Goal: Communication & Community: Answer question/provide support

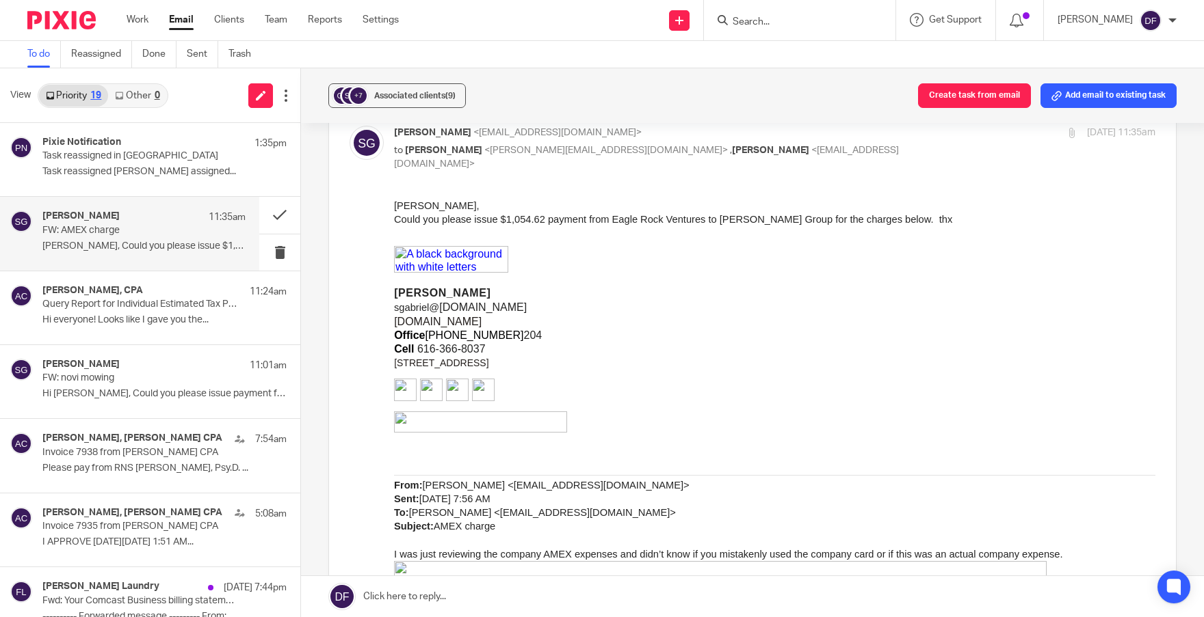
scroll to position [68, 0]
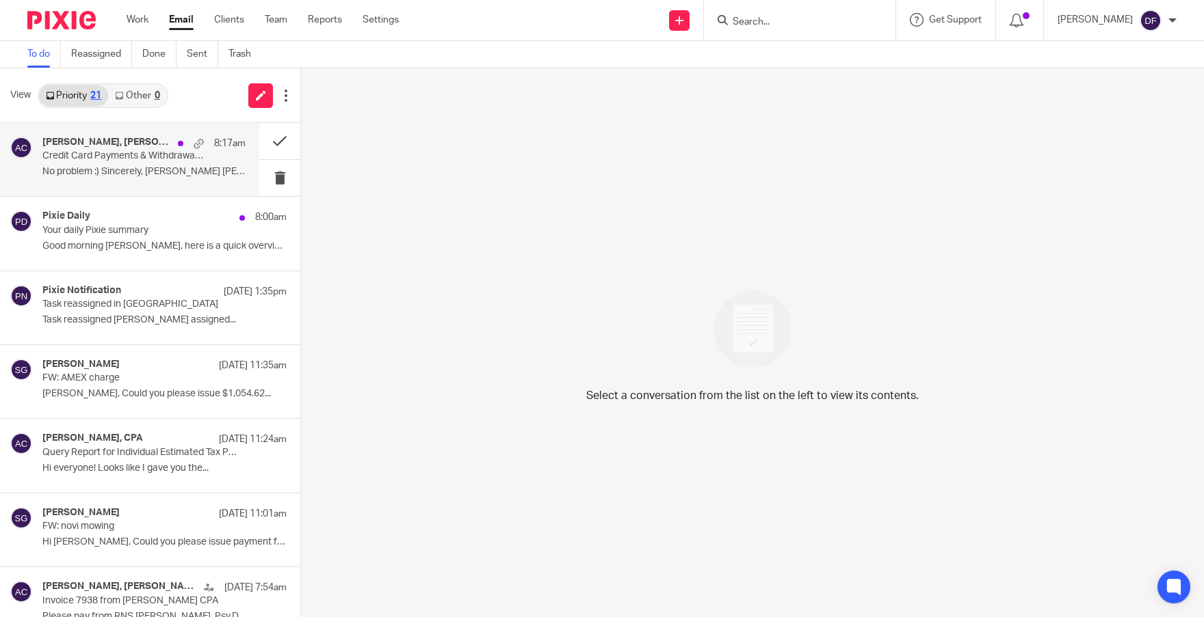
click at [140, 155] on p "Credit Card Payments & Withdrawals in Banking Transactions" at bounding box center [123, 156] width 163 height 12
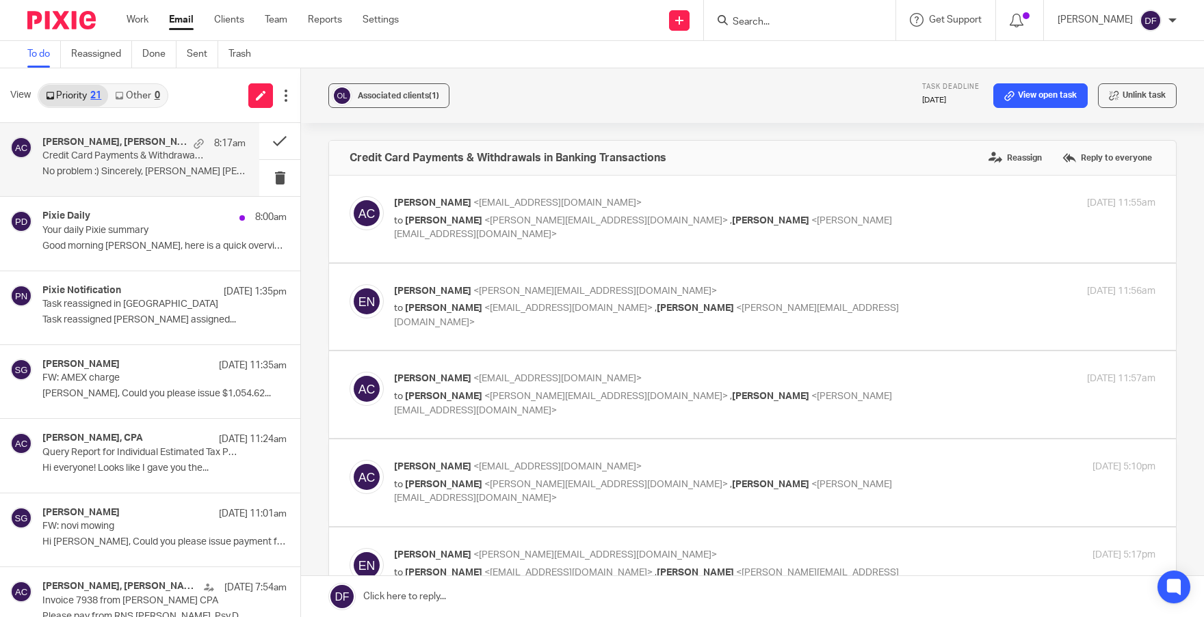
click at [851, 450] on label at bounding box center [752, 483] width 847 height 87
click at [349, 460] on input "checkbox" at bounding box center [349, 460] width 1 height 1
checkbox input "true"
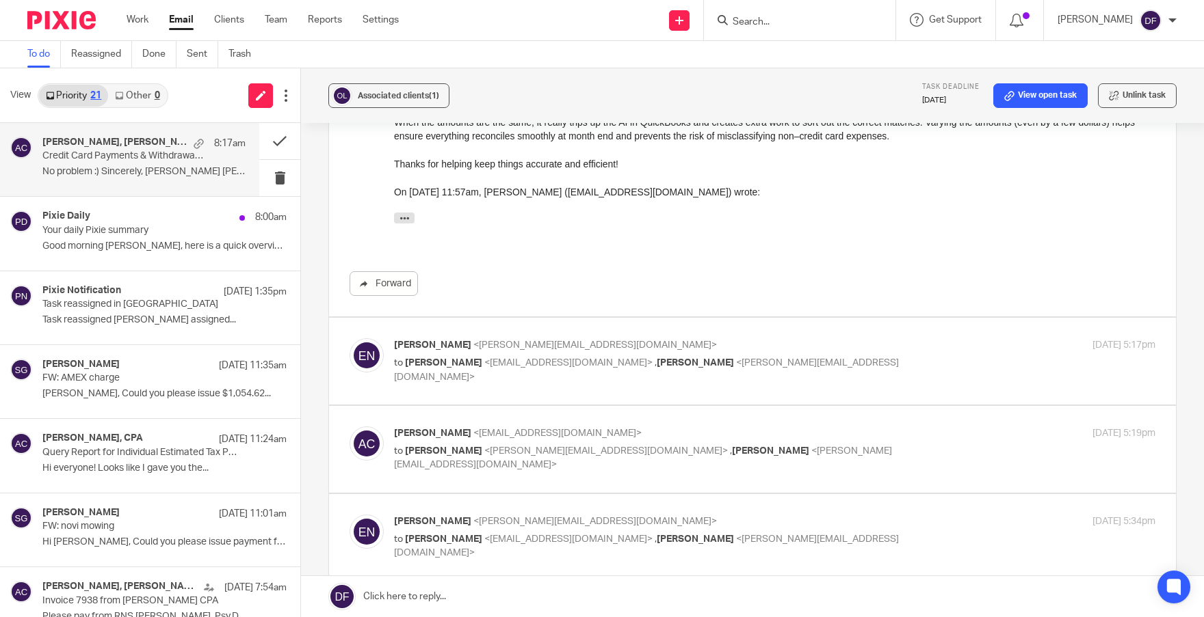
scroll to position [547, 0]
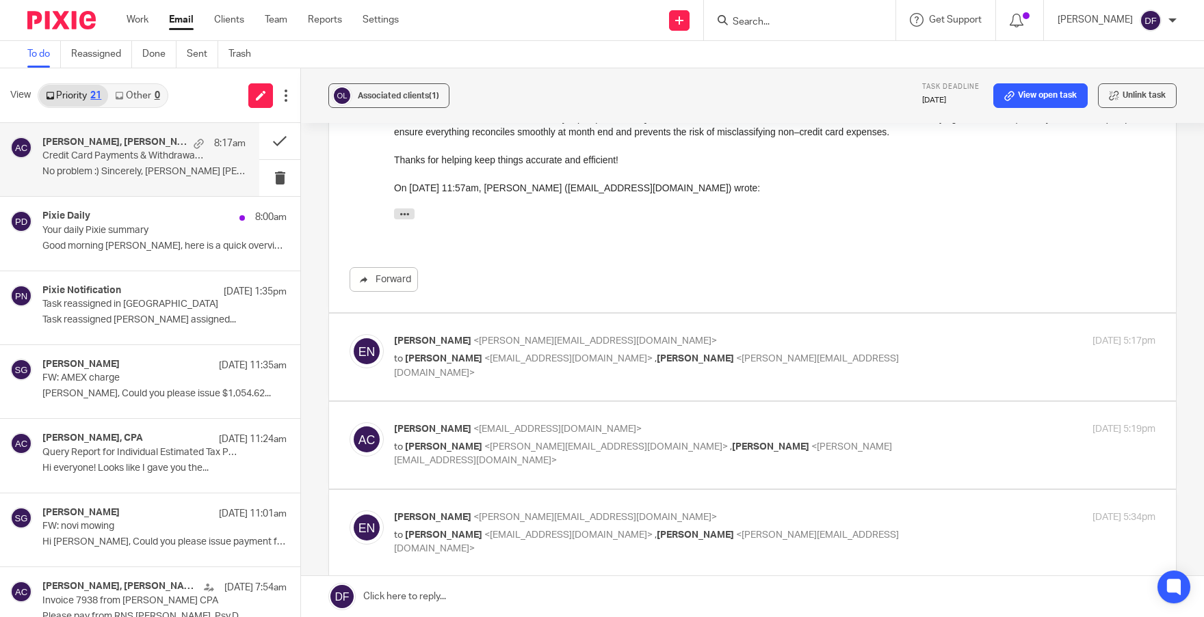
click at [860, 349] on p "Ellie Nikolic <ellie@olivecart.com>" at bounding box center [647, 341] width 507 height 14
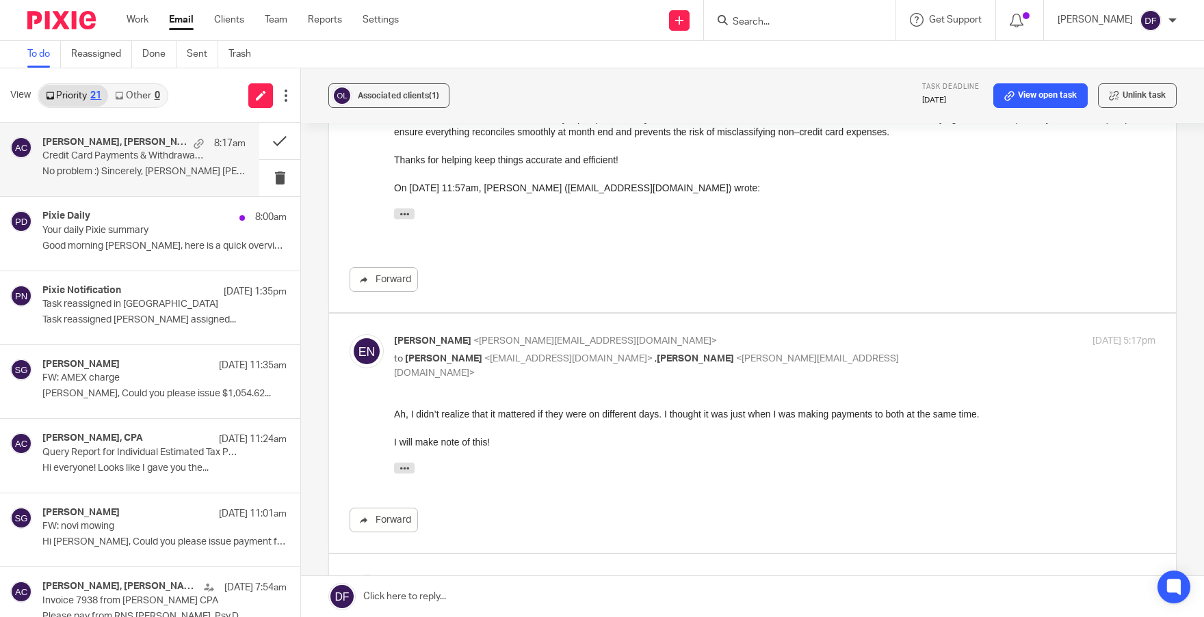
scroll to position [0, 0]
click at [870, 344] on p "Ellie Nikolic <ellie@olivecart.com>" at bounding box center [647, 341] width 507 height 14
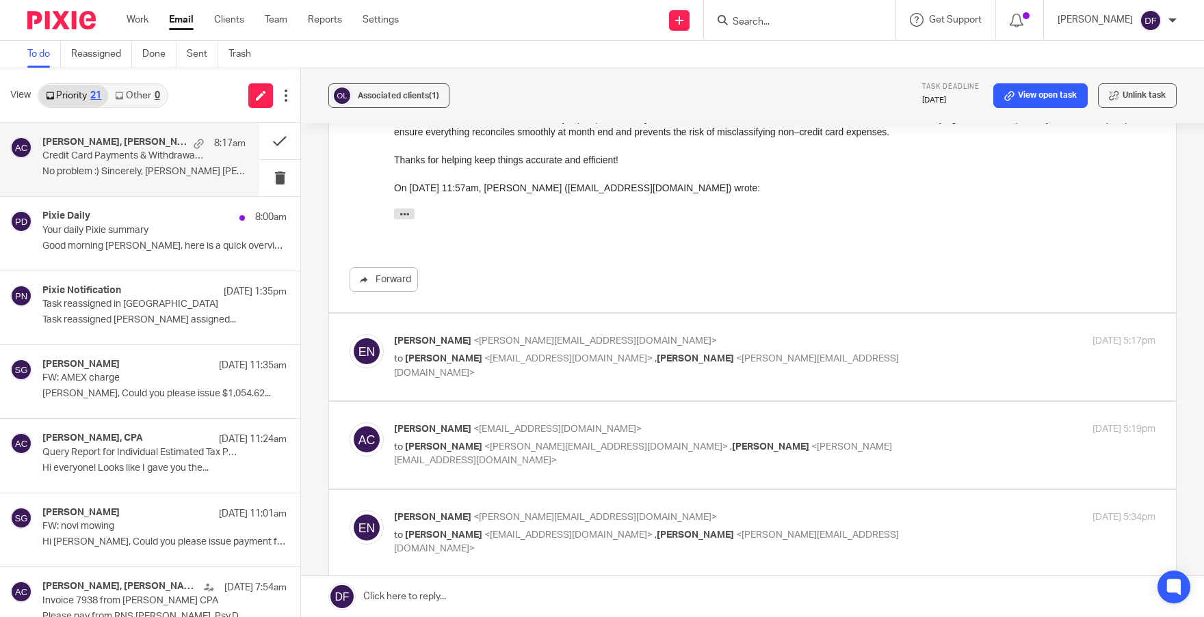
click at [870, 344] on p "Ellie Nikolic <ellie@olivecart.com>" at bounding box center [647, 341] width 507 height 14
checkbox input "true"
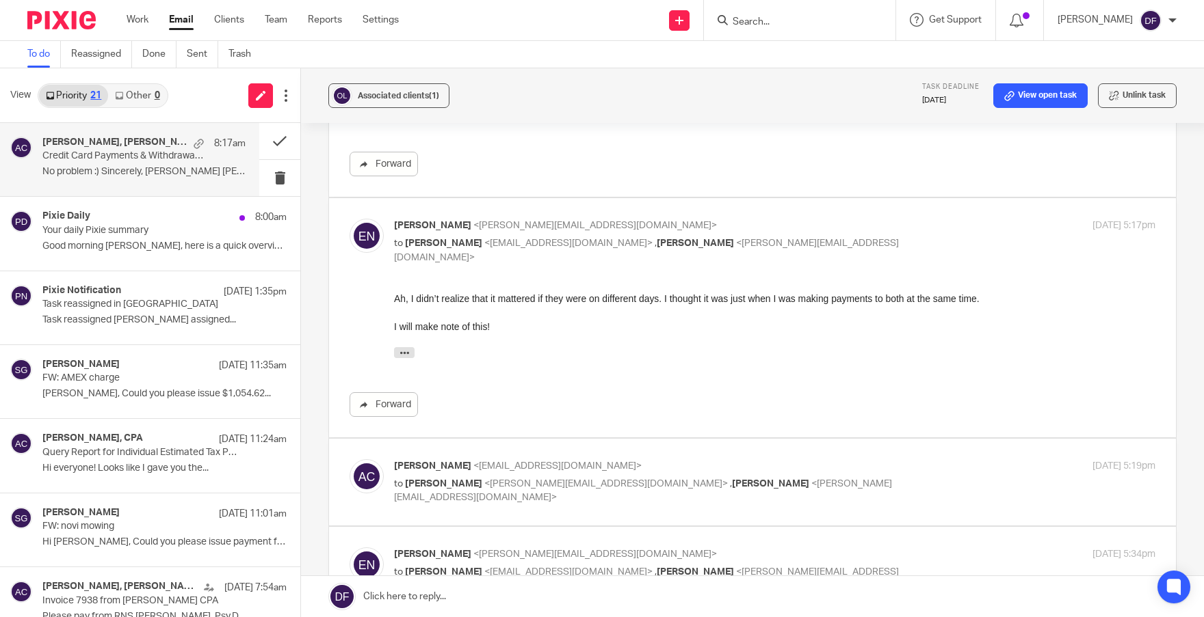
scroll to position [684, 0]
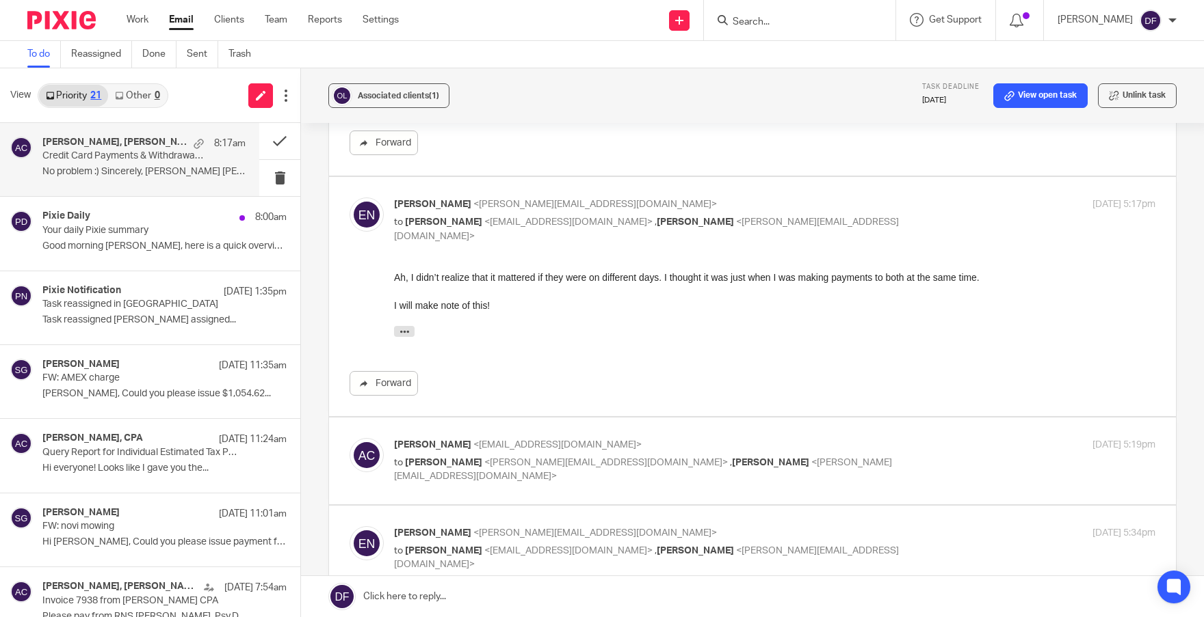
click at [768, 442] on p "Amy Corfixsen <amylcpa@gmail.com>" at bounding box center [647, 445] width 507 height 14
checkbox input "true"
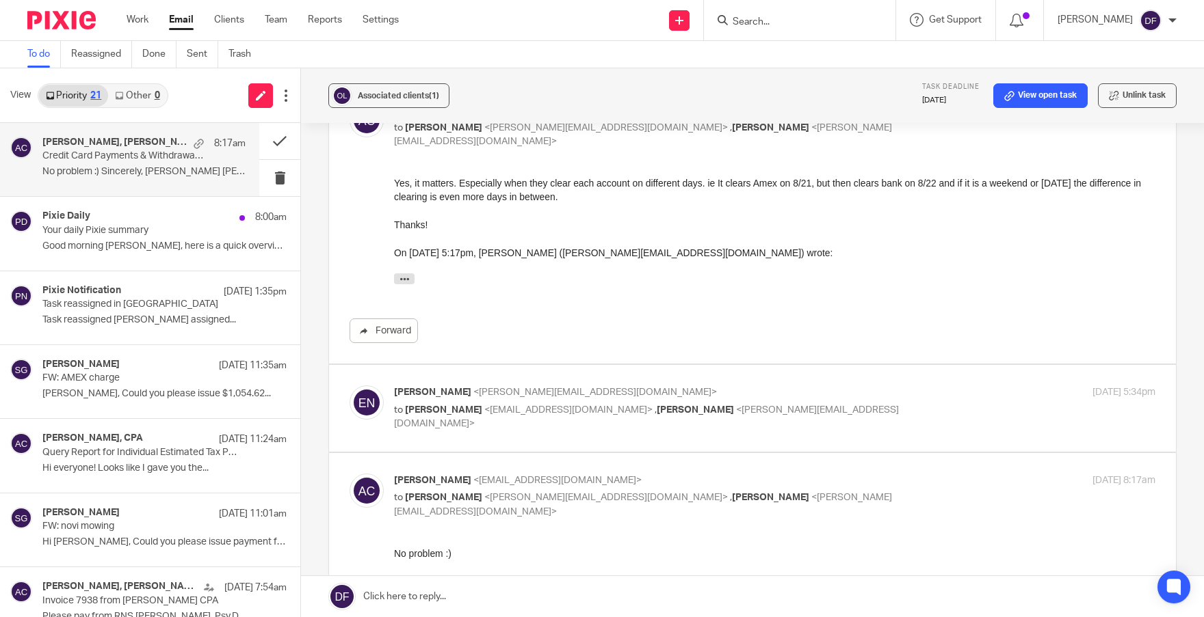
scroll to position [1026, 0]
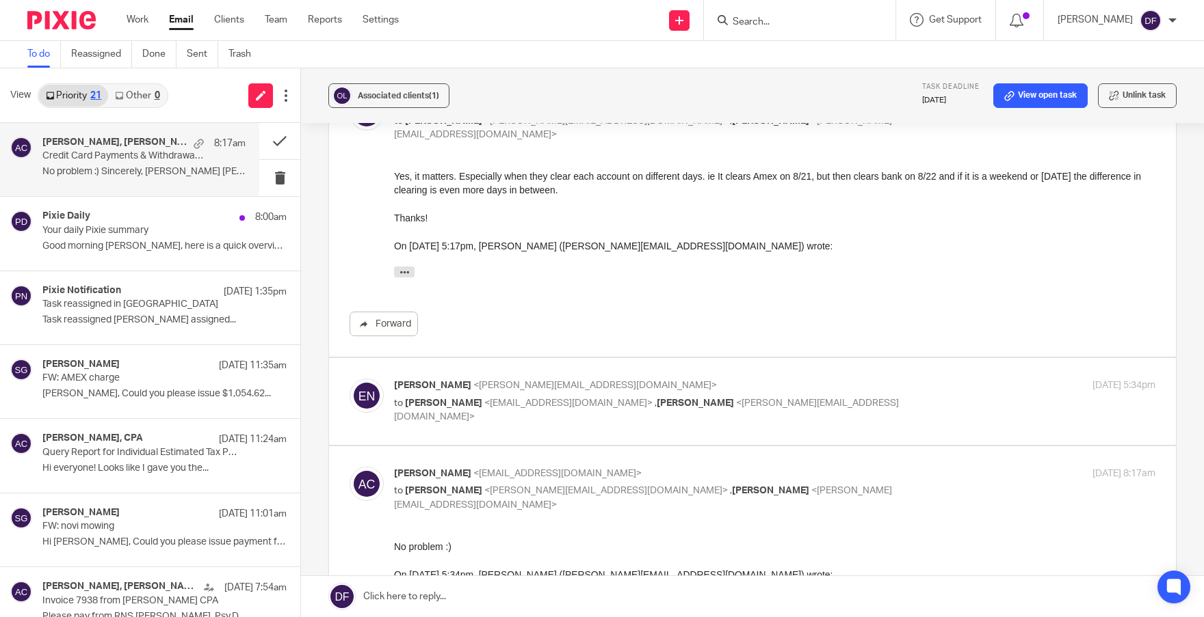
click at [817, 395] on div "Ellie Nikolic <ellie@olivecart.com> to Amy Corfixsen <amylcpa@gmail.com> , Donn…" at bounding box center [647, 402] width 507 height 46
checkbox input "true"
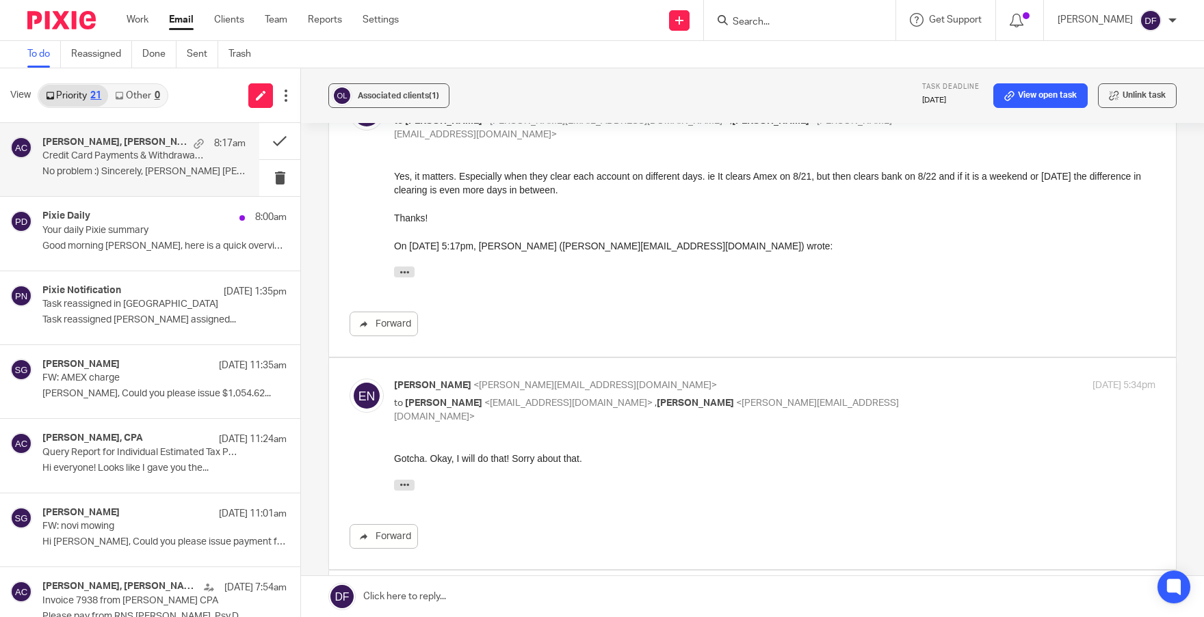
scroll to position [1162, 0]
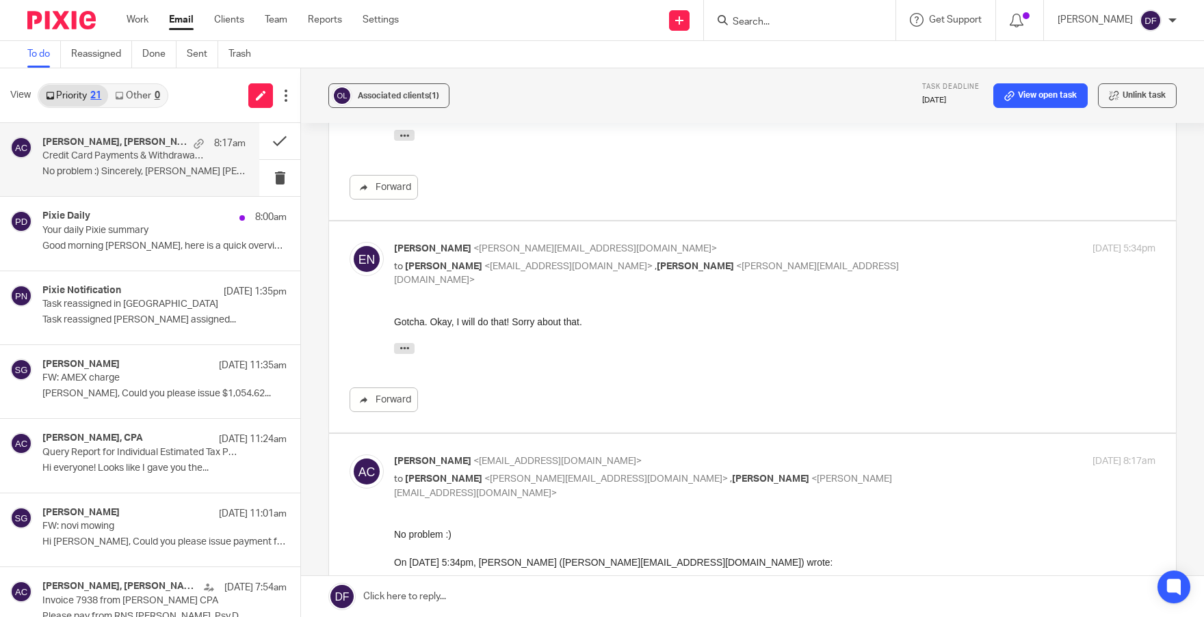
click at [836, 497] on div "Amy Corfixsen <amylcpa@gmail.com> to Ellie Nikolic <ellie@olivecart.com> , Donn…" at bounding box center [752, 554] width 806 height 198
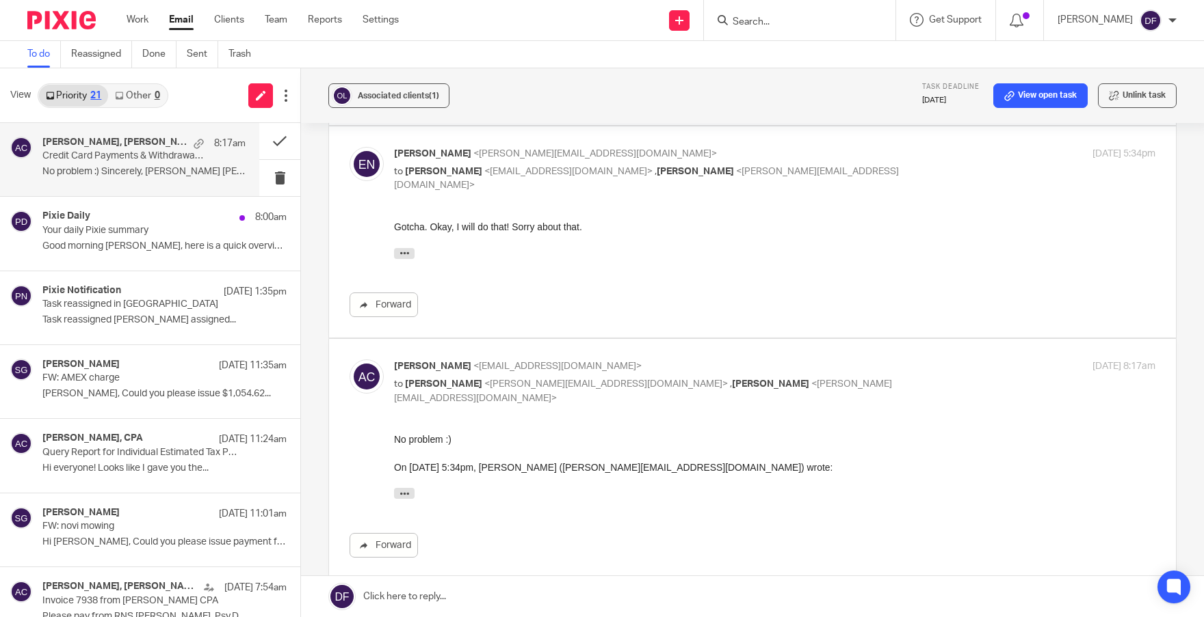
scroll to position [1368, 0]
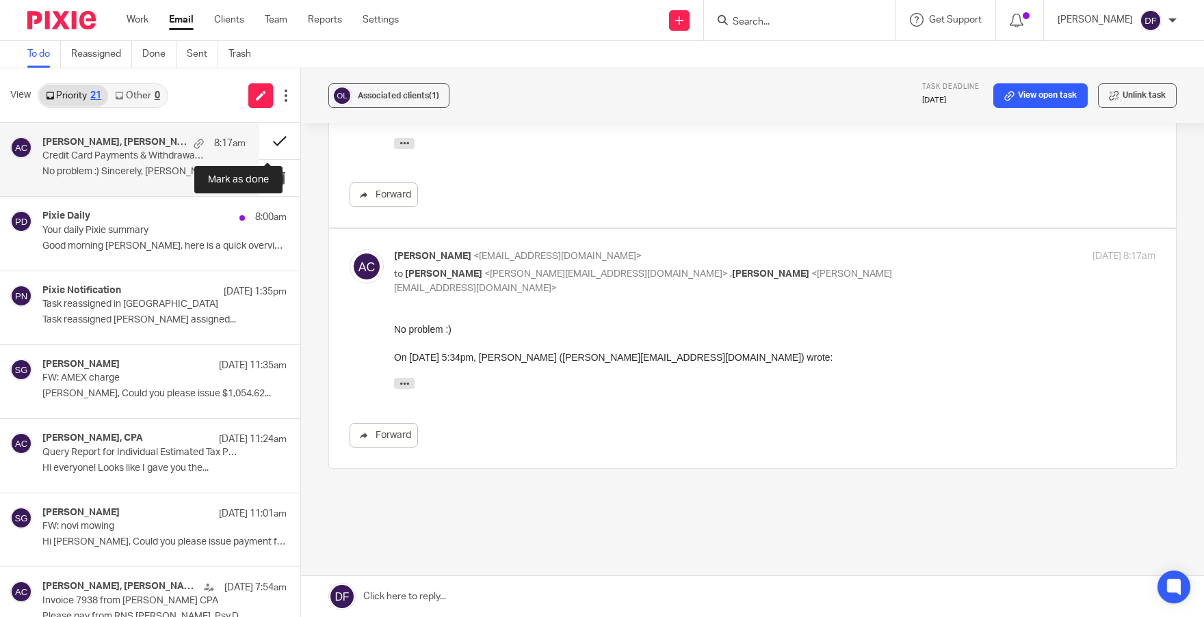
click at [272, 136] on button at bounding box center [279, 141] width 41 height 36
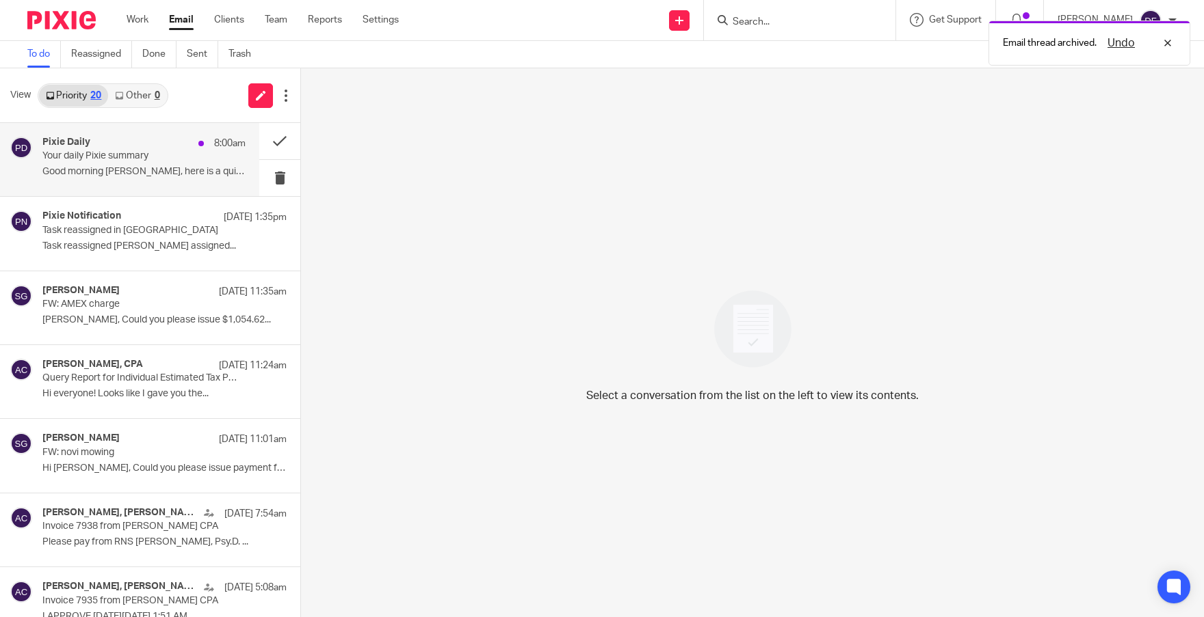
click at [90, 171] on p "Good morning Donna, here is a quick overview of..." at bounding box center [143, 172] width 203 height 12
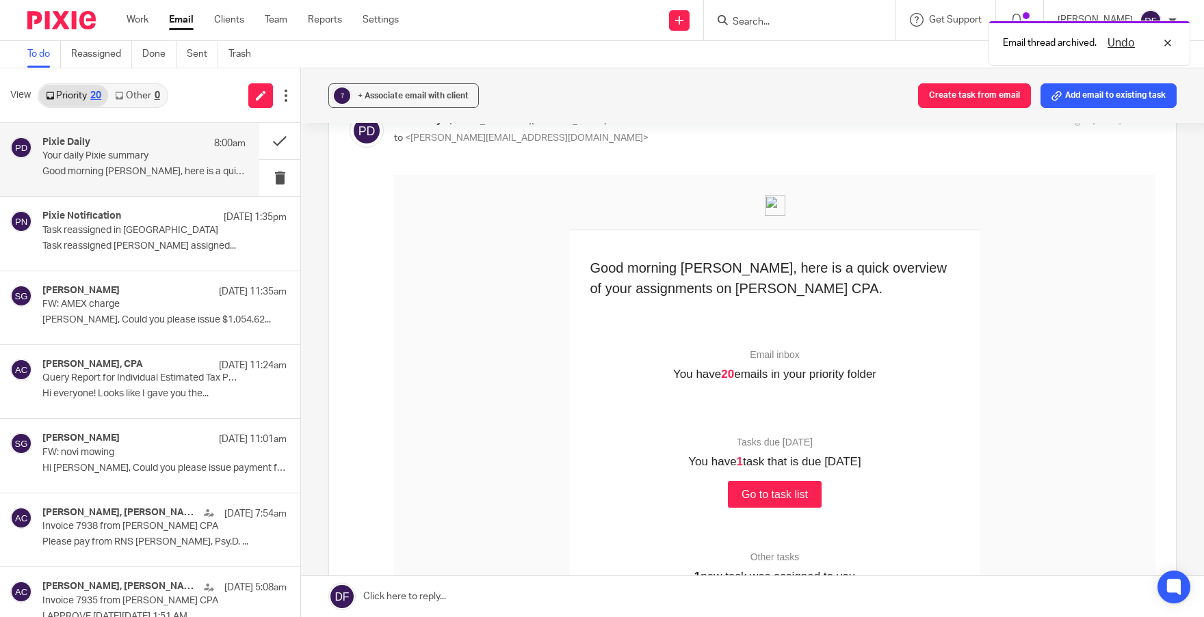
scroll to position [342, 0]
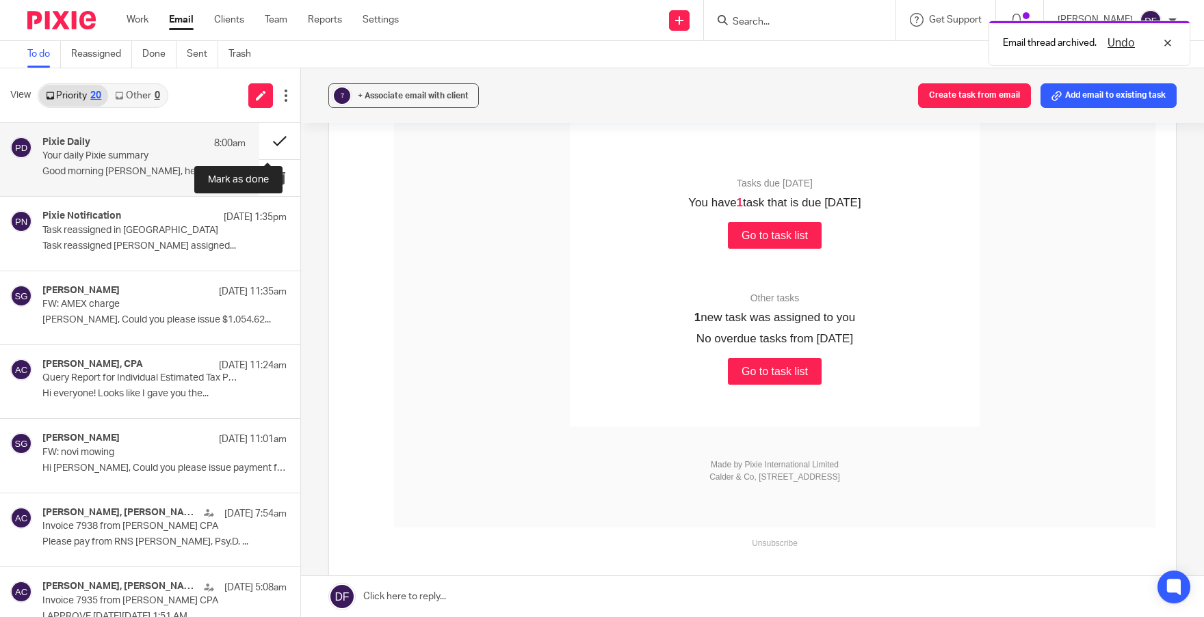
click at [261, 133] on button at bounding box center [279, 141] width 41 height 36
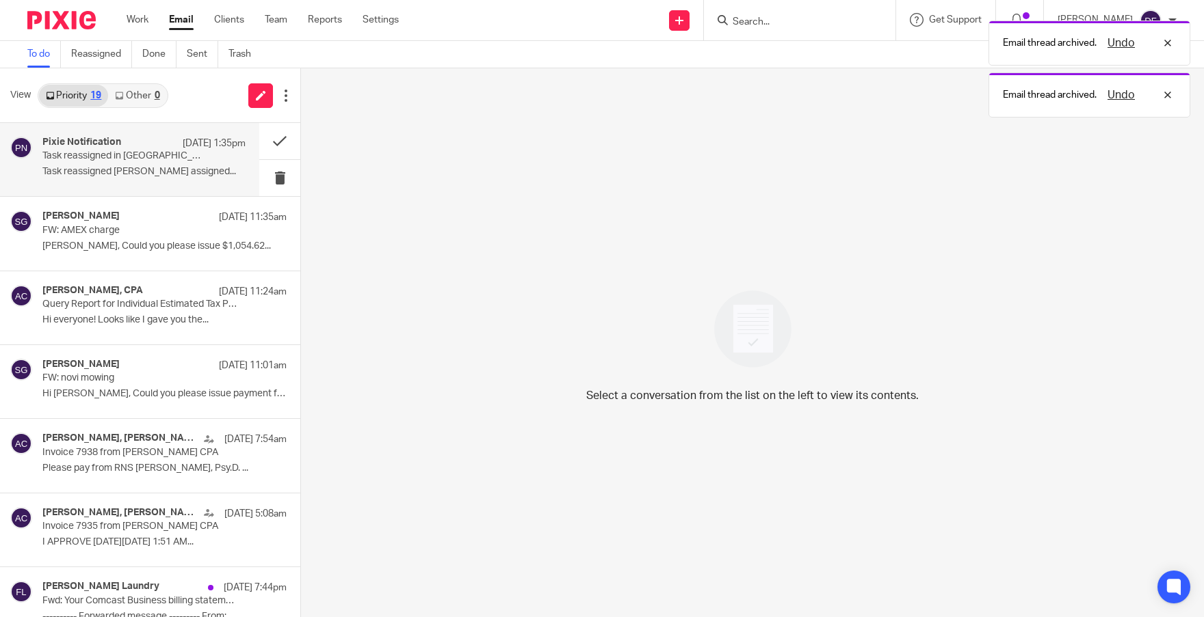
click at [106, 157] on p "Task reassigned in Pixie" at bounding box center [123, 156] width 163 height 12
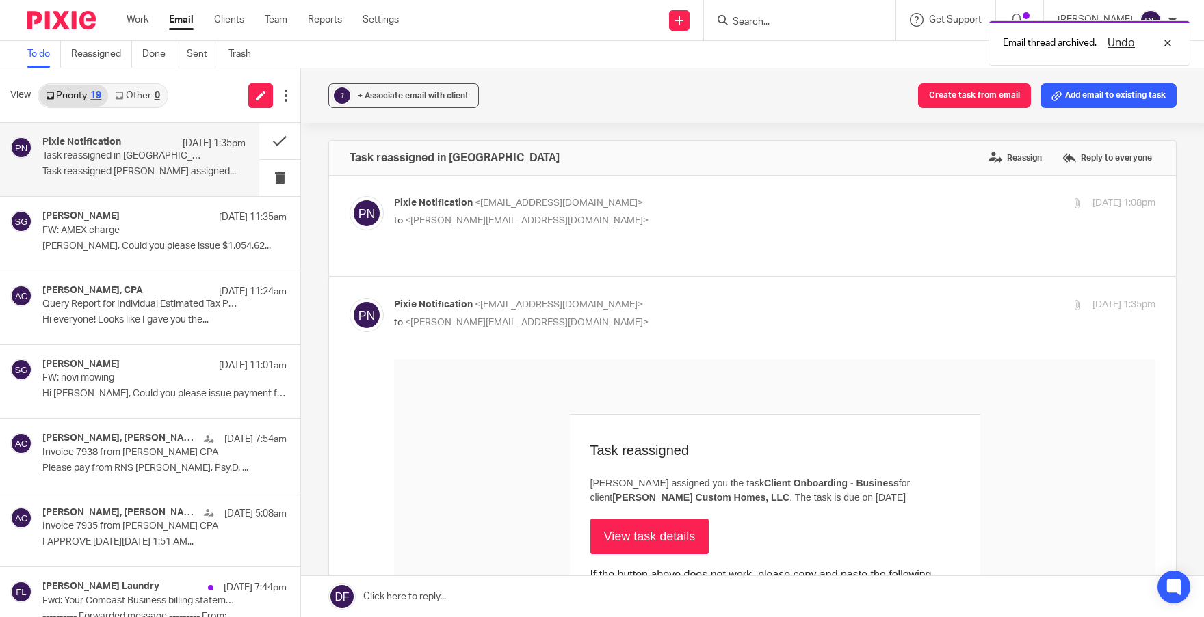
scroll to position [0, 0]
click at [721, 199] on p "Pixie Notification <no-reply@notifications.usepixie.com>" at bounding box center [647, 203] width 507 height 14
checkbox input "true"
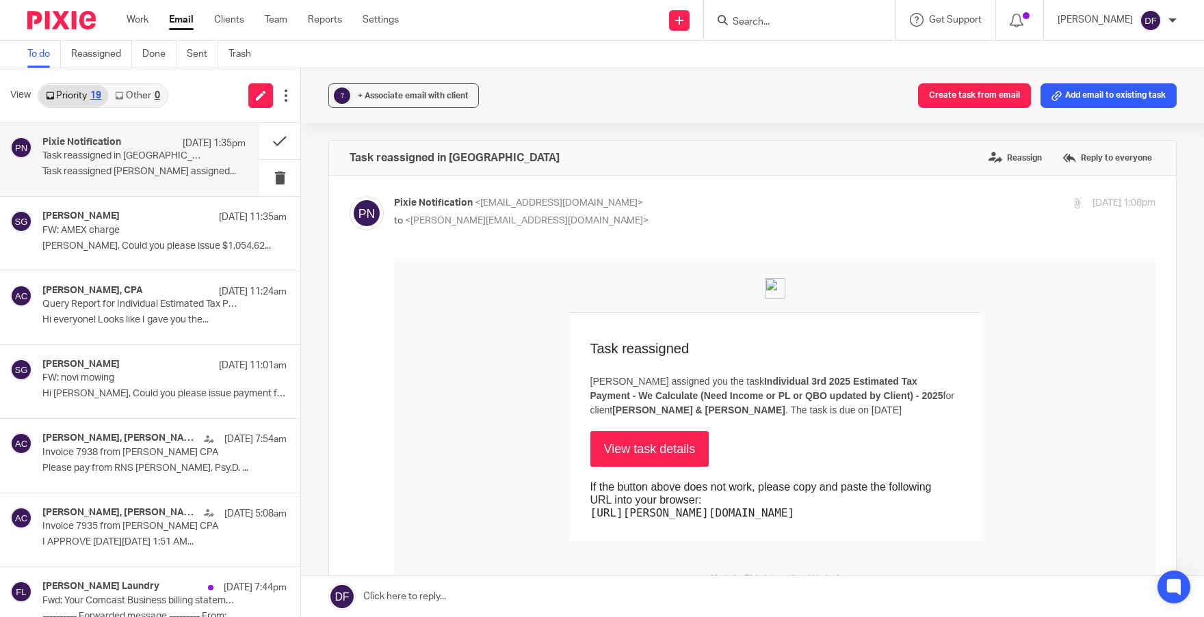
click at [660, 449] on link "View task details" at bounding box center [649, 449] width 119 height 36
click at [133, 368] on div "Scott Gabriel Aug 26 11:01am" at bounding box center [143, 366] width 203 height 14
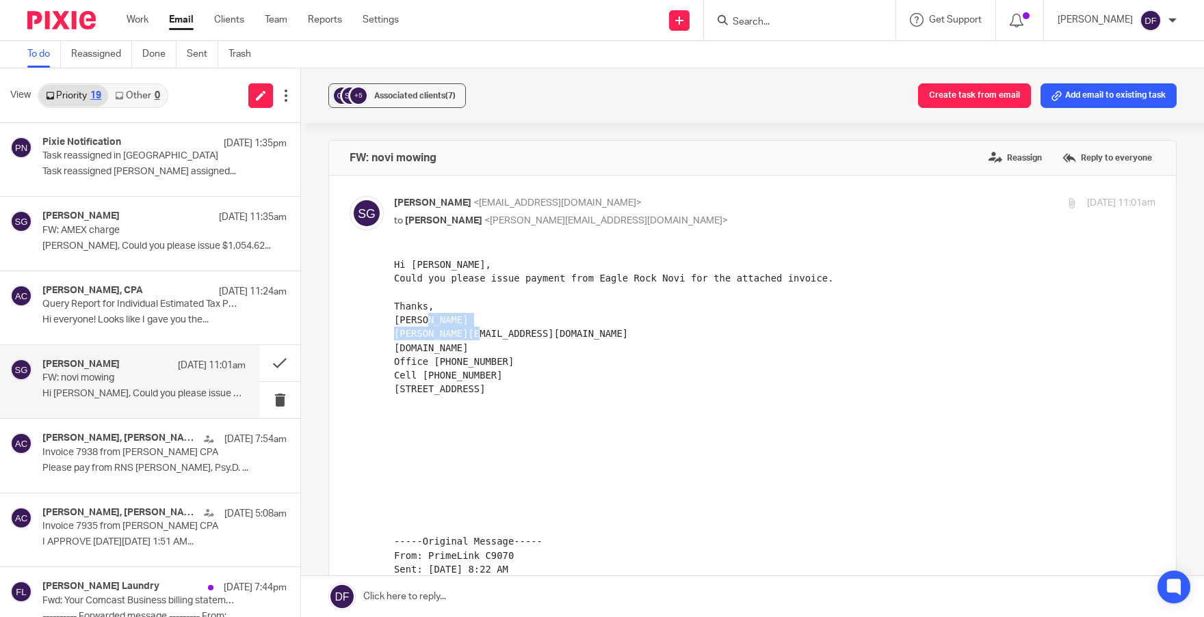
drag, startPoint x: 522, startPoint y: 334, endPoint x: 394, endPoint y: 339, distance: 128.7
click at [394, 339] on pre "Hi Donna, Could you please issue payment from Eagle Rock Novi for the attached …" at bounding box center [774, 486] width 761 height 457
copy pre "sgabriel@gabrielgrp.com"
click at [609, 594] on link at bounding box center [752, 596] width 903 height 41
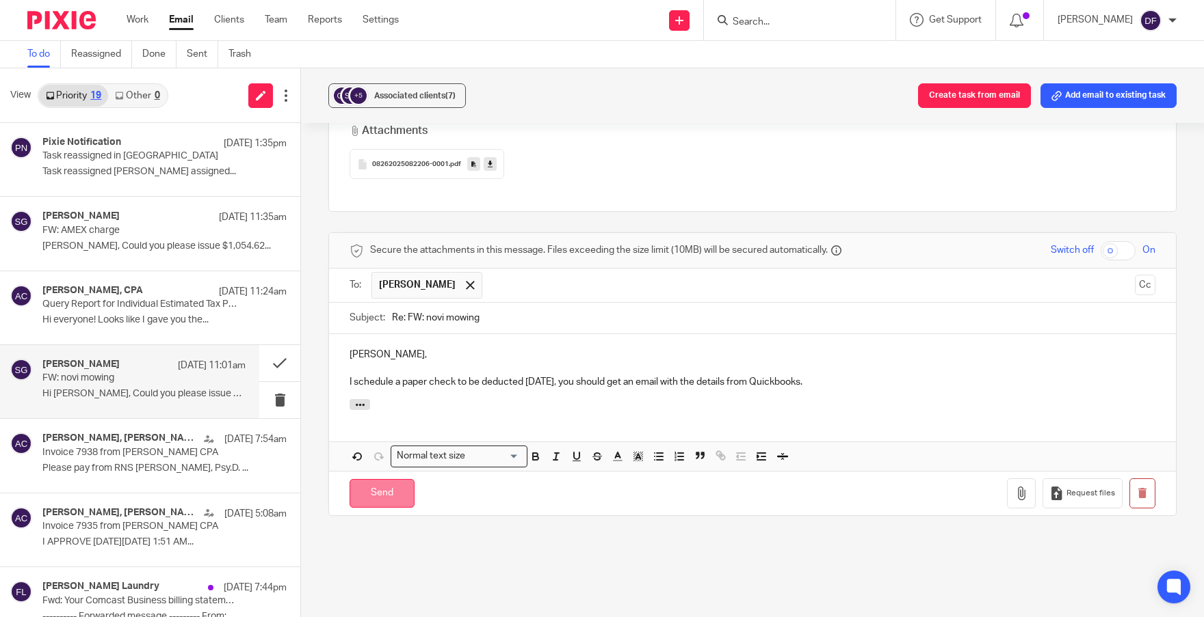
click at [410, 479] on input "Send" at bounding box center [381, 493] width 65 height 29
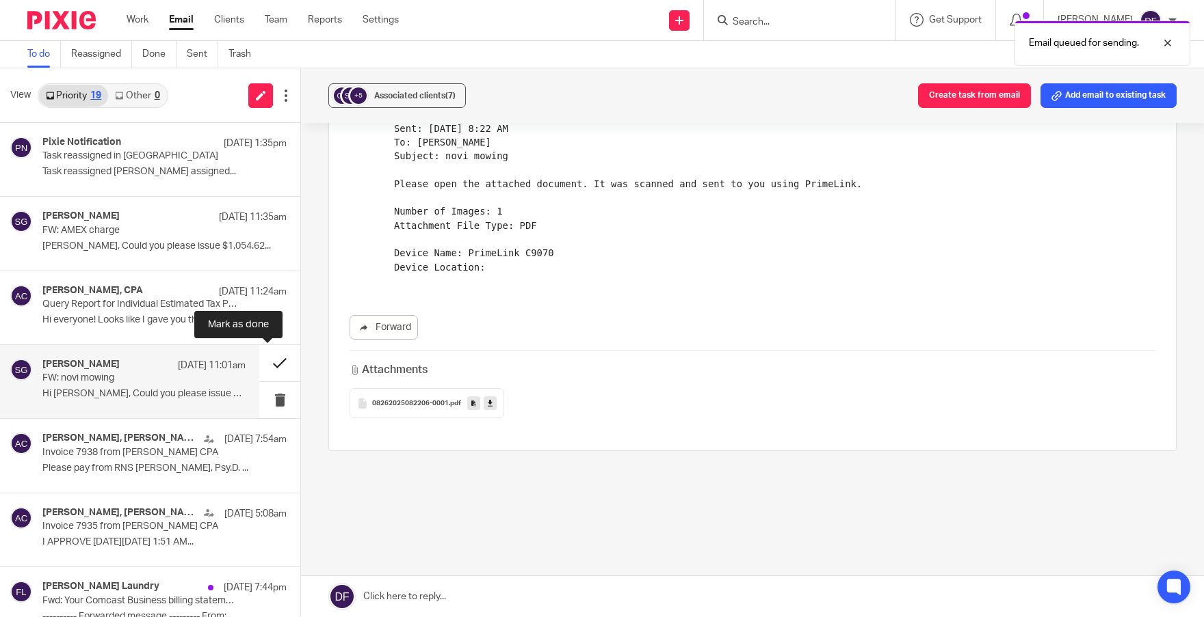
click at [269, 364] on button at bounding box center [279, 363] width 41 height 36
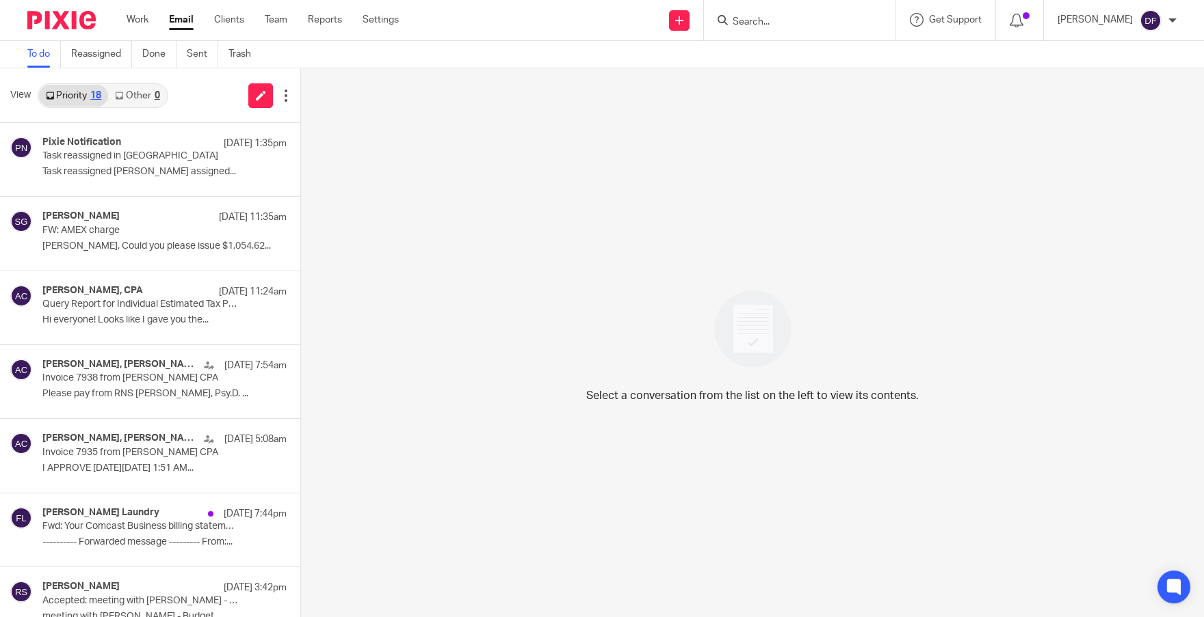
click at [502, 83] on div "Select a conversation from the list on the left to view its contents." at bounding box center [752, 342] width 903 height 549
click at [123, 232] on p "FW: AMEX charge" at bounding box center [123, 231] width 163 height 12
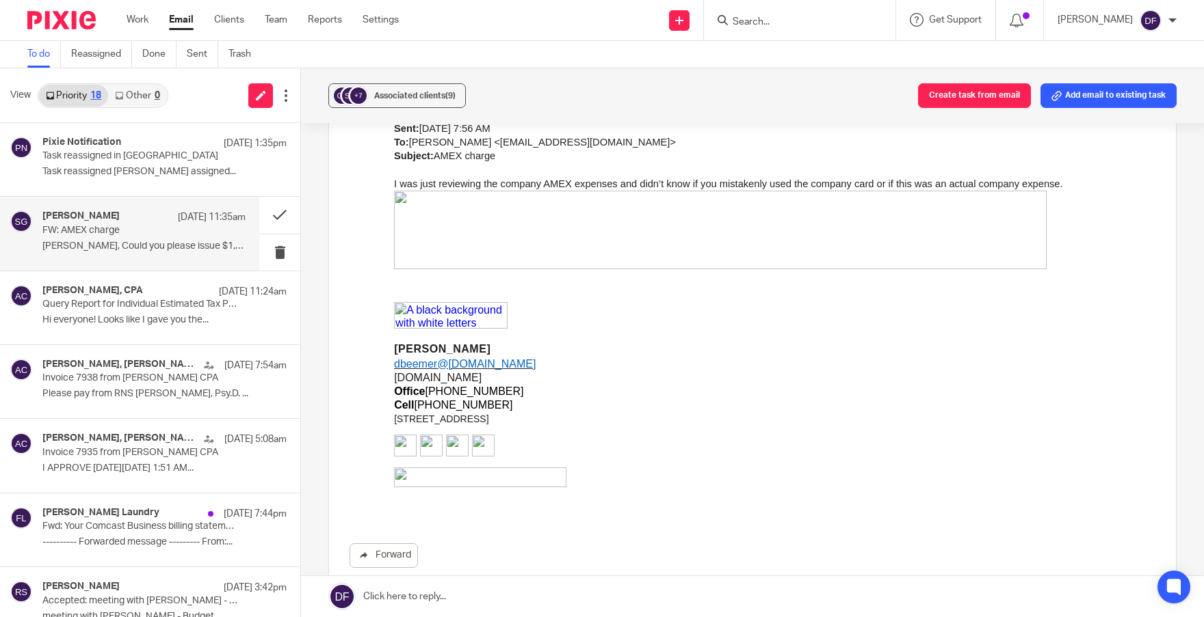
scroll to position [0, 0]
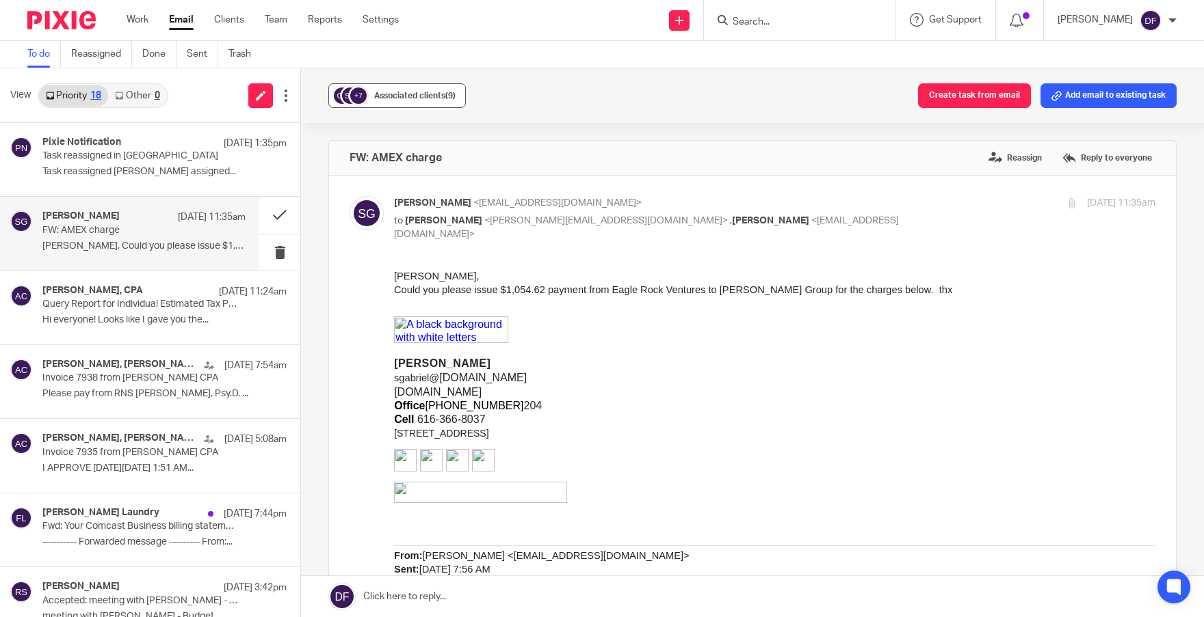
click at [432, 103] on button "+7 Associated clients (9)" at bounding box center [396, 95] width 137 height 25
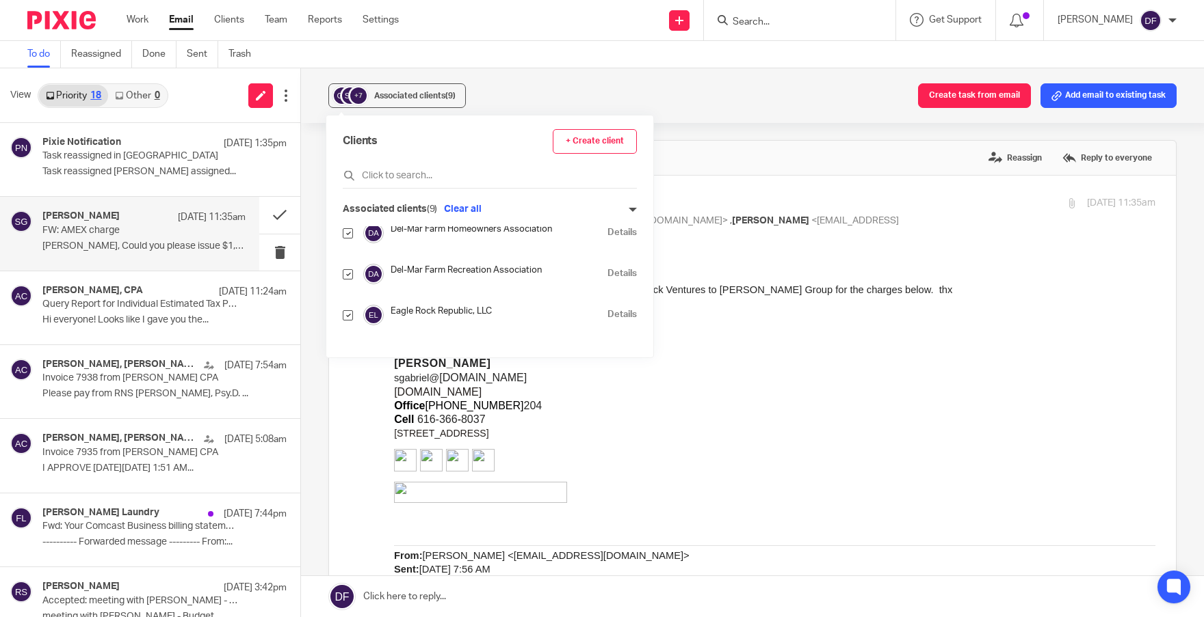
scroll to position [137, 0]
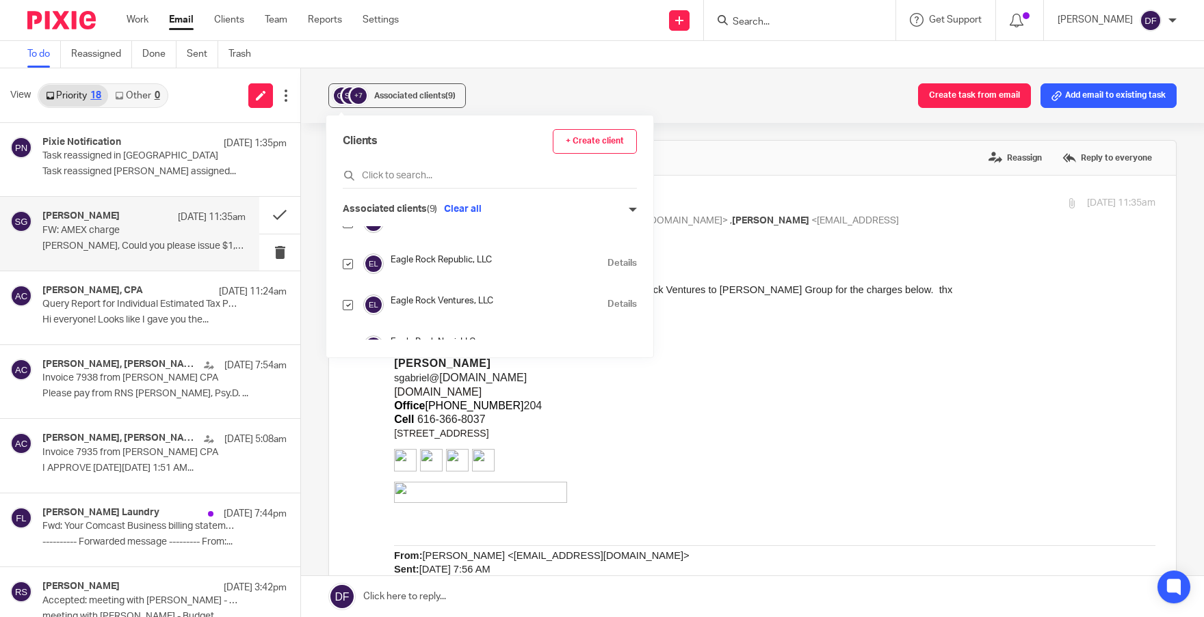
drag, startPoint x: 927, startPoint y: 482, endPoint x: 908, endPoint y: 465, distance: 25.7
click at [925, 480] on div "Scott Gabriel sgabriel@ gabrielgrp.com gabrielgrp.com Office 616-583-9720 x 204…" at bounding box center [774, 420] width 761 height 221
click at [877, 434] on div "Scott Gabriel sgabriel@ gabrielgrp.com gabrielgrp.com Office 616-583-9720 x 204…" at bounding box center [774, 420] width 761 height 221
drag, startPoint x: 784, startPoint y: 535, endPoint x: 760, endPoint y: 430, distance: 107.2
click at [784, 520] on div "Donna, Could you please issue $1,054.62 payment from Eagle Rock Ventures to Gab…" at bounding box center [774, 613] width 761 height 688
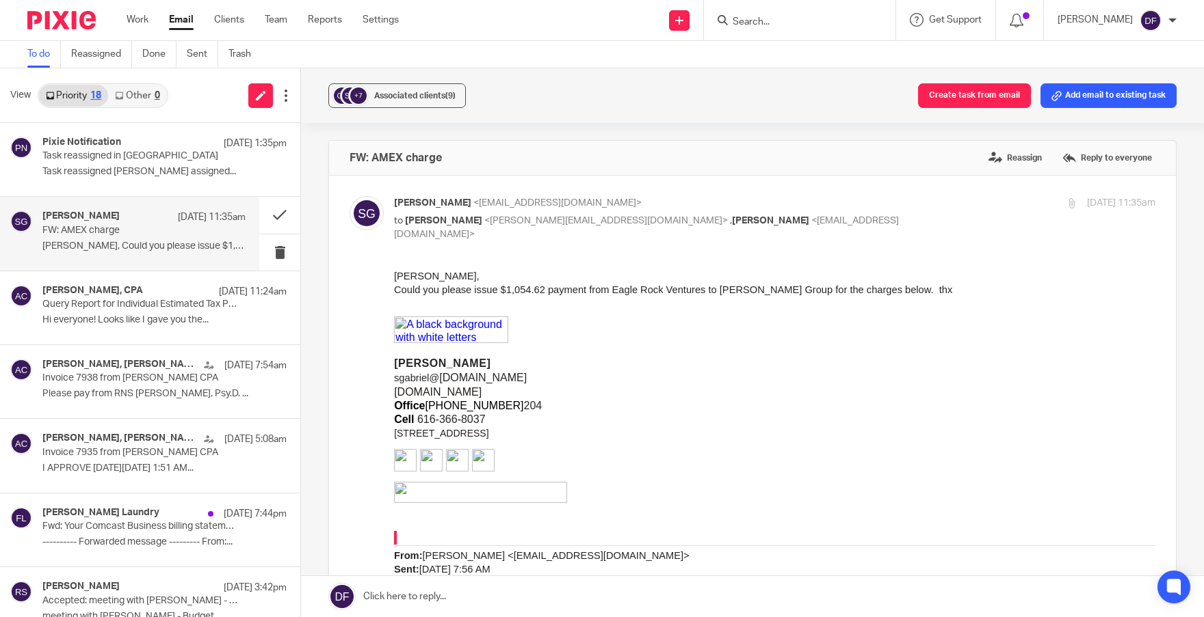
click at [828, 170] on div "FW: AMEX charge Reassign Reply to everyone" at bounding box center [752, 158] width 847 height 34
click at [649, 598] on link at bounding box center [752, 596] width 903 height 41
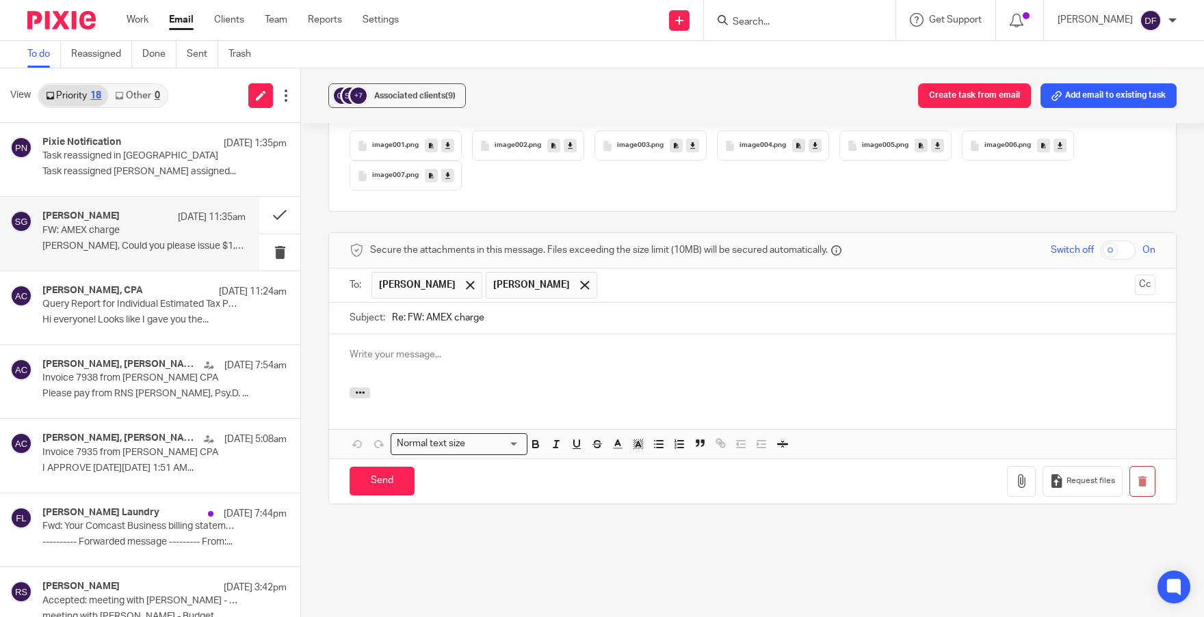
scroll to position [0, 0]
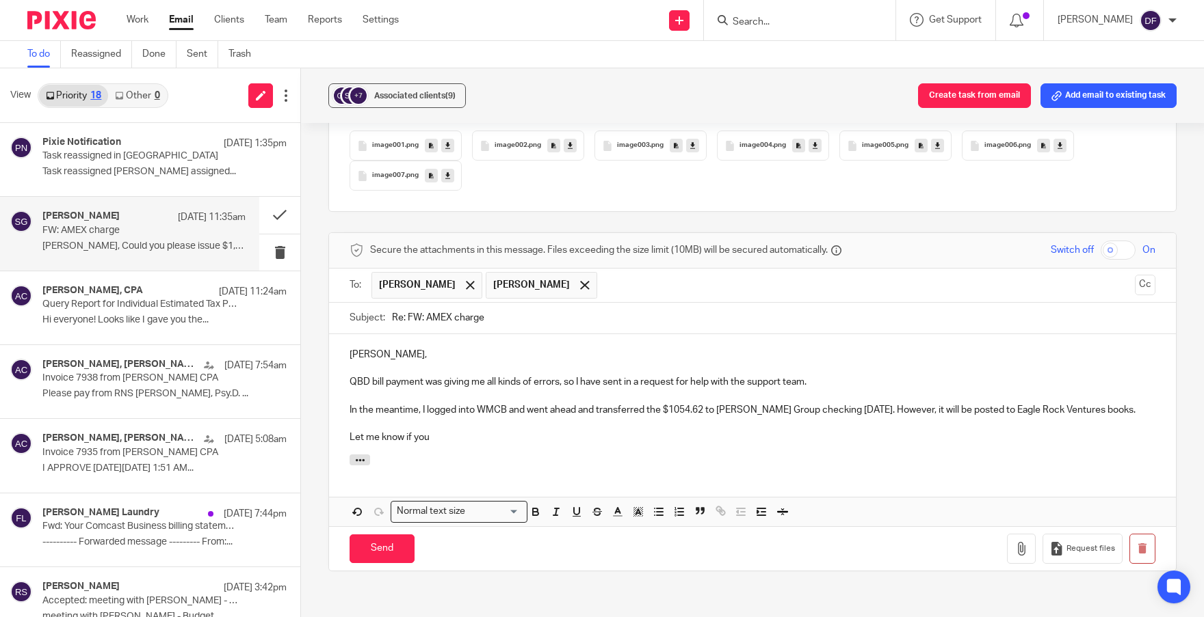
click at [415, 403] on p "In the meantime, I logged into WMCB and went ahead and transferred the $1054.62…" at bounding box center [752, 410] width 806 height 14
drag, startPoint x: 415, startPoint y: 399, endPoint x: 344, endPoint y: 402, distance: 71.2
click at [344, 402] on div "Scott, QBD bill payment was giving me all kinds of errors, so I have sent in a …" at bounding box center [752, 394] width 847 height 121
click at [464, 431] on p "Let me know if you" at bounding box center [752, 438] width 806 height 14
click at [909, 403] on p "For time sake, I logged into WMCB and went ahead and transferred the $1054.62 t…" at bounding box center [752, 410] width 806 height 14
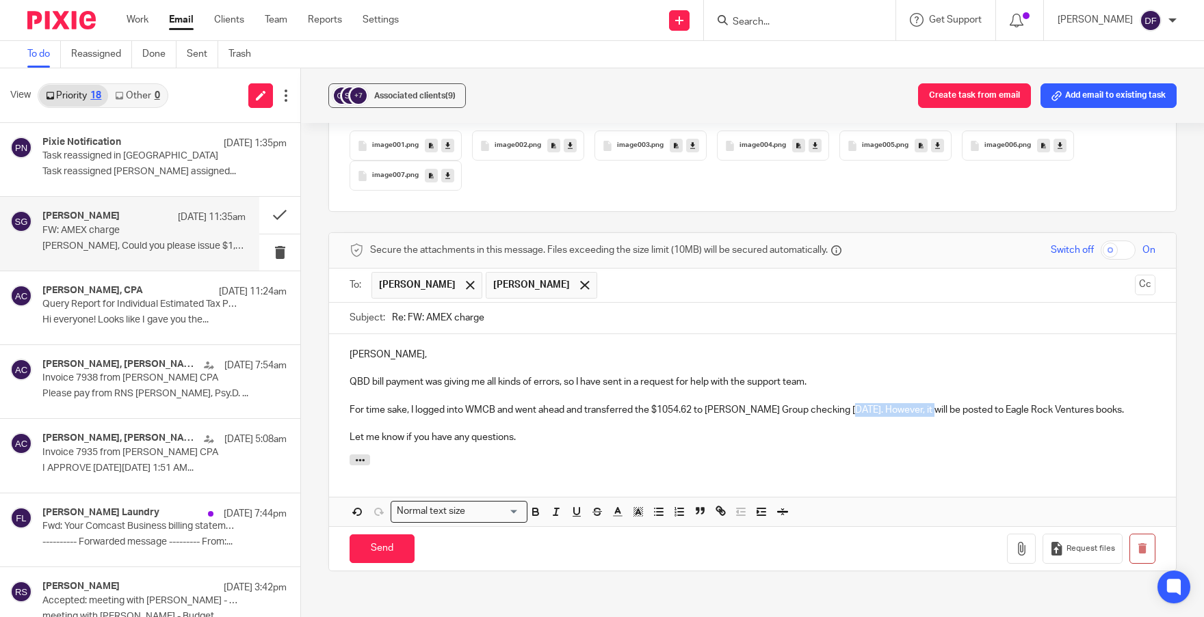
drag, startPoint x: 909, startPoint y: 399, endPoint x: 836, endPoint y: 402, distance: 72.5
click at [836, 403] on p "For time sake, I logged into WMCB and went ahead and transferred the $1054.62 t…" at bounding box center [752, 410] width 806 height 14
click at [397, 535] on input "Send" at bounding box center [381, 549] width 65 height 29
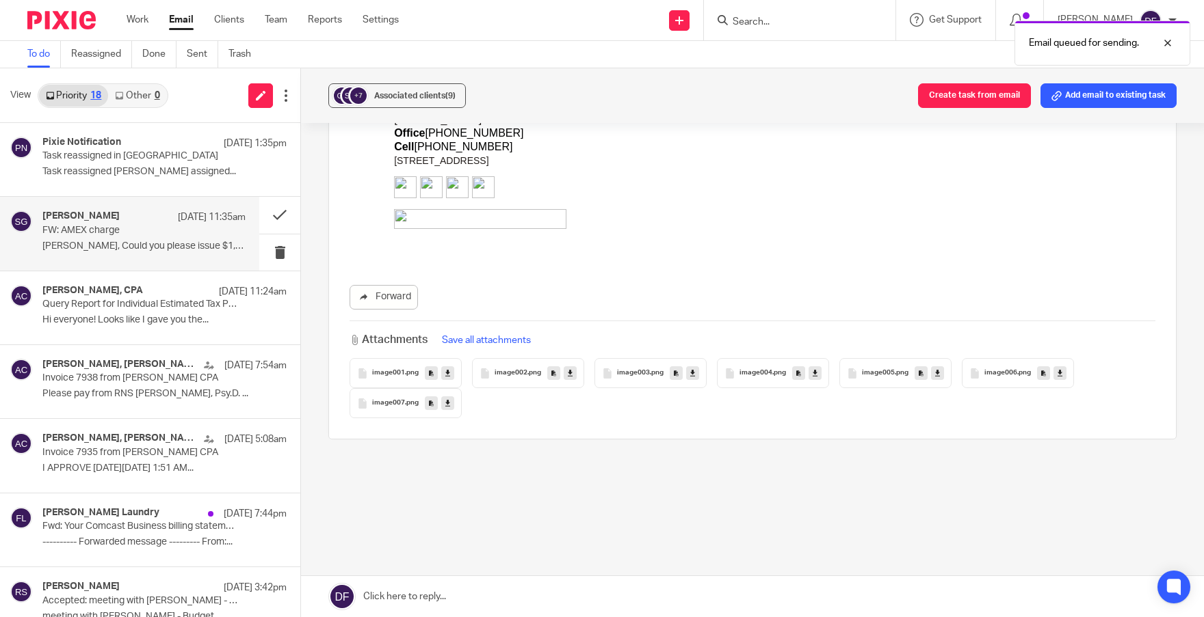
scroll to position [688, 0]
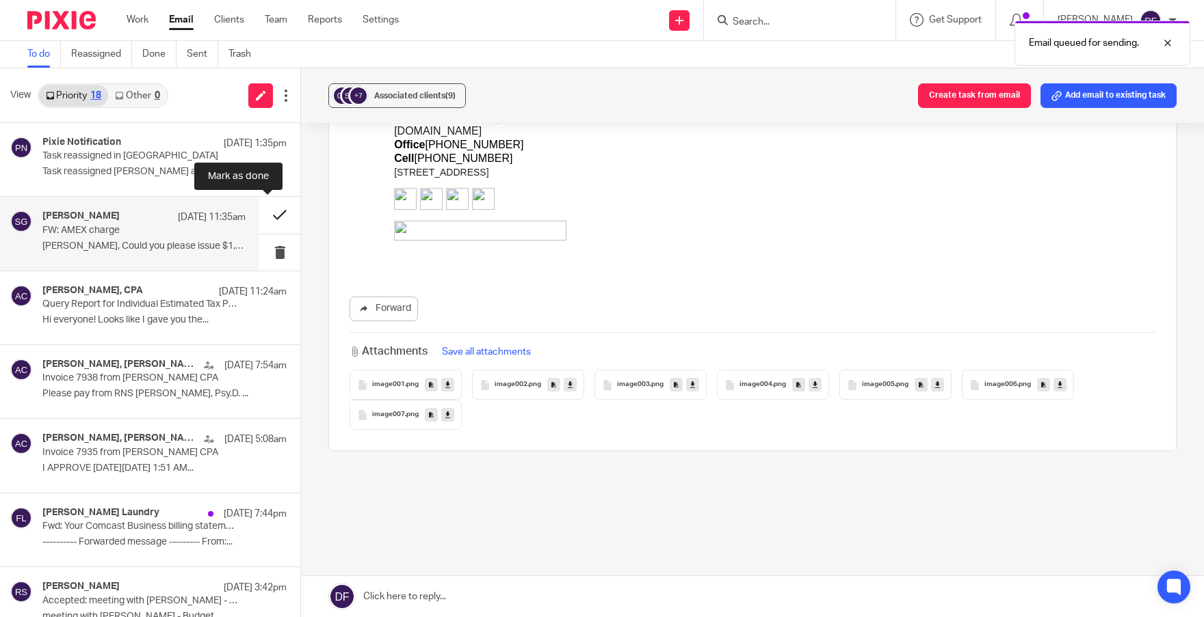
click at [267, 217] on button at bounding box center [279, 215] width 41 height 36
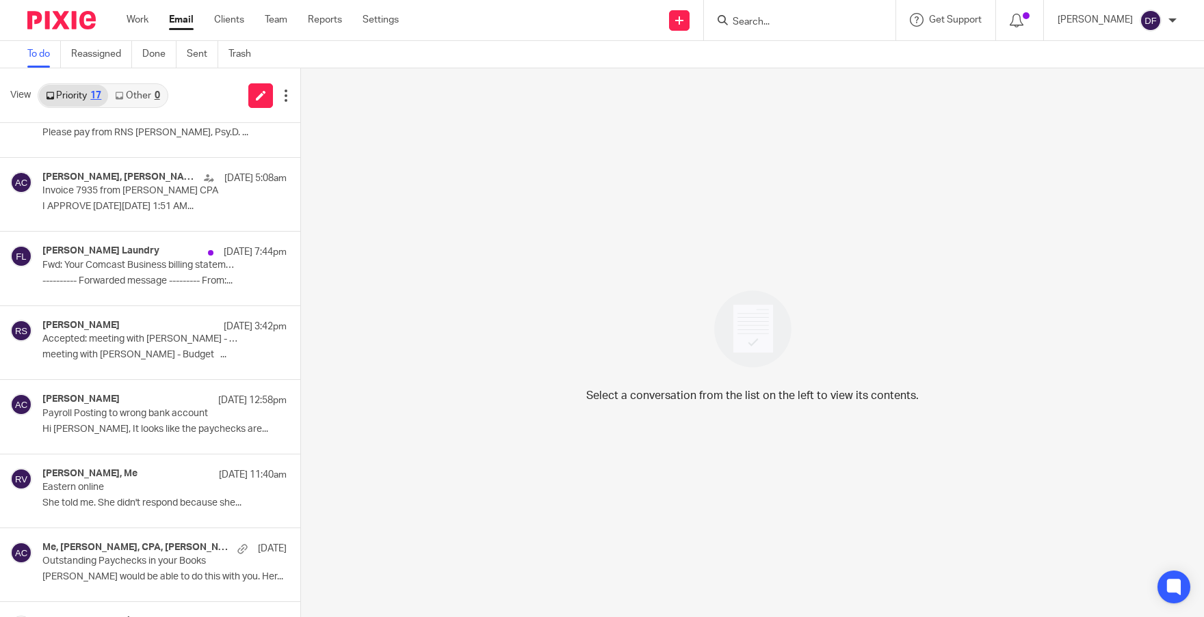
scroll to position [0, 0]
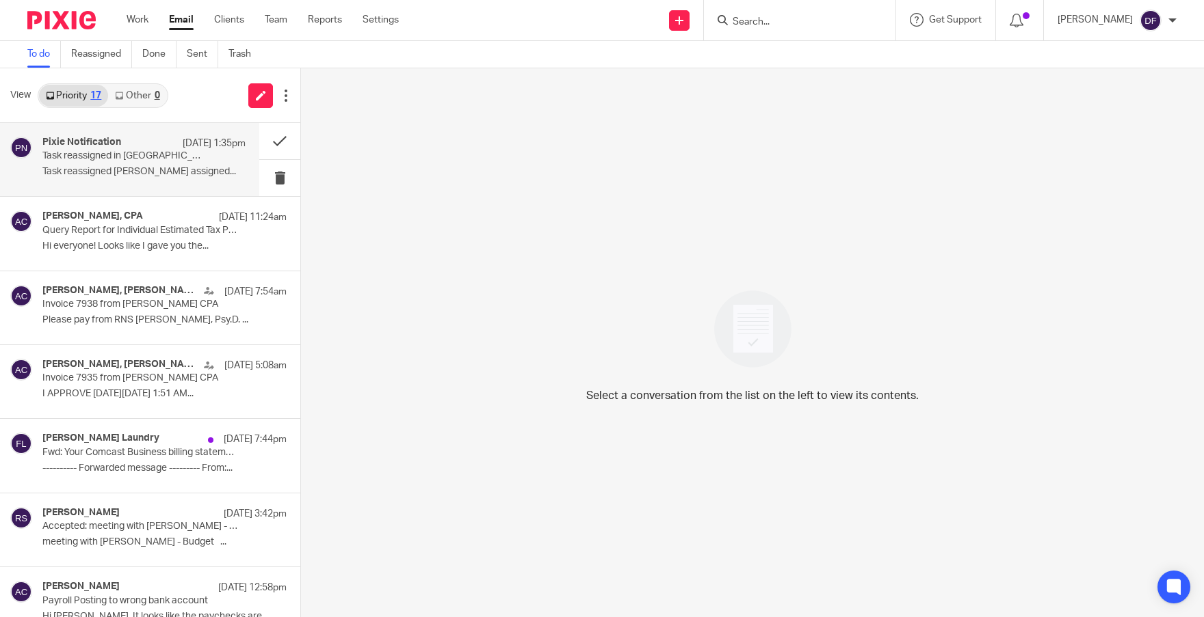
click at [123, 159] on p "Task reassigned in Pixie" at bounding box center [123, 156] width 163 height 12
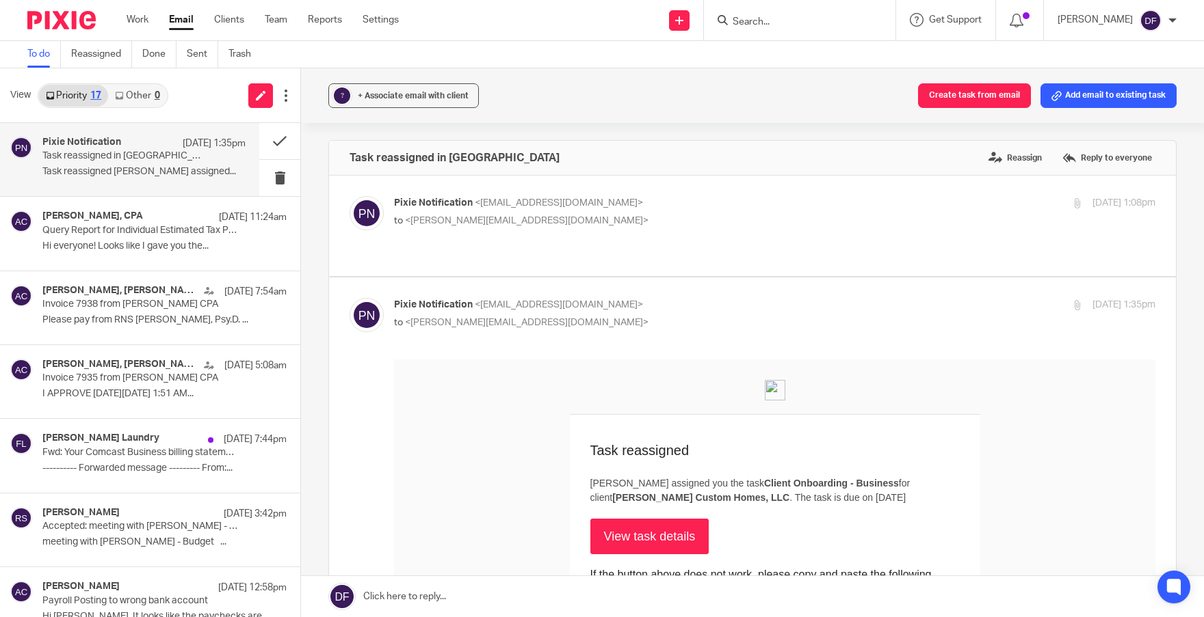
click at [709, 217] on p "to <donna@amylcpa.com>" at bounding box center [647, 221] width 507 height 14
checkbox input "true"
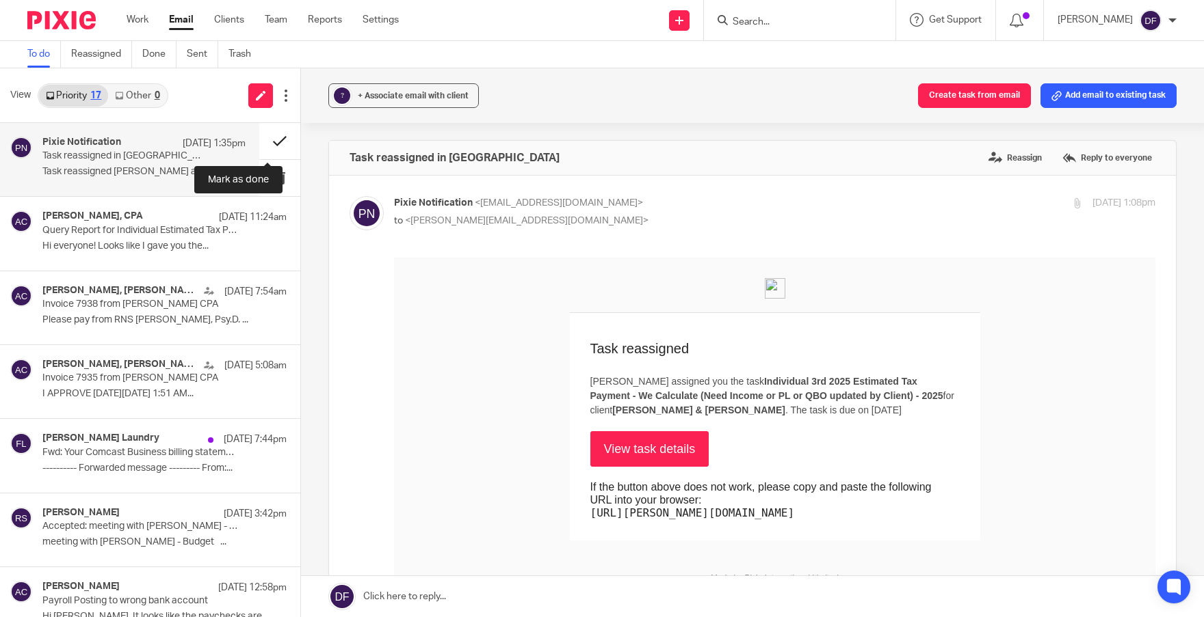
click at [269, 135] on button at bounding box center [279, 141] width 41 height 36
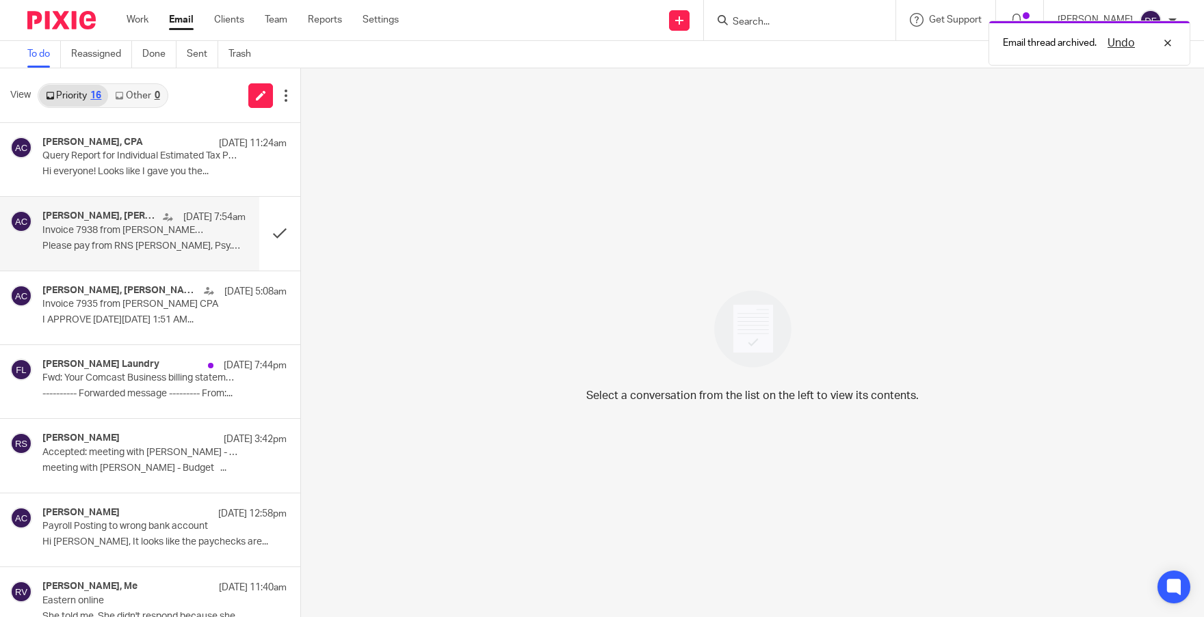
click at [115, 239] on div "Dr. Tim Royer, Amy L Corfixsen CPA Aug 26 7:54am Invoice 7938 from Amy L Corfix…" at bounding box center [143, 234] width 203 height 46
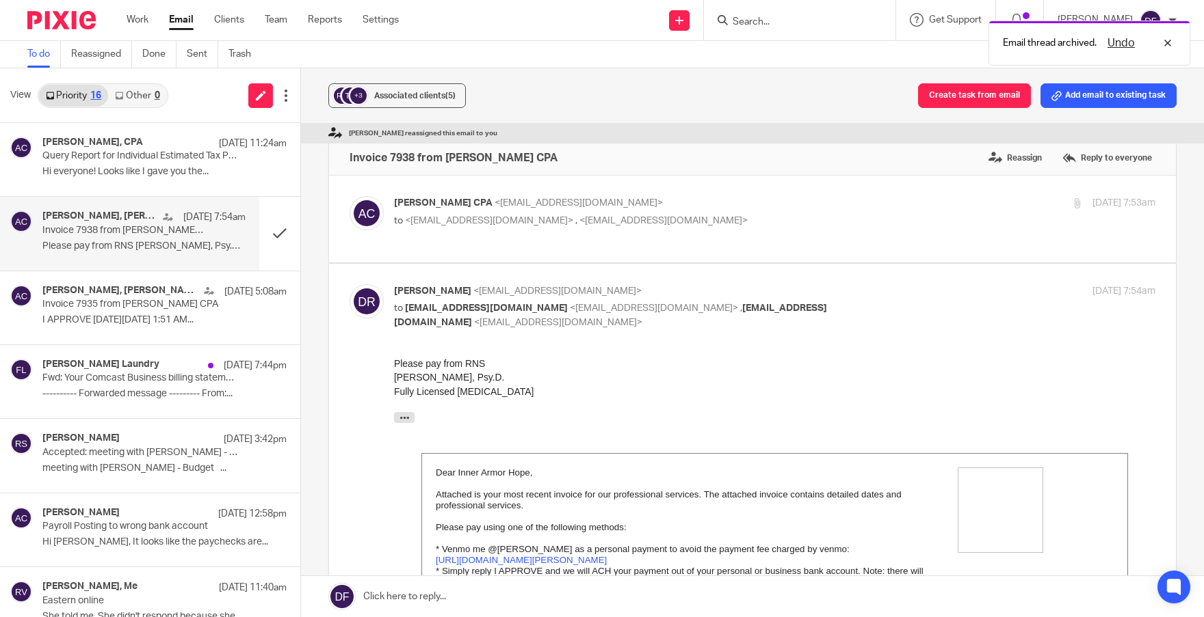
click at [814, 235] on div "Amy L Corfixsen CPA <quickbooks@notification.intuit.com> to <doc@royerneuroscie…" at bounding box center [752, 219] width 806 height 46
click at [814, 210] on p "Amy L Corfixsen CPA <quickbooks@notification.intuit.com>" at bounding box center [647, 203] width 507 height 14
checkbox input "true"
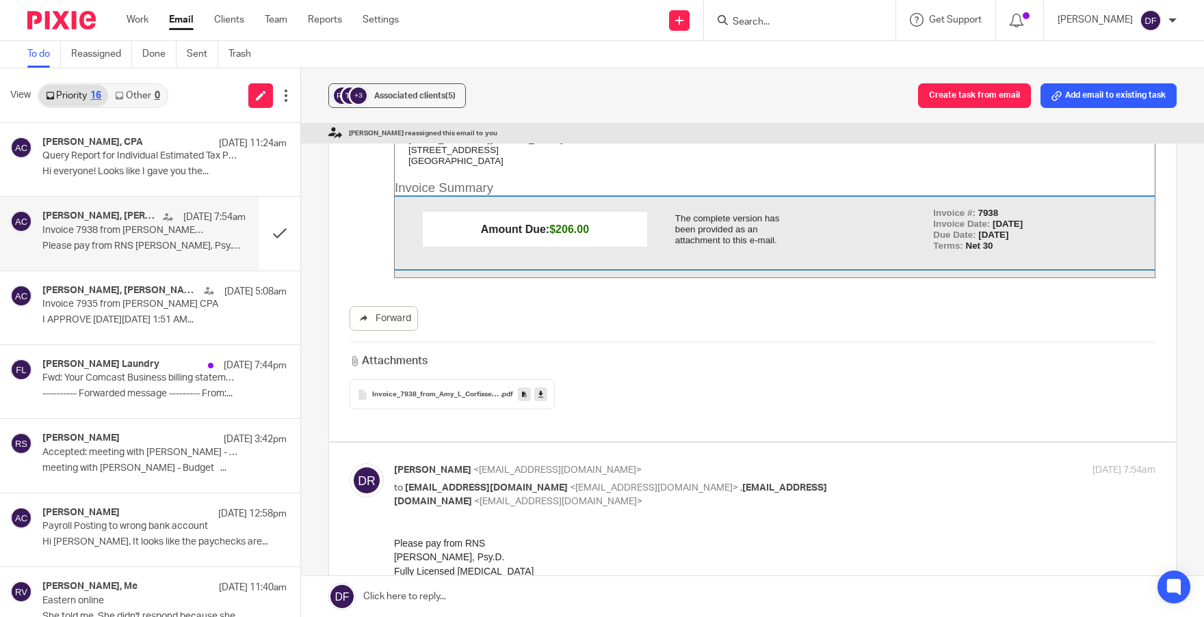
scroll to position [479, 0]
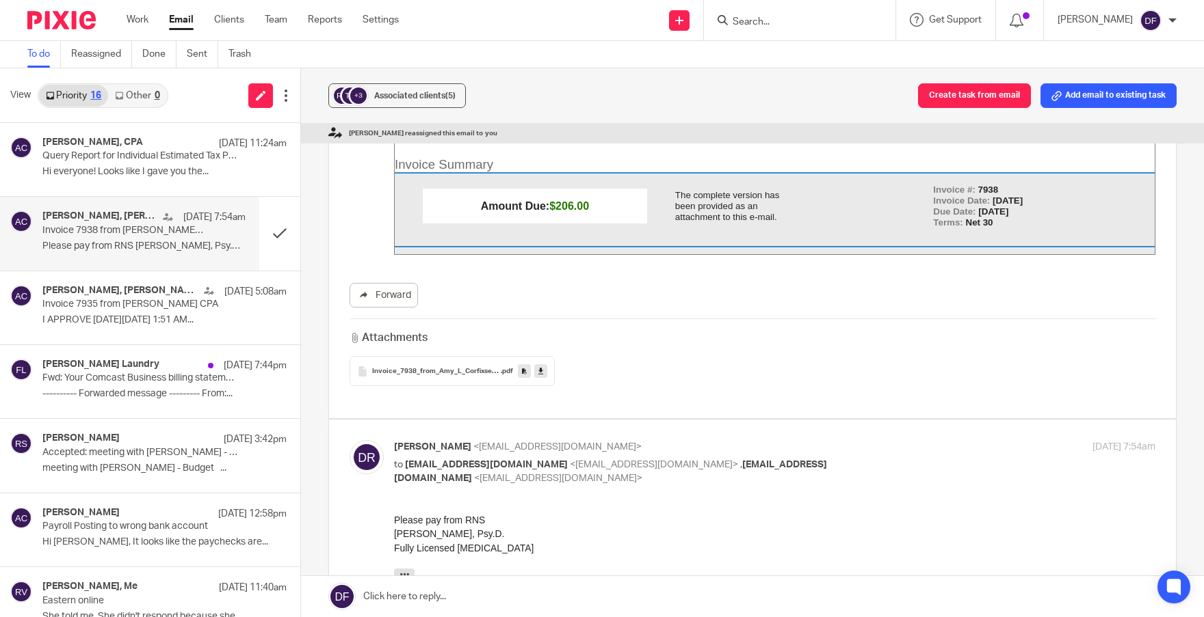
click at [490, 369] on span "Invoice_7938_from_Amy_L_Corfixsen_CPA" at bounding box center [436, 372] width 129 height 8
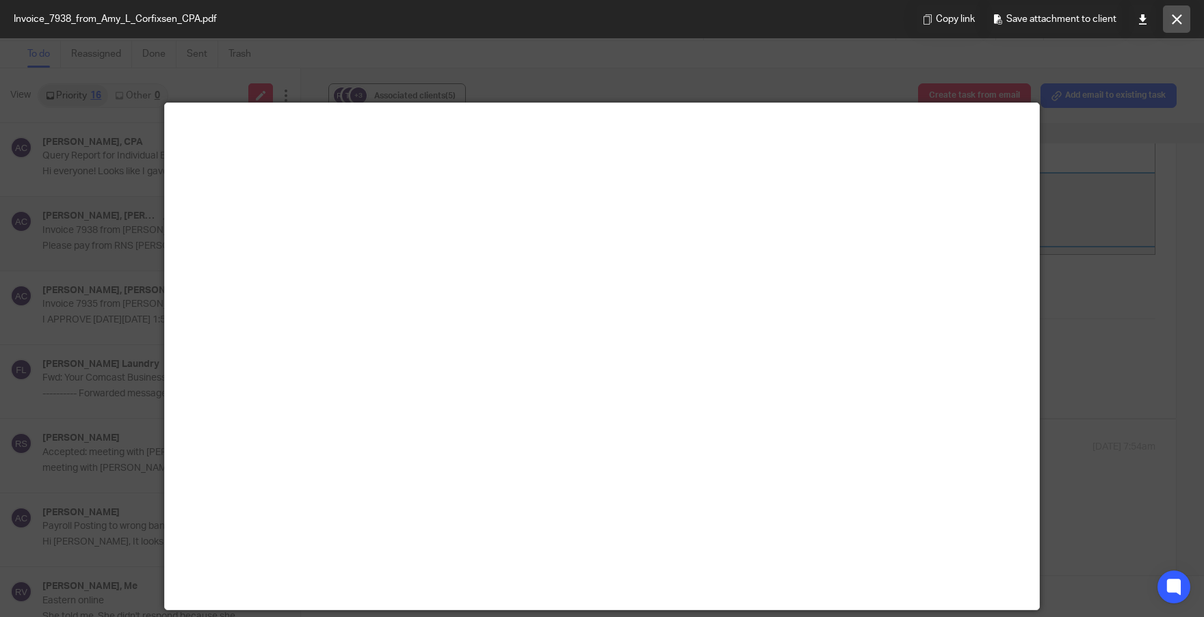
drag, startPoint x: 1141, startPoint y: 25, endPoint x: 1165, endPoint y: 32, distance: 25.1
click at [1141, 25] on link at bounding box center [1141, 18] width 27 height 27
click at [1173, 20] on icon at bounding box center [1176, 19] width 10 height 10
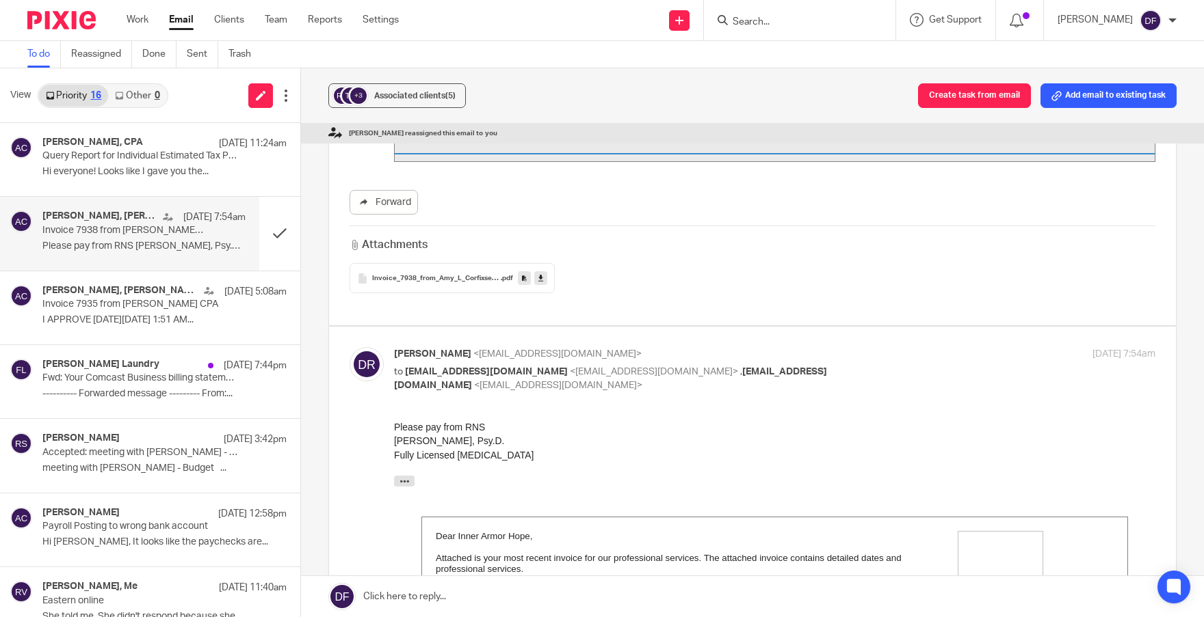
scroll to position [547, 0]
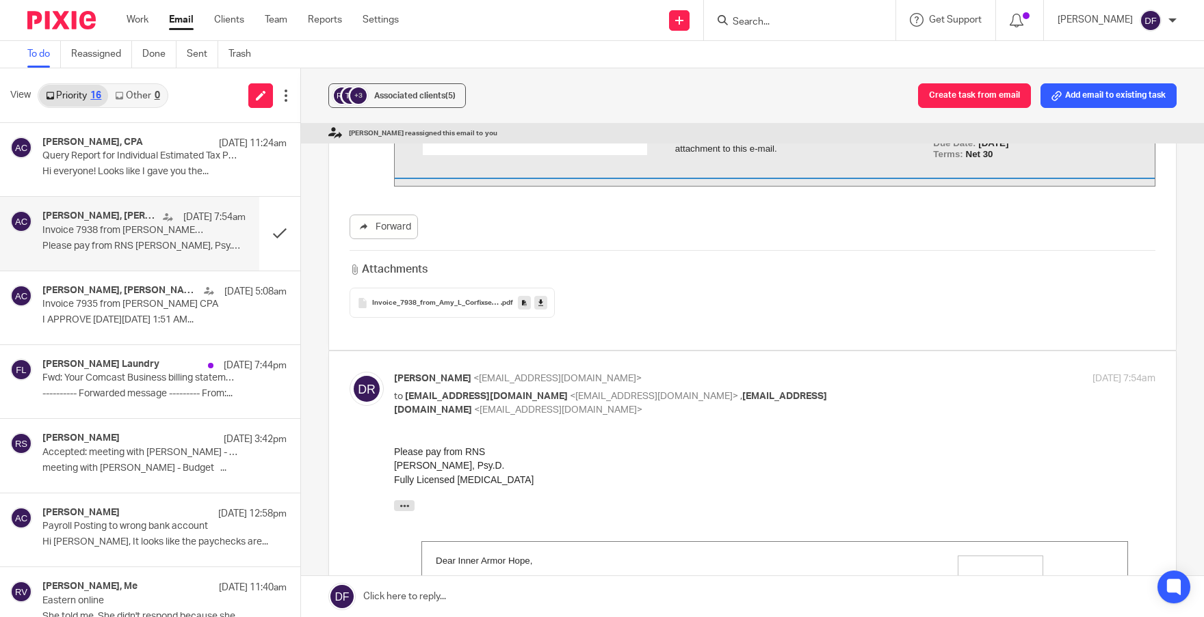
click at [464, 307] on span "Invoice_7938_from_Amy_L_Corfixsen_CPA" at bounding box center [436, 304] width 129 height 8
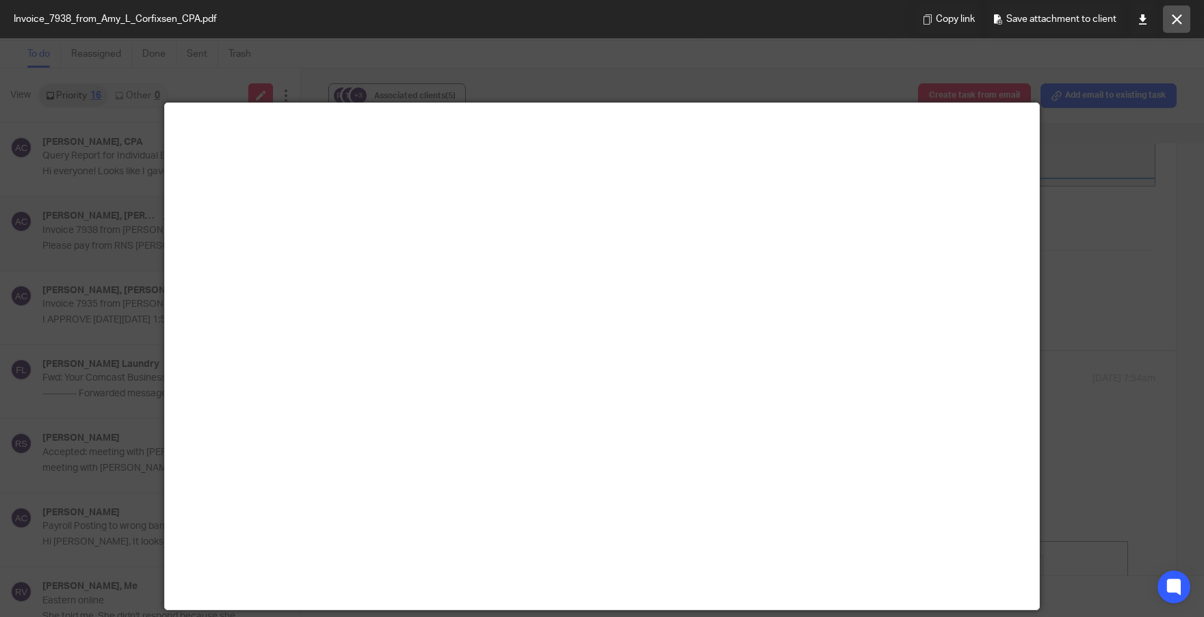
click at [1169, 21] on button at bounding box center [1175, 18] width 27 height 27
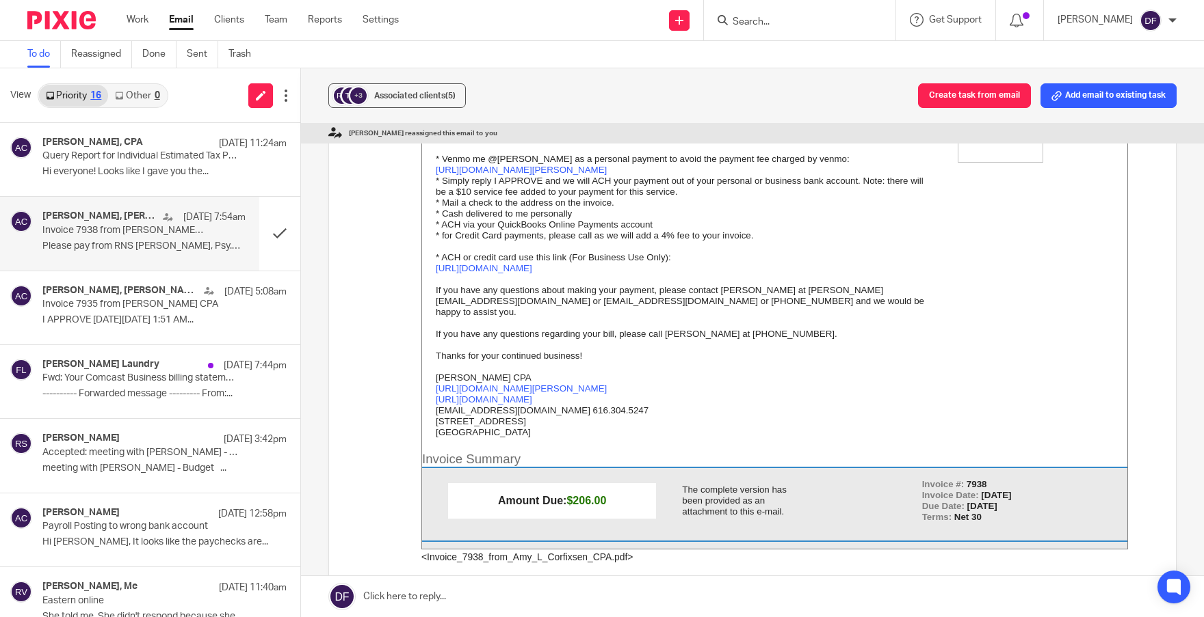
click at [646, 591] on link at bounding box center [752, 596] width 903 height 41
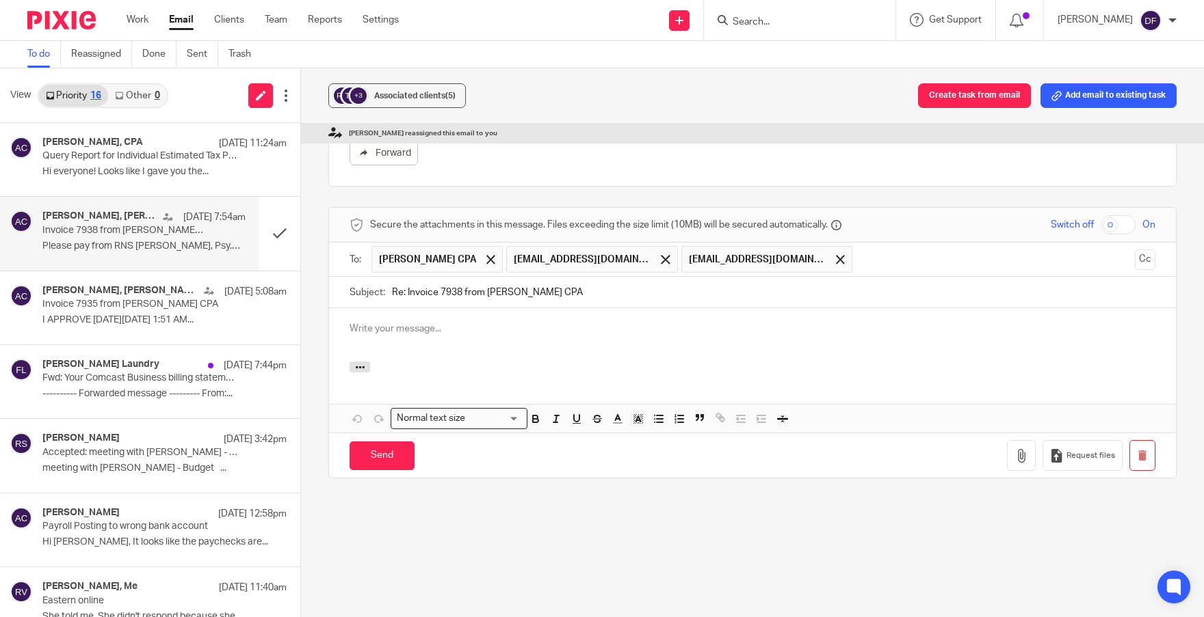
scroll to position [0, 0]
click at [559, 355] on div at bounding box center [752, 334] width 847 height 53
click at [483, 270] on div at bounding box center [491, 260] width 16 height 21
click at [700, 264] on span at bounding box center [704, 259] width 9 height 9
click at [469, 336] on p at bounding box center [752, 329] width 806 height 14
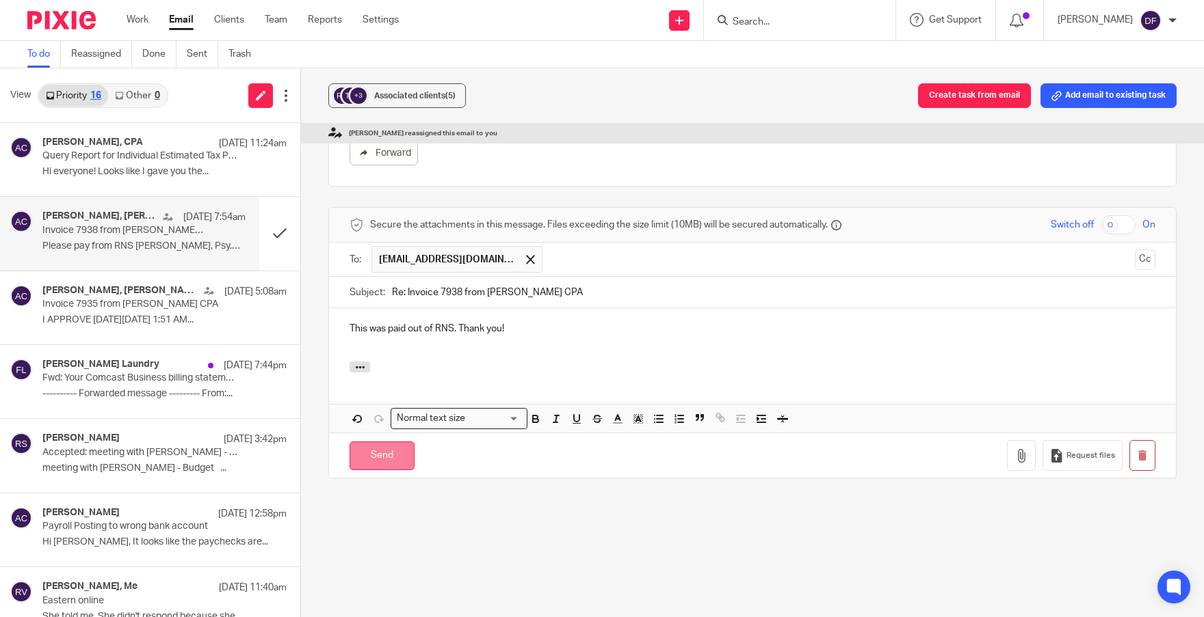
click at [375, 470] on input "Send" at bounding box center [381, 456] width 65 height 29
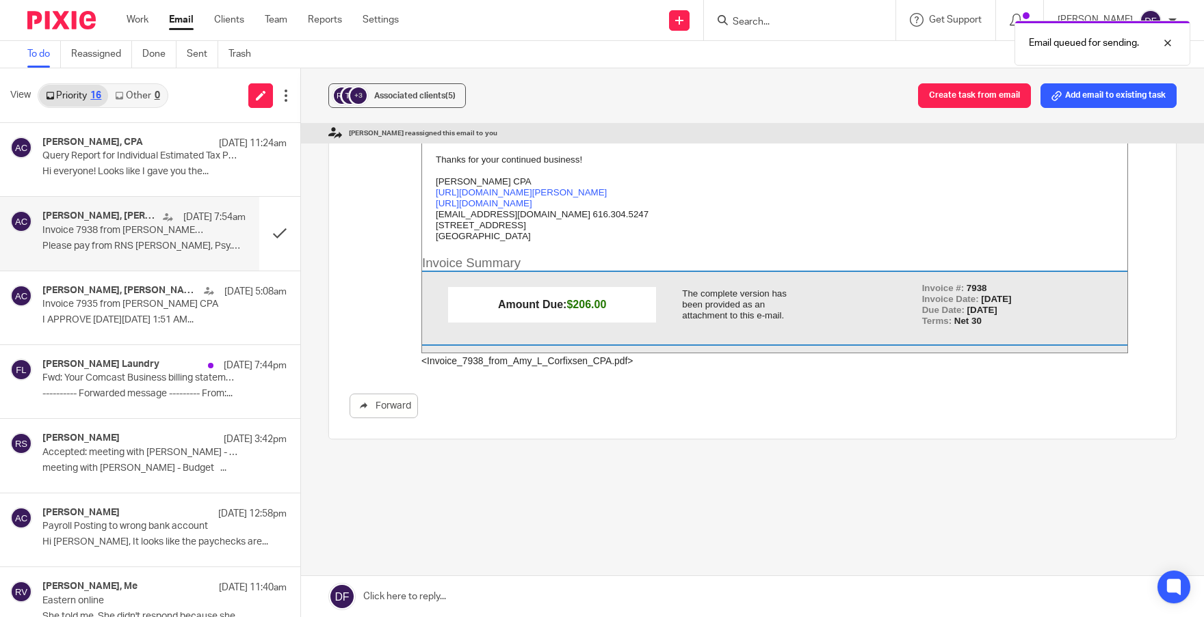
scroll to position [1236, 0]
click at [267, 226] on button at bounding box center [279, 233] width 41 height 73
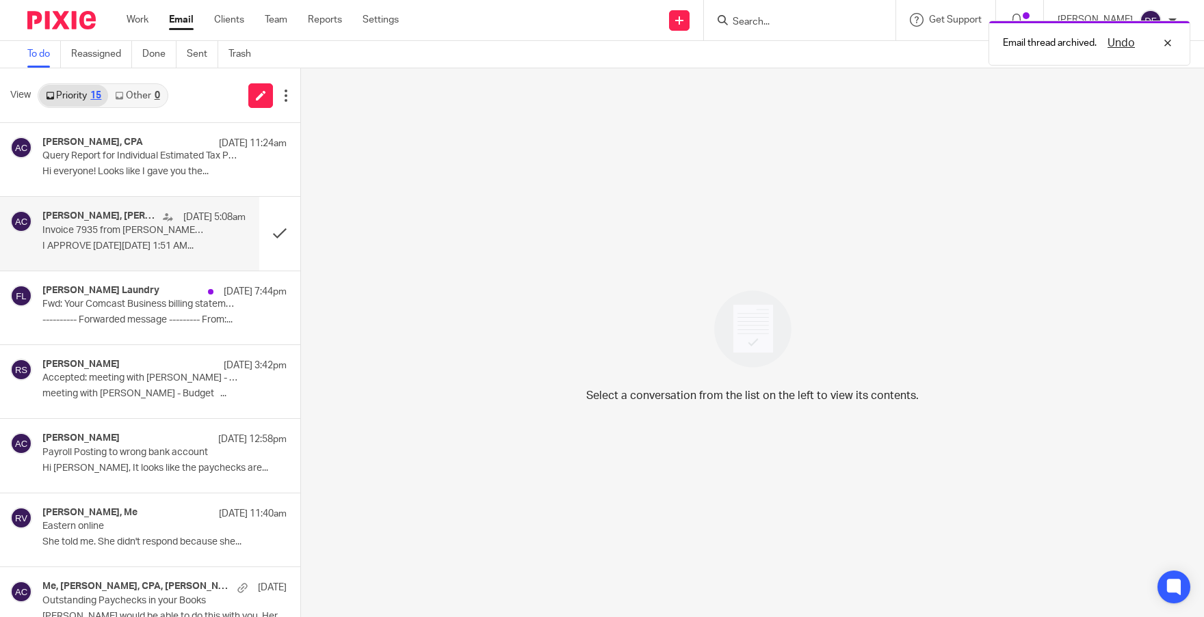
click at [105, 232] on p "Invoice 7935 from Amy L Corfixsen CPA" at bounding box center [123, 231] width 163 height 12
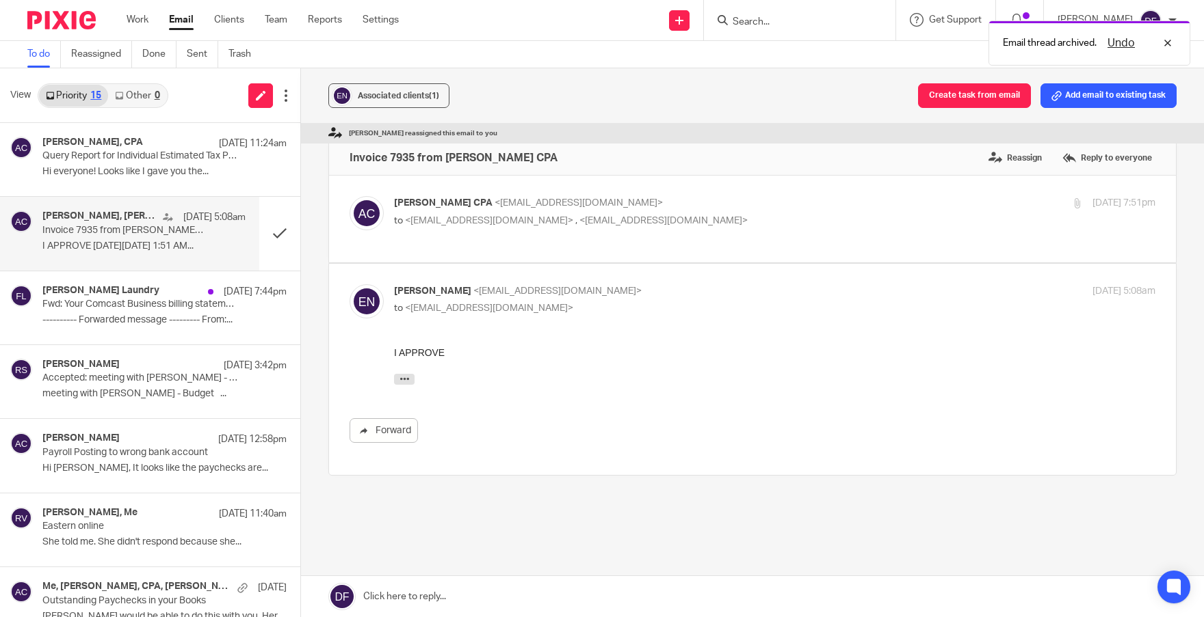
scroll to position [0, 0]
click at [709, 214] on p "to <ellienikolic19@gmail.com> , <amylcpa@gmail.com>" at bounding box center [647, 221] width 507 height 14
checkbox input "true"
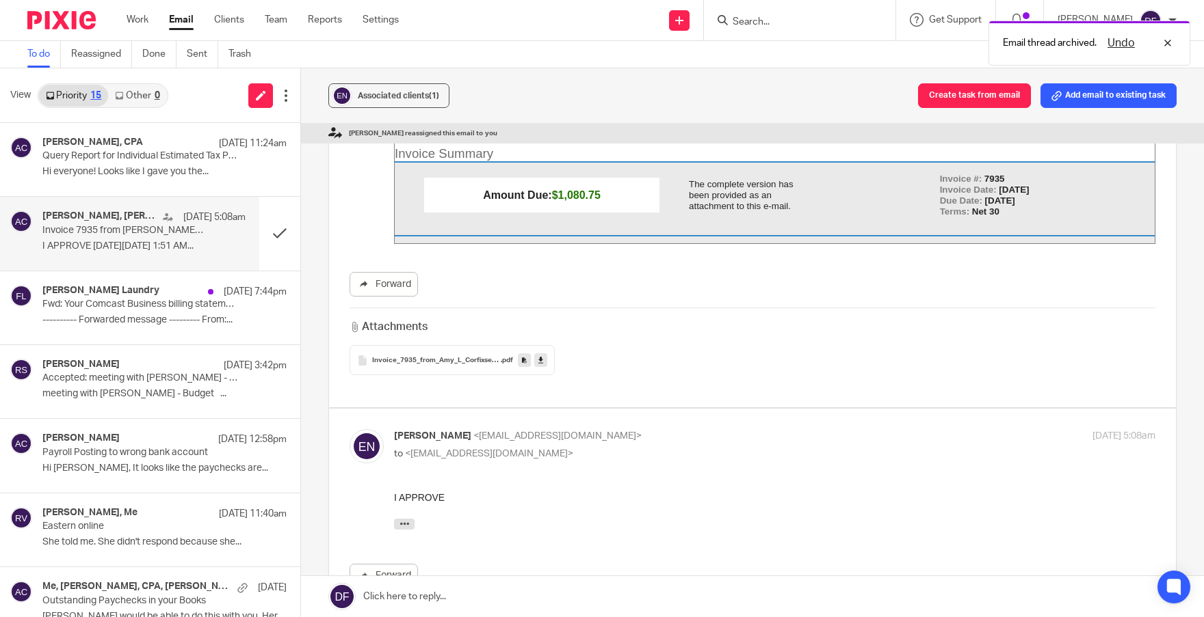
scroll to position [342, 0]
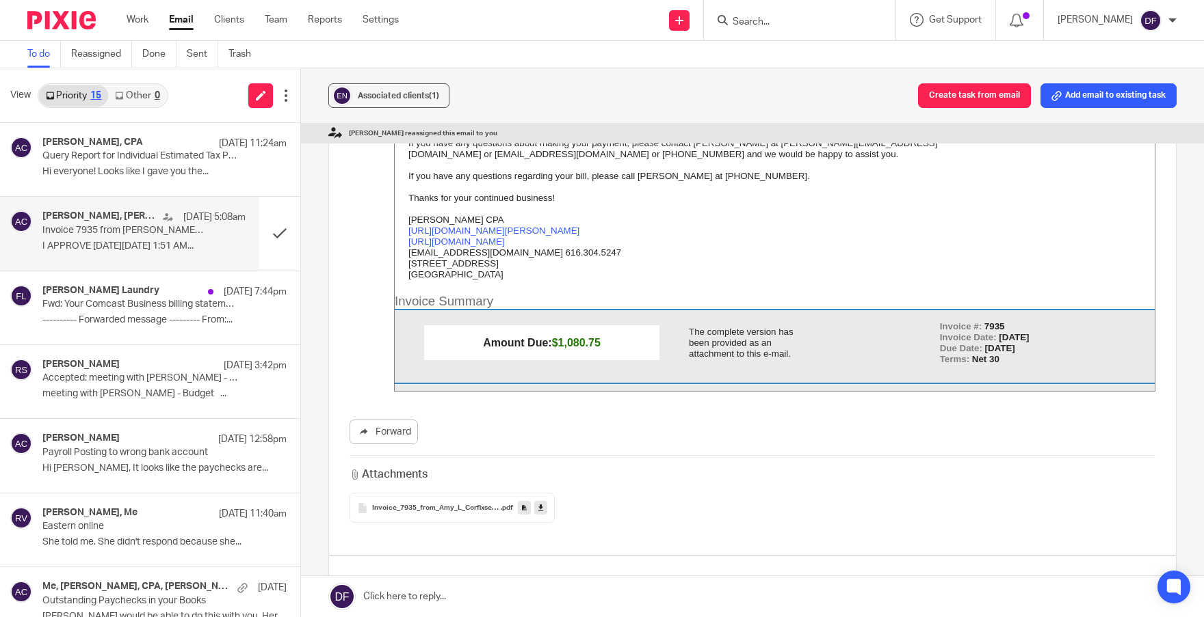
click at [538, 508] on icon at bounding box center [540, 508] width 5 height 10
click at [433, 505] on span "Invoice_7935_from_Amy_L_Corfixsen_CPA" at bounding box center [436, 509] width 129 height 8
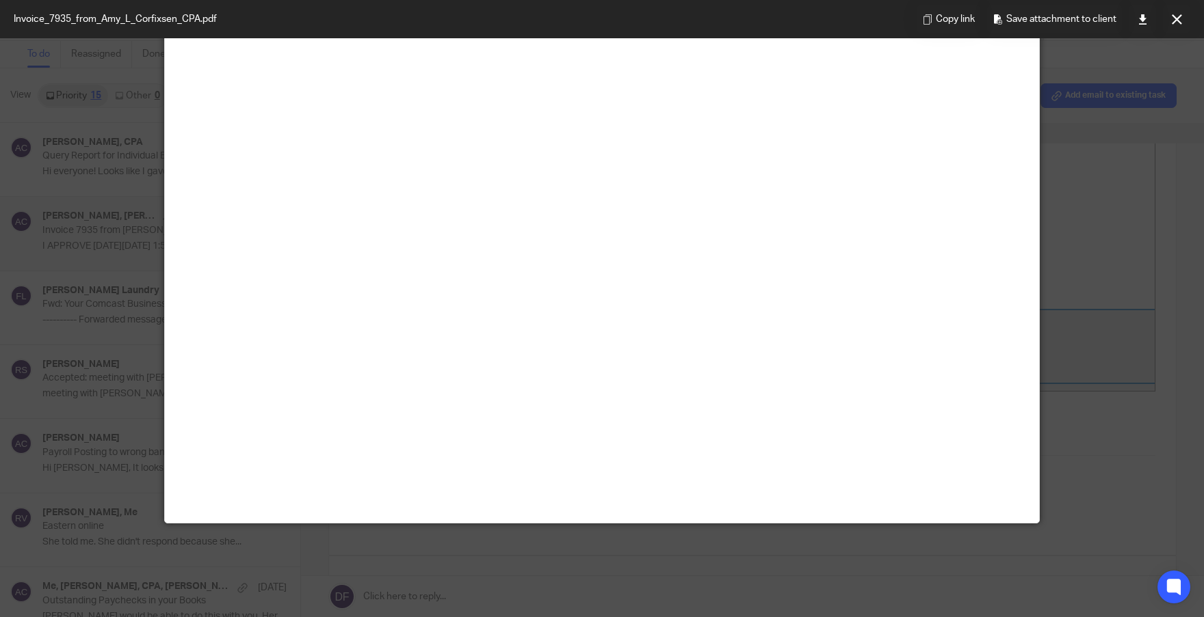
scroll to position [96, 0]
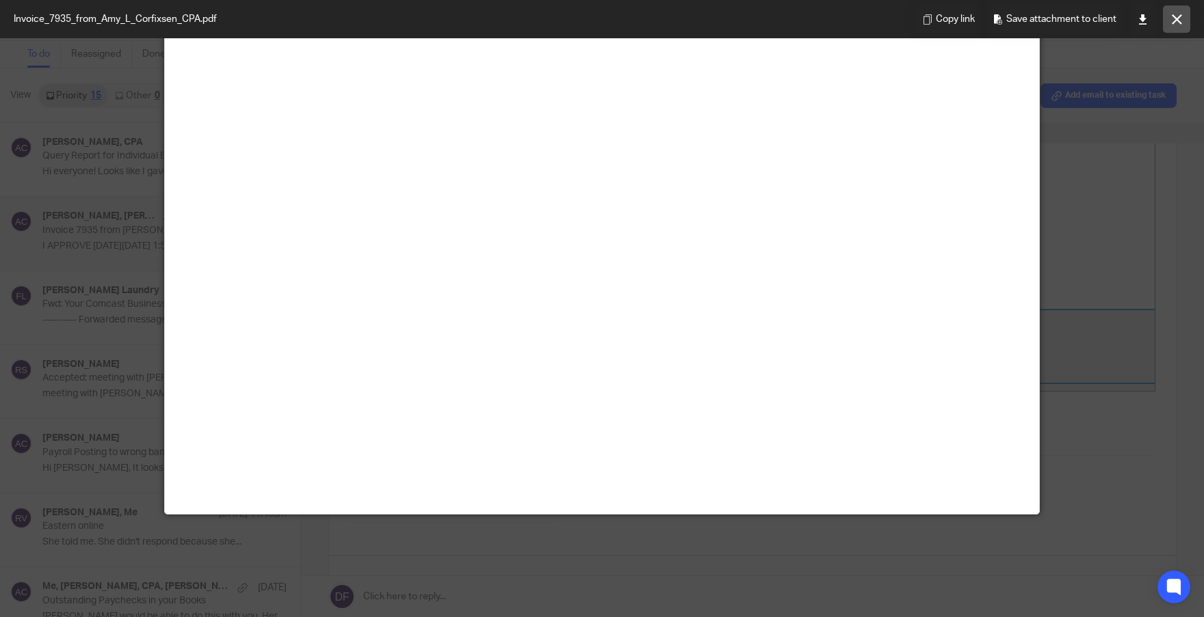
click at [1186, 25] on button at bounding box center [1175, 18] width 27 height 27
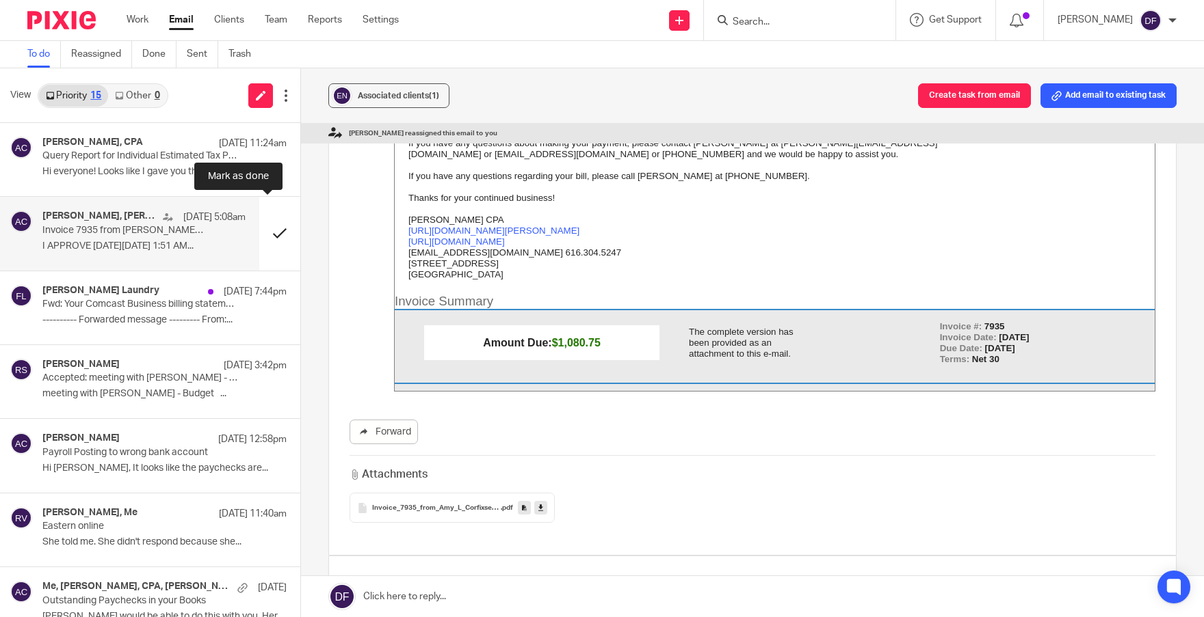
click at [269, 230] on button at bounding box center [279, 233] width 41 height 73
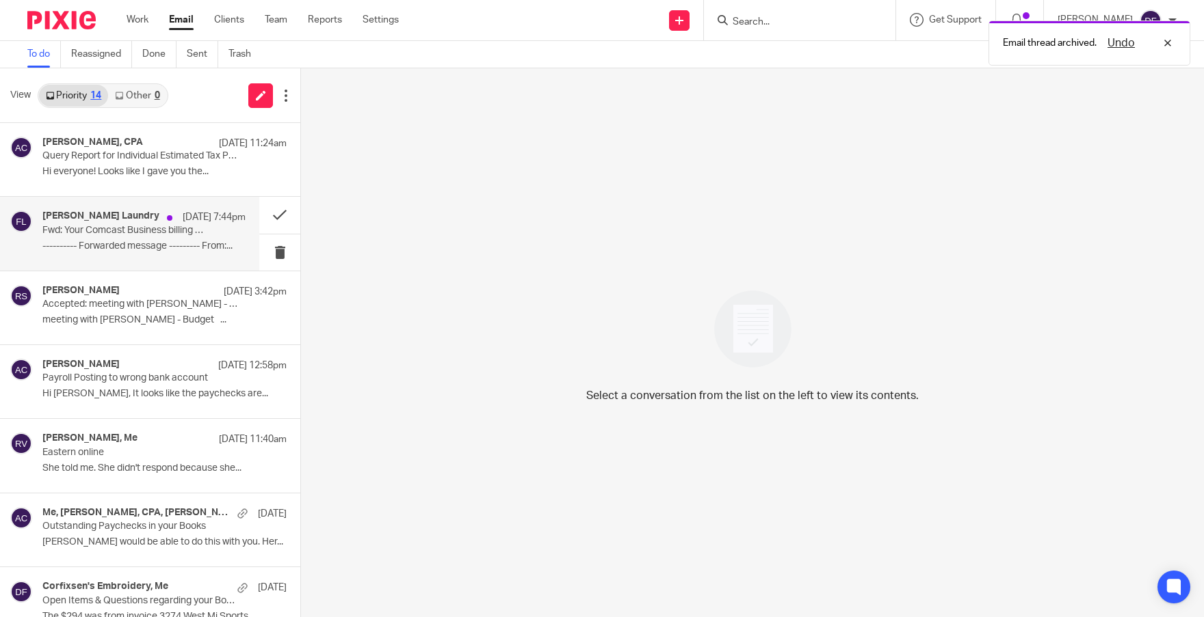
click at [207, 228] on div "Fuller Laundry Aug 25 7:44pm Fwd: Your Comcast Business billing statement is re…" at bounding box center [143, 234] width 203 height 46
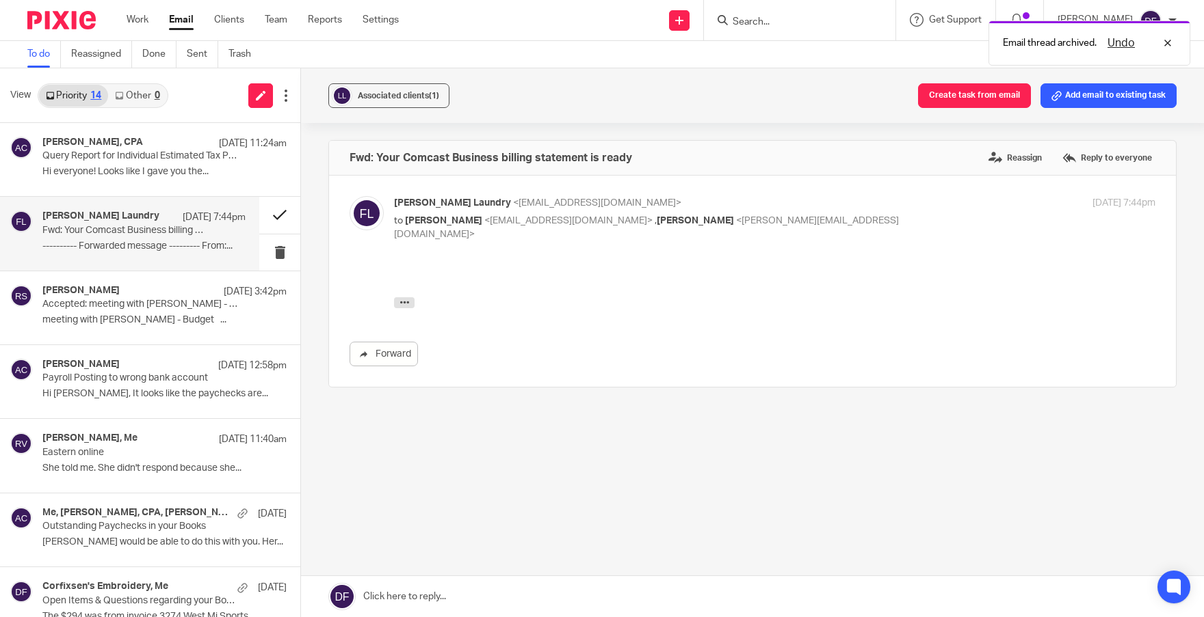
scroll to position [0, 0]
click at [268, 212] on button at bounding box center [279, 215] width 41 height 36
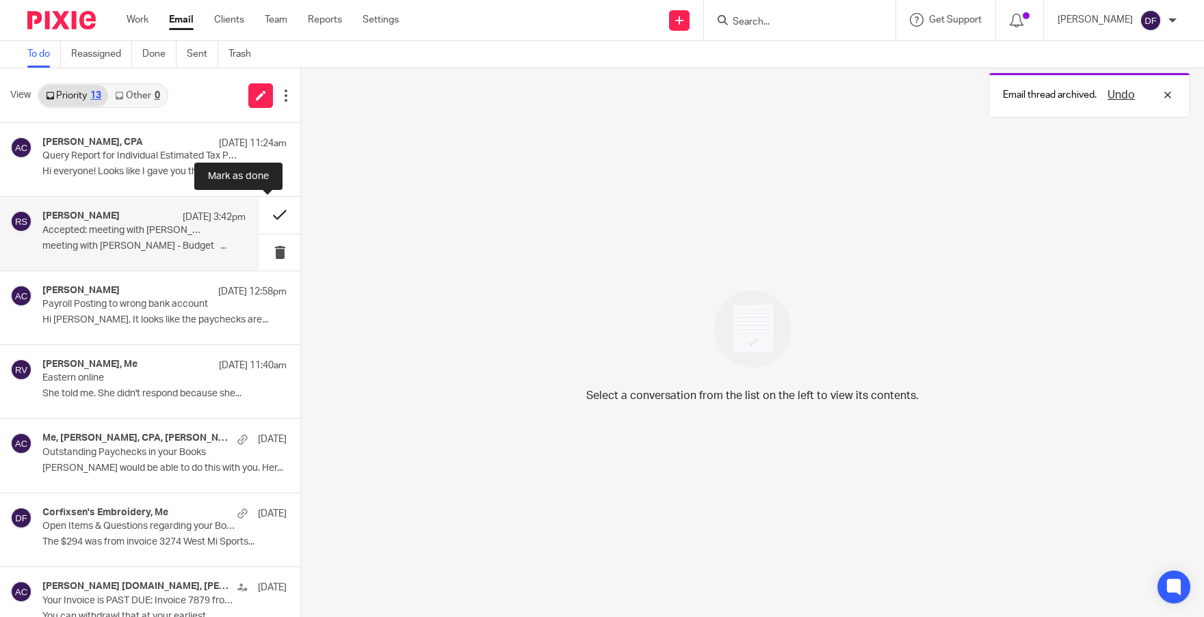
click at [267, 212] on button at bounding box center [279, 215] width 41 height 36
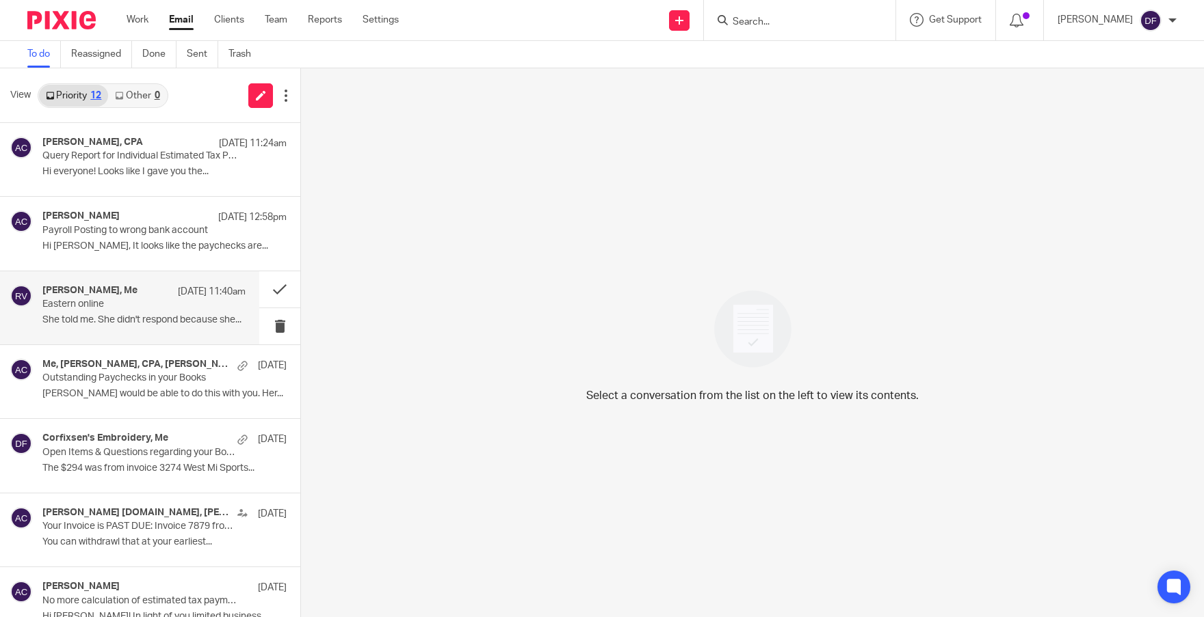
click at [149, 308] on p "Eastern online" at bounding box center [123, 305] width 163 height 12
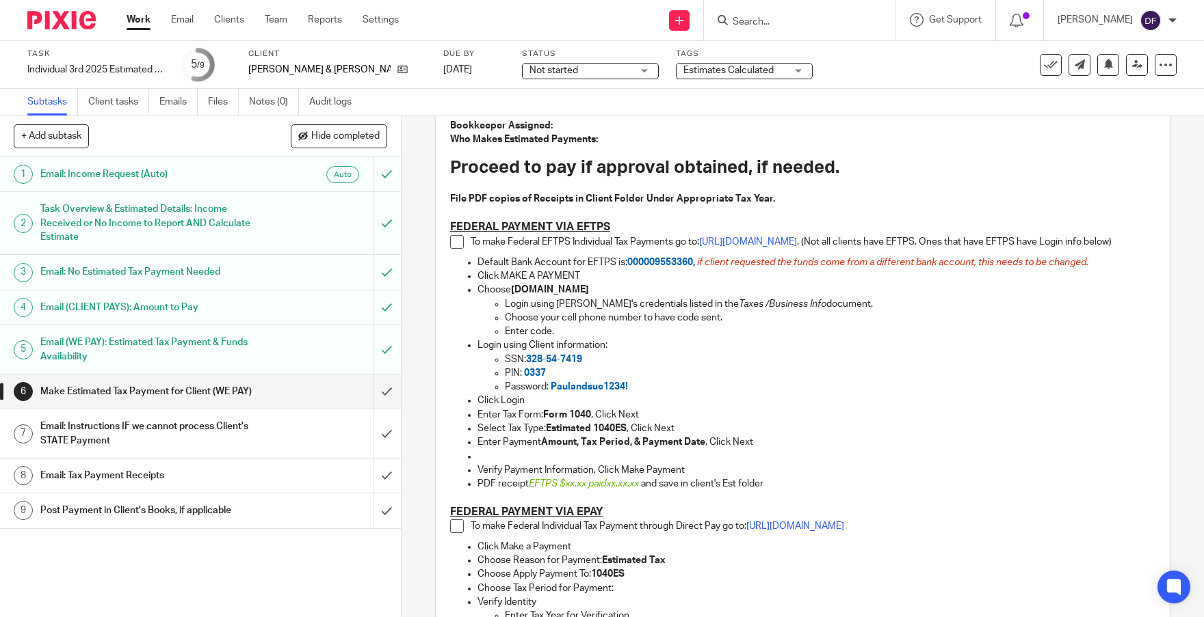
scroll to position [342, 0]
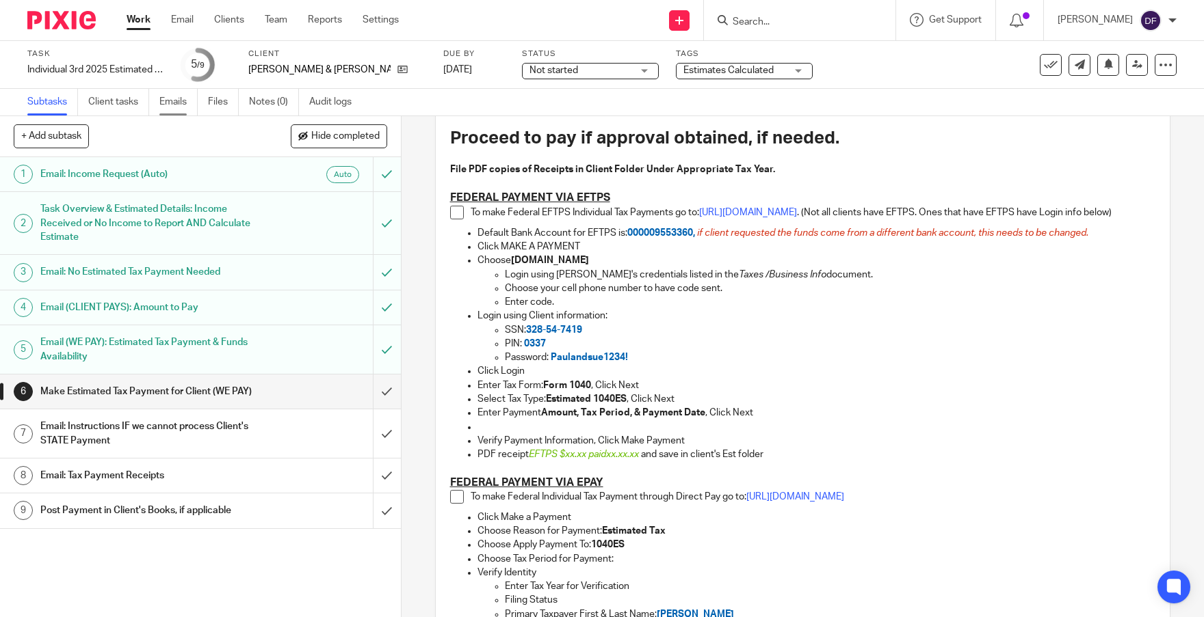
click at [186, 106] on link "Emails" at bounding box center [178, 102] width 38 height 27
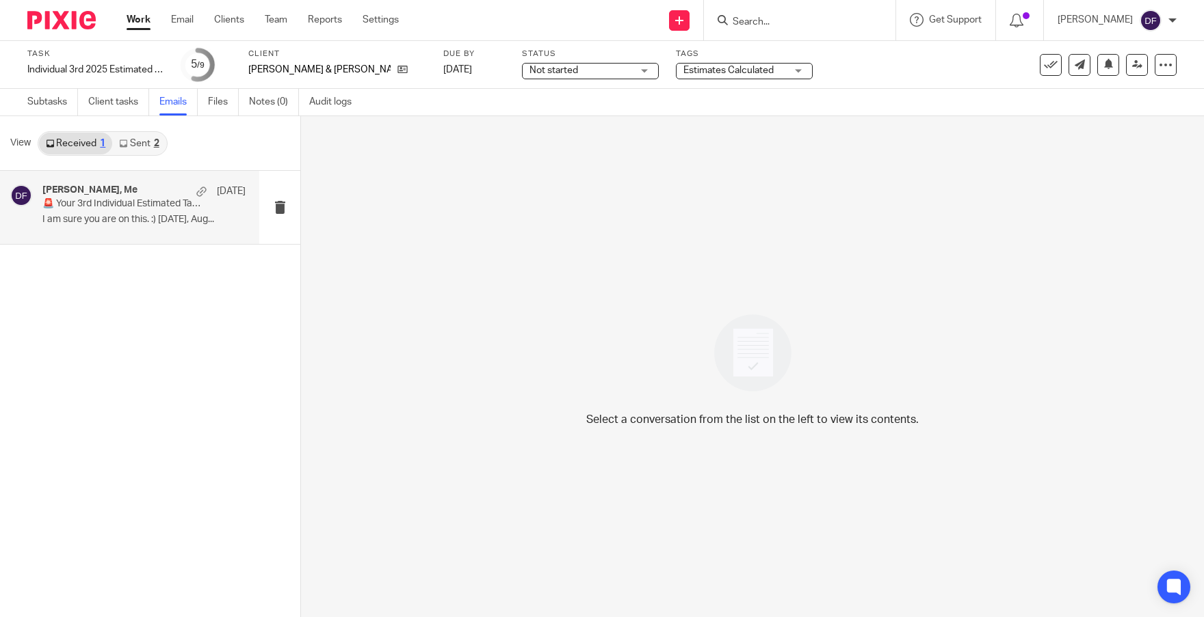
click at [119, 206] on p "🚨 Your 3rd Individual Estimated Tax Payments are due soon! ACTION NEEDED" at bounding box center [123, 204] width 163 height 12
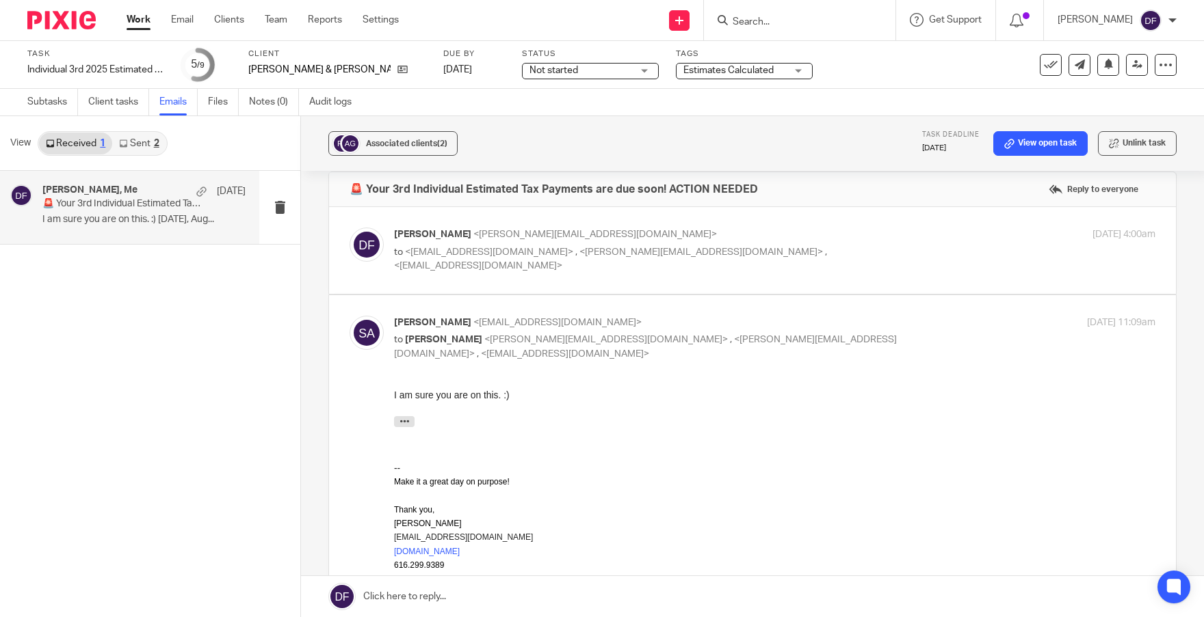
scroll to position [68, 0]
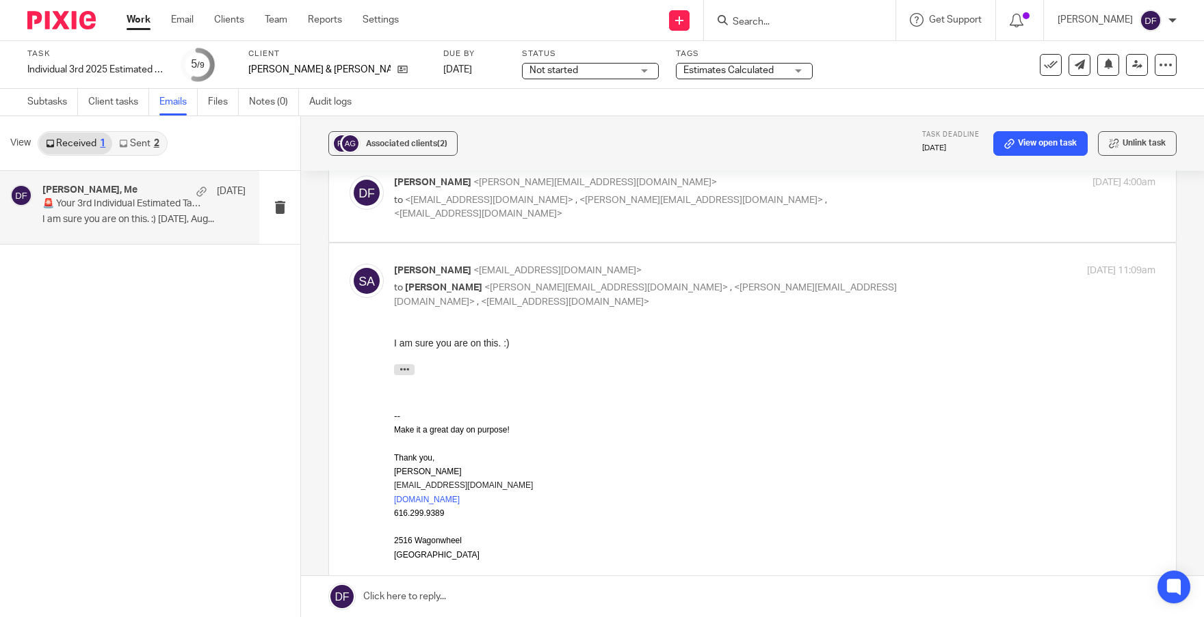
click at [869, 207] on p "to <sue@thetagwebsite.com> , <donna@thetagwebsite.com> , <andersonpauls142@gmai…" at bounding box center [647, 208] width 507 height 28
checkbox input "true"
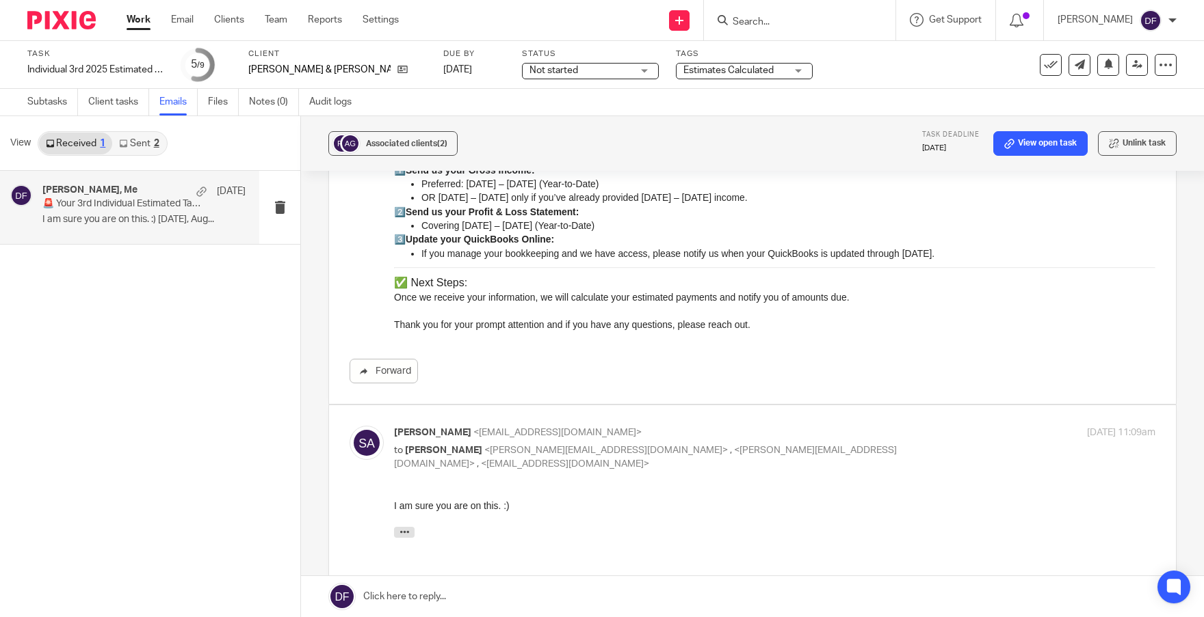
scroll to position [274, 0]
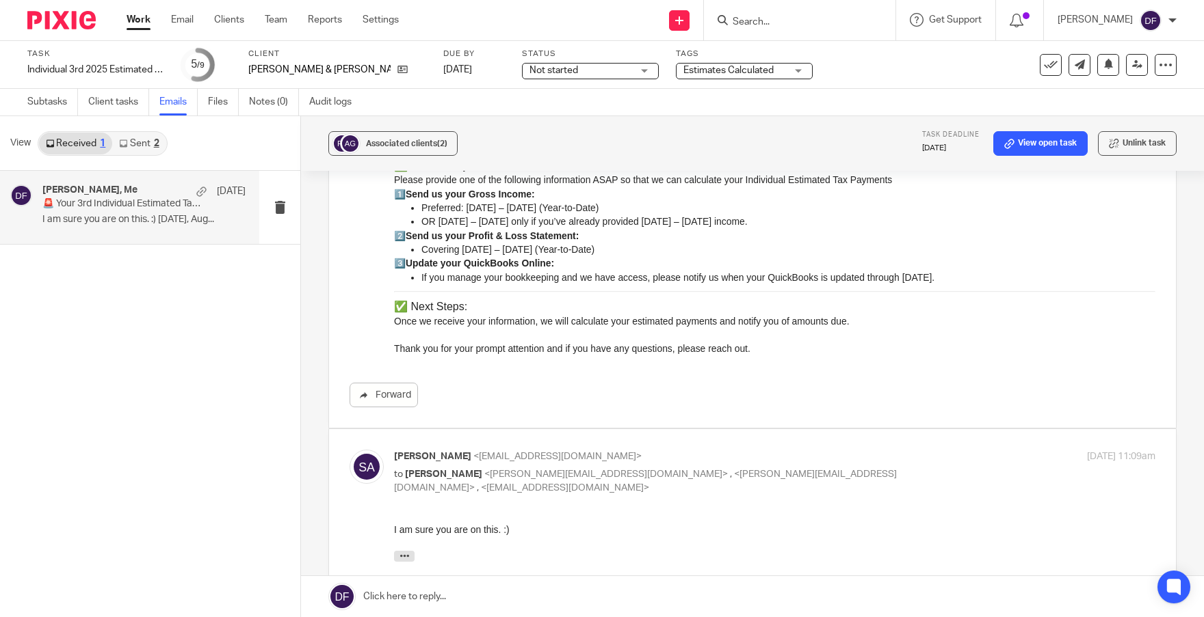
click at [132, 143] on link "Sent 2" at bounding box center [138, 144] width 53 height 22
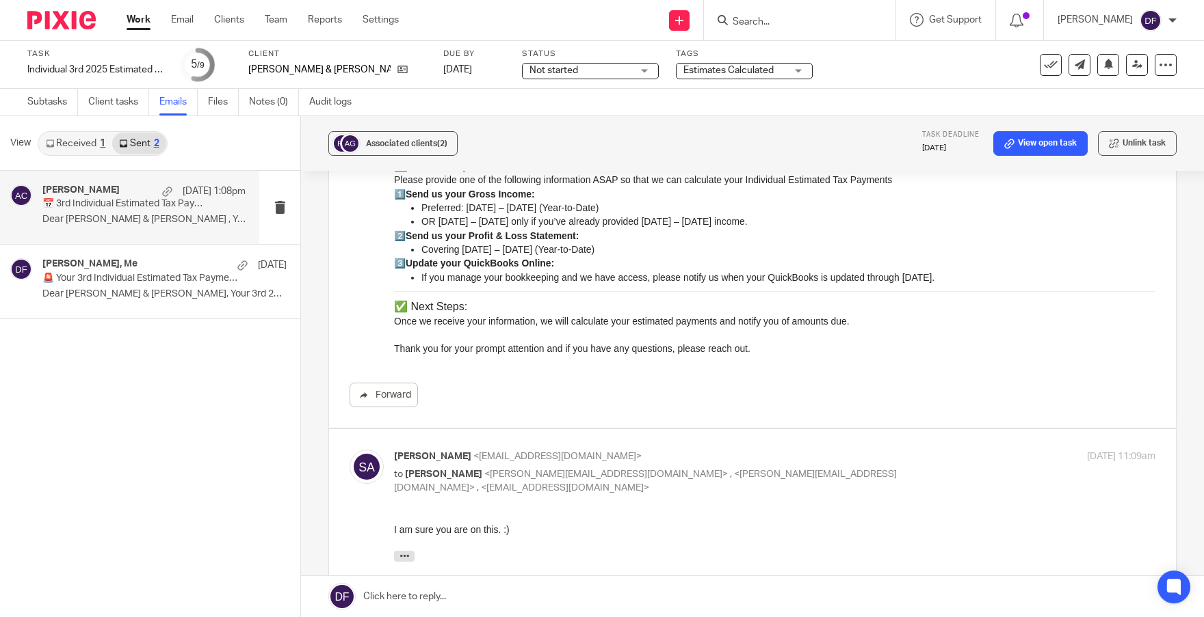
click at [146, 216] on p "Dear Paul & Sue Anderson , Your 3rd..." at bounding box center [143, 220] width 203 height 12
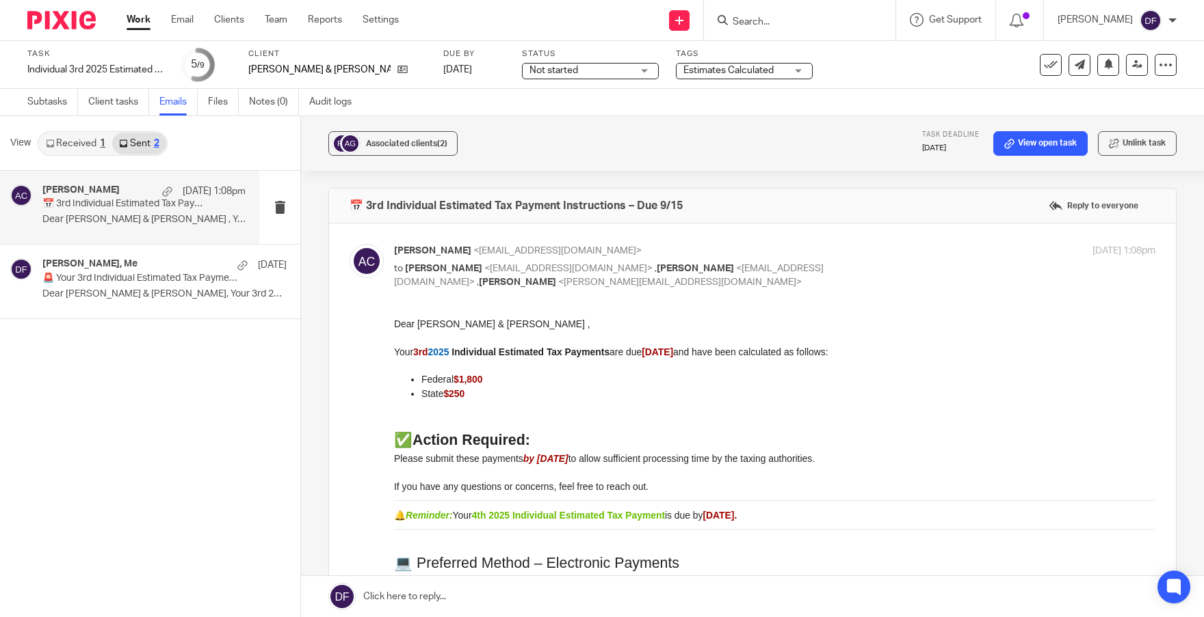
scroll to position [0, 0]
click at [59, 102] on link "Subtasks" at bounding box center [52, 102] width 51 height 27
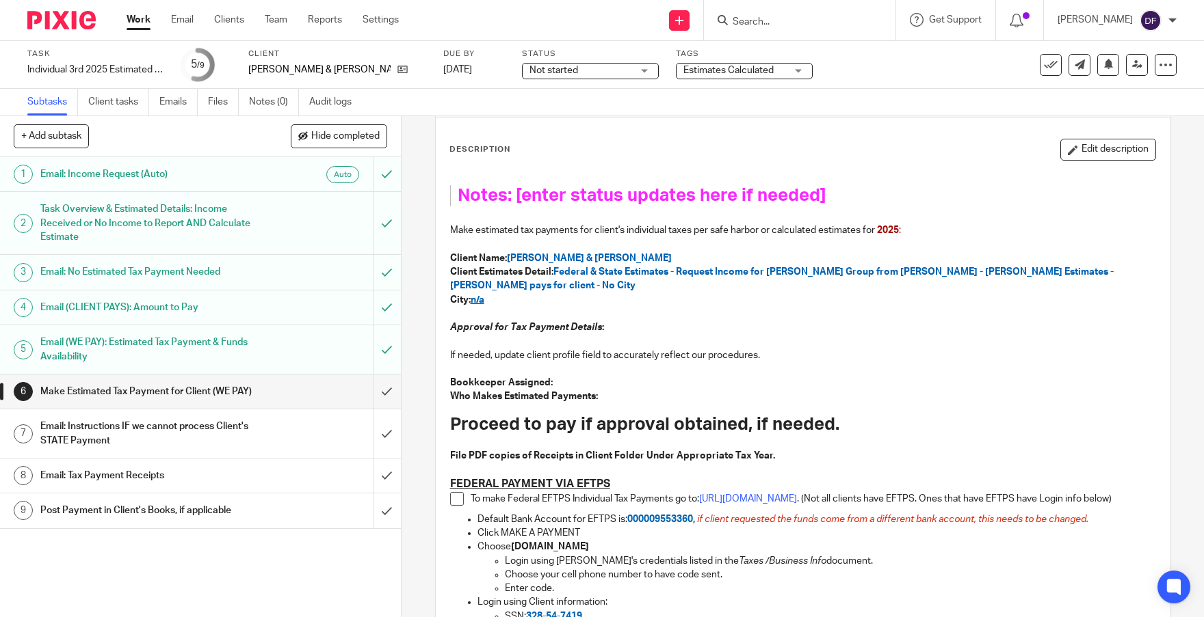
scroll to position [205, 0]
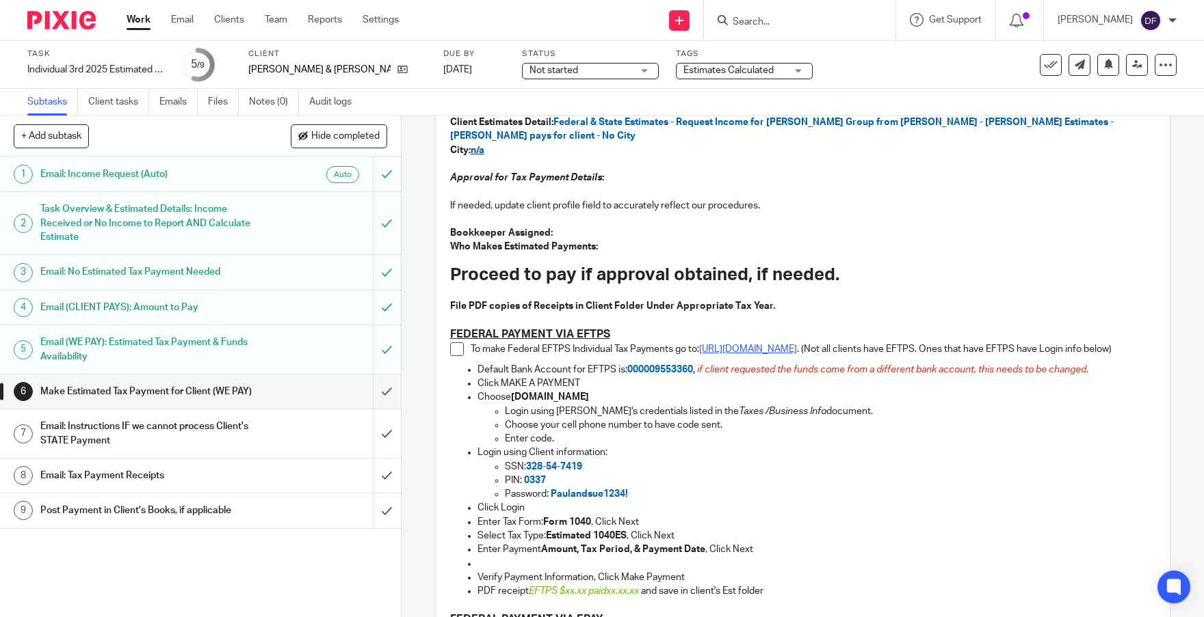
click at [780, 351] on link "https://www.eftps.gov/eftps/" at bounding box center [748, 350] width 98 height 10
drag, startPoint x: 624, startPoint y: 501, endPoint x: 550, endPoint y: 503, distance: 73.9
click at [550, 501] on p "Password: Paulandsue1234!" at bounding box center [830, 495] width 651 height 14
click at [637, 508] on p "Click Login" at bounding box center [816, 508] width 678 height 14
drag, startPoint x: 625, startPoint y: 503, endPoint x: 548, endPoint y: 503, distance: 77.3
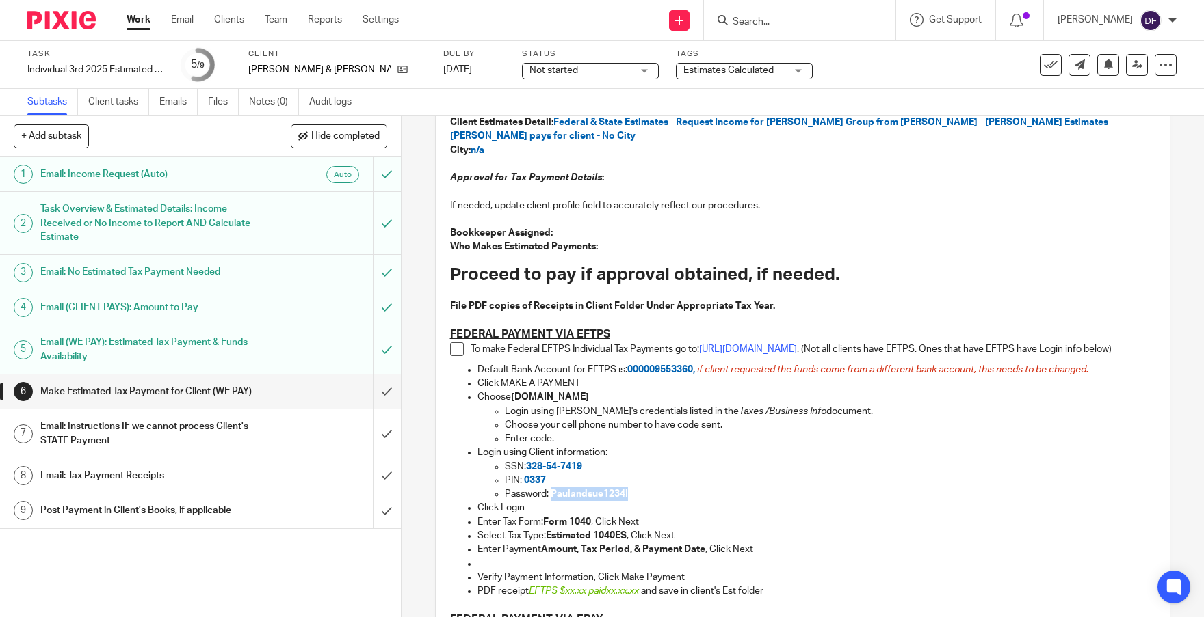
click at [548, 501] on p "Password: Paulandsue1234!" at bounding box center [830, 495] width 651 height 14
copy span "Paulandsue1234!"
drag, startPoint x: 635, startPoint y: 599, endPoint x: 526, endPoint y: 602, distance: 109.4
click at [526, 598] on p "PDF receipt EFTPS $xx.xx paid xx.xx.xx and save in client's Est folder" at bounding box center [816, 592] width 678 height 14
copy p "EFTPS $xx.xx paid xx.xx.xx"
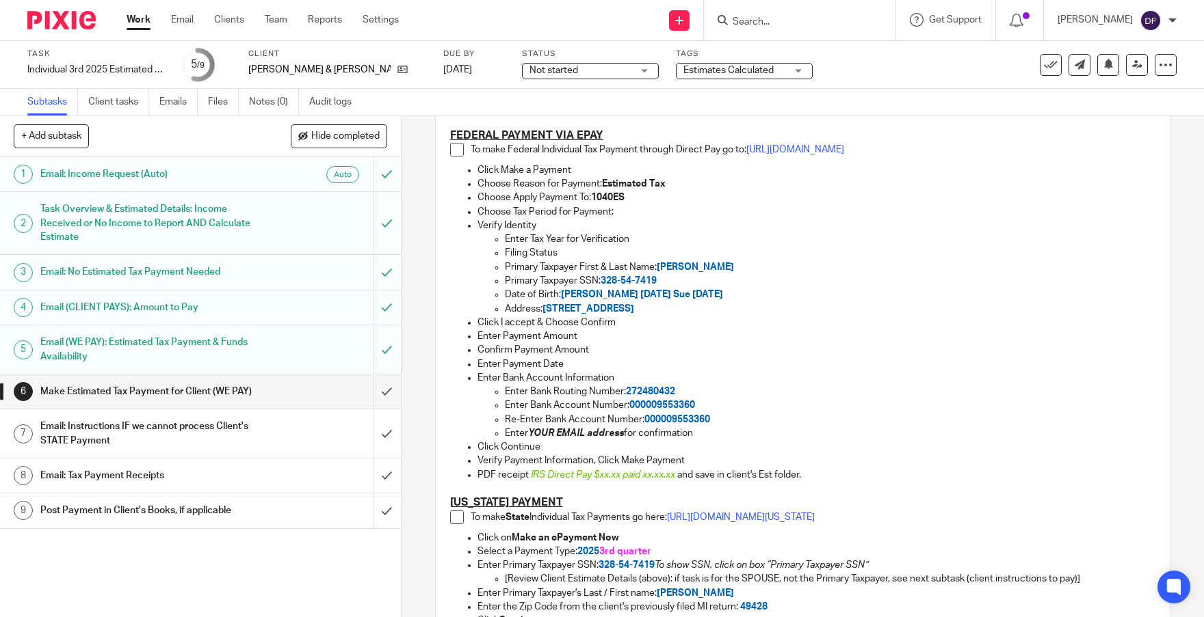
scroll to position [752, 0]
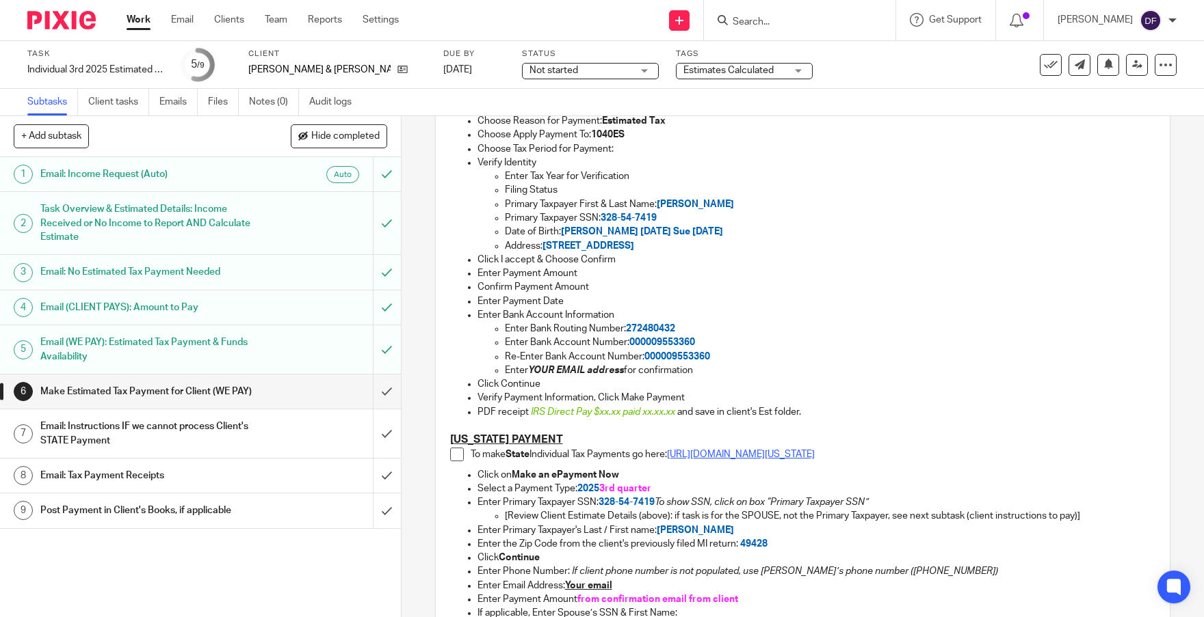
click at [814, 460] on link "https://www.michigan.gov/taxes/iit/online-payments" at bounding box center [741, 455] width 148 height 10
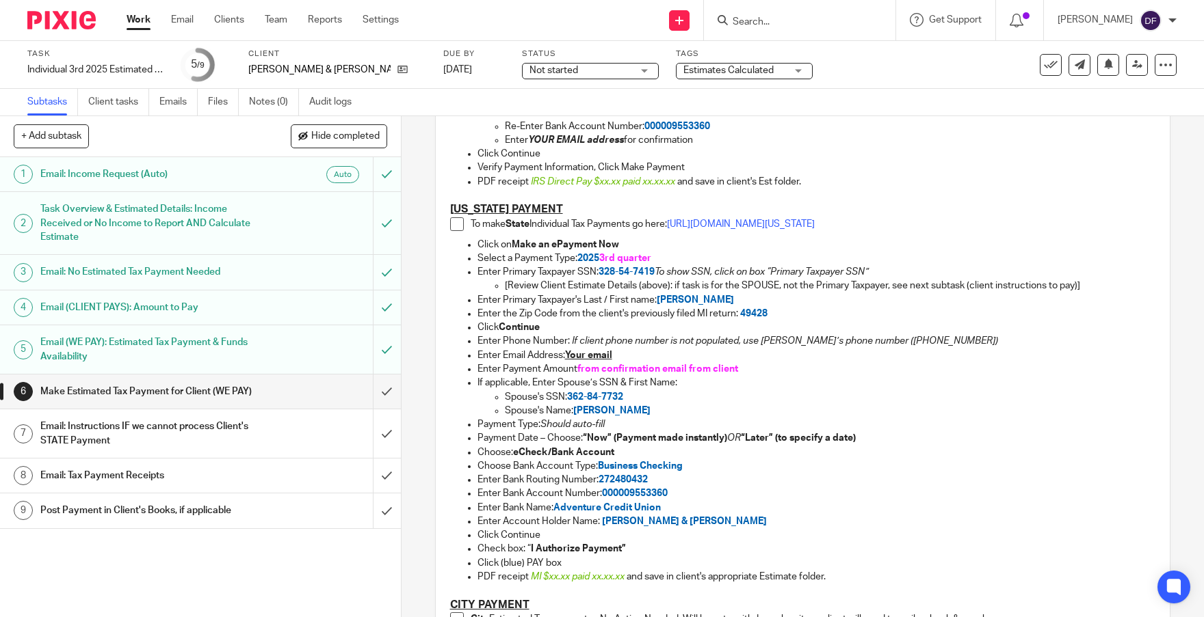
scroll to position [1026, 0]
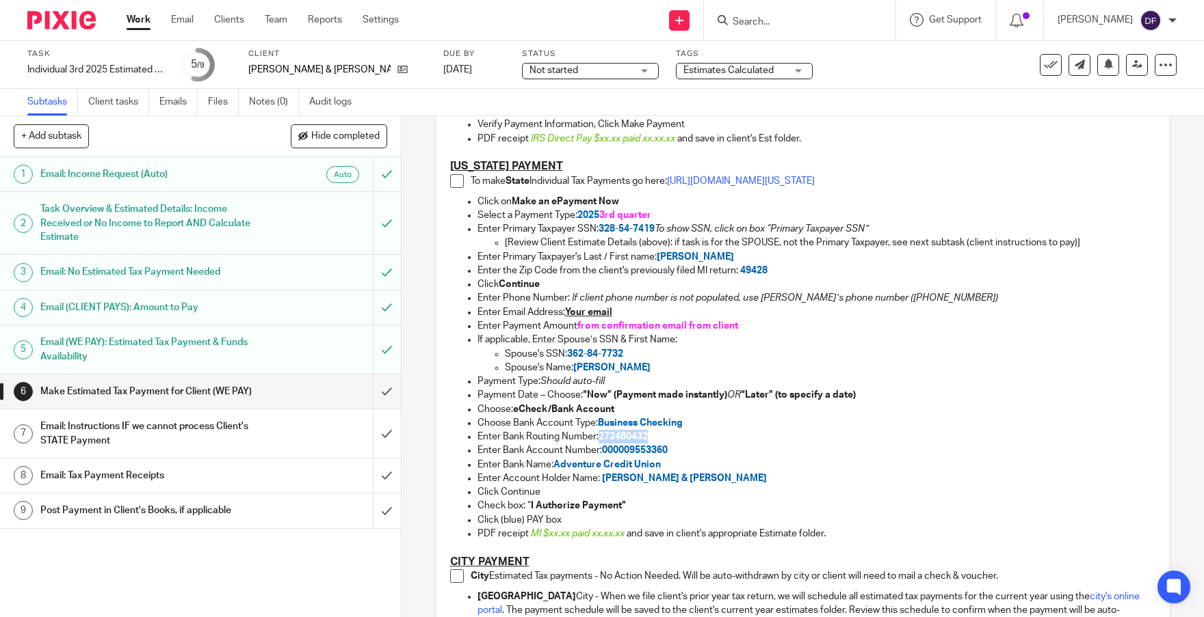
drag, startPoint x: 651, startPoint y: 444, endPoint x: 595, endPoint y: 438, distance: 56.3
click at [595, 438] on p "Enter Bank Routing Number: 272480432" at bounding box center [816, 437] width 678 height 14
copy span "272480432"
drag, startPoint x: 669, startPoint y: 457, endPoint x: 600, endPoint y: 460, distance: 68.5
click at [600, 457] on p "Enter Bank Account Number: 000009553360" at bounding box center [816, 451] width 678 height 14
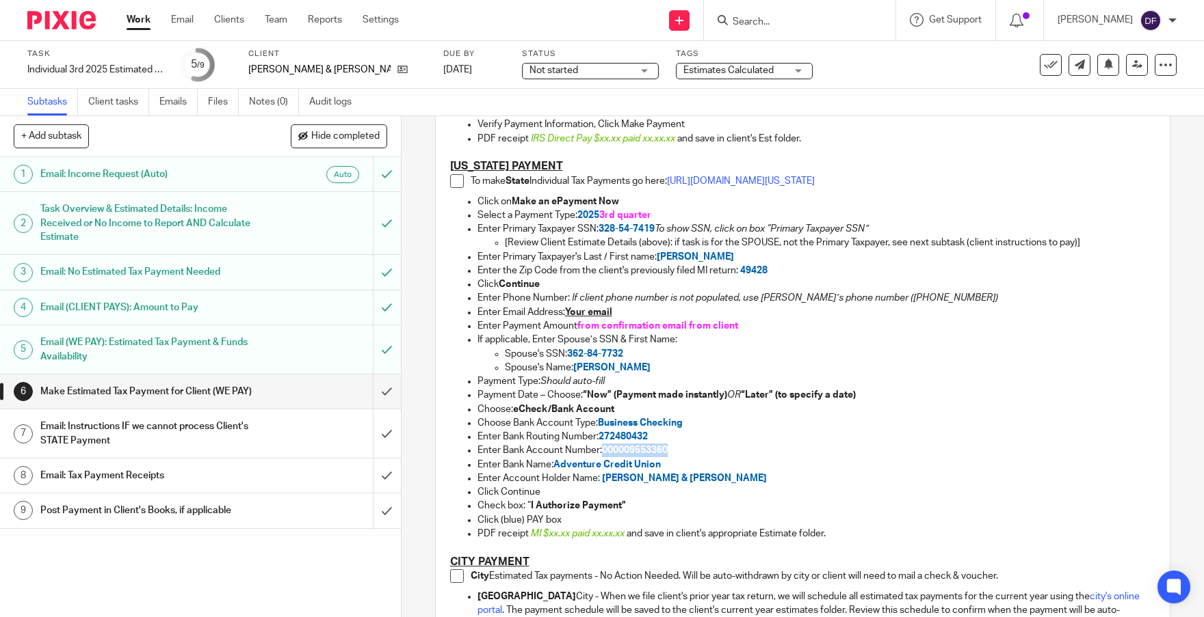
copy span "000009553360"
drag, startPoint x: 690, startPoint y: 489, endPoint x: 599, endPoint y: 486, distance: 91.0
click at [602, 483] on span "Paul & Sue Anderson" at bounding box center [684, 479] width 165 height 10
copy span "Paul & Sue Anderson"
drag, startPoint x: 916, startPoint y: 307, endPoint x: 858, endPoint y: 313, distance: 58.4
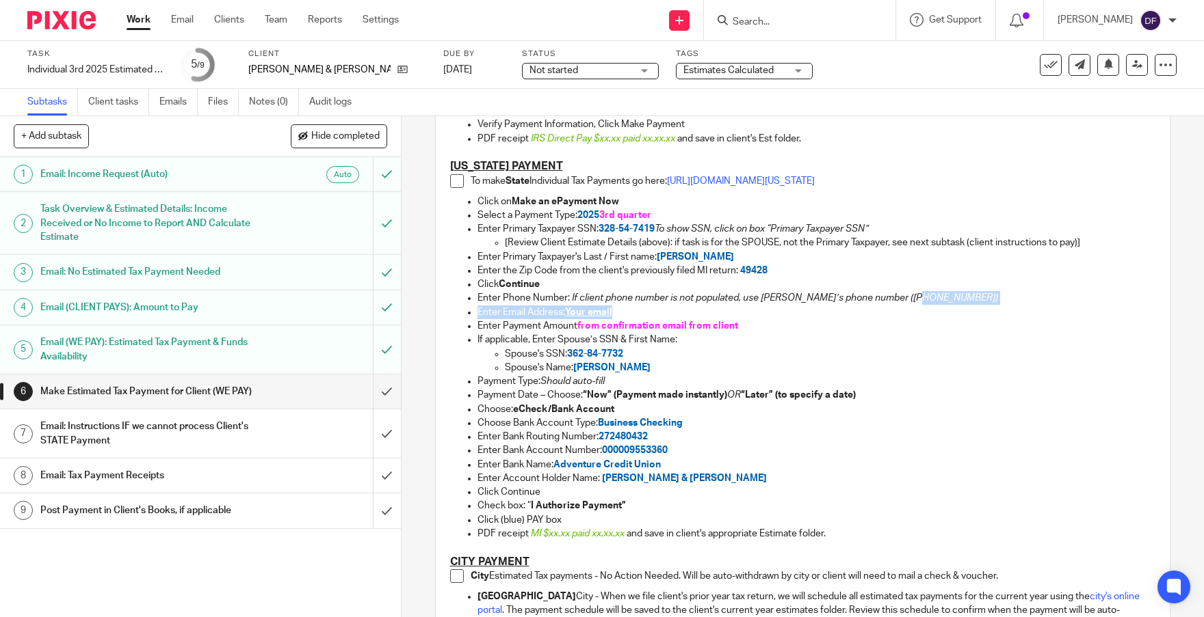
click at [857, 313] on ul "Click on Make an ePayment Now Select a Payment Type: 2025 3rd quarter Enter Pri…" at bounding box center [803, 368] width 706 height 347
copy ul ") Enter Email Address: Your email"
drag, startPoint x: 622, startPoint y: 543, endPoint x: 529, endPoint y: 544, distance: 93.0
click at [531, 539] on em "MI $xx.xx paid xx.xx.xx" at bounding box center [579, 534] width 96 height 10
copy span "MI $xx.xx paid xx.xx.xx"
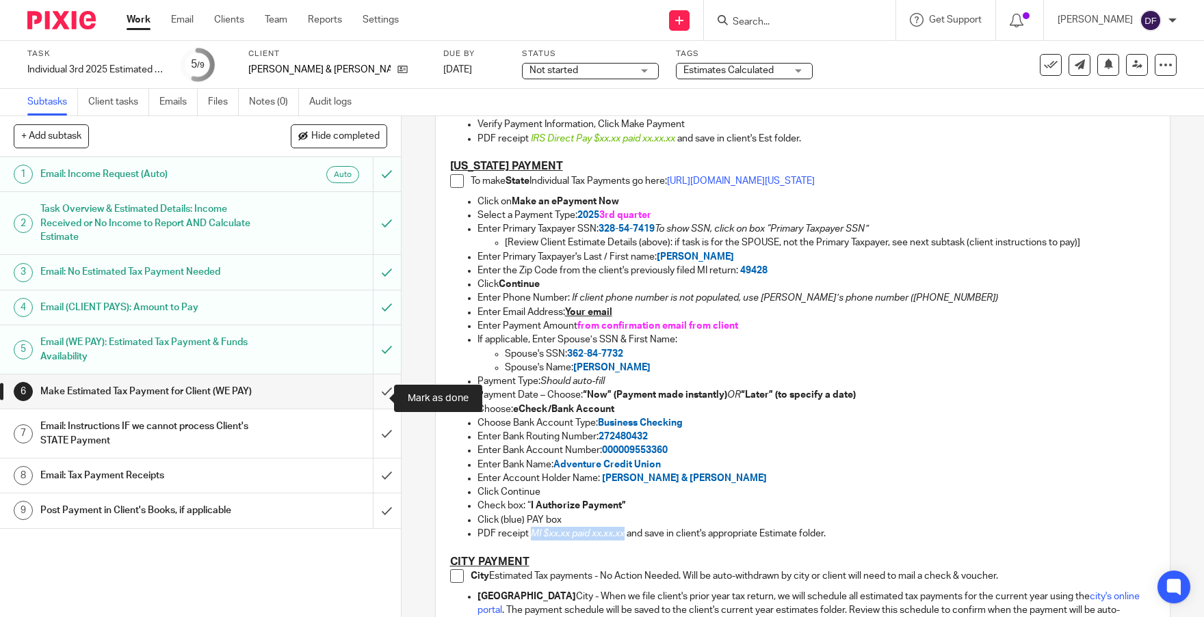
click at [384, 399] on input "submit" at bounding box center [200, 392] width 401 height 34
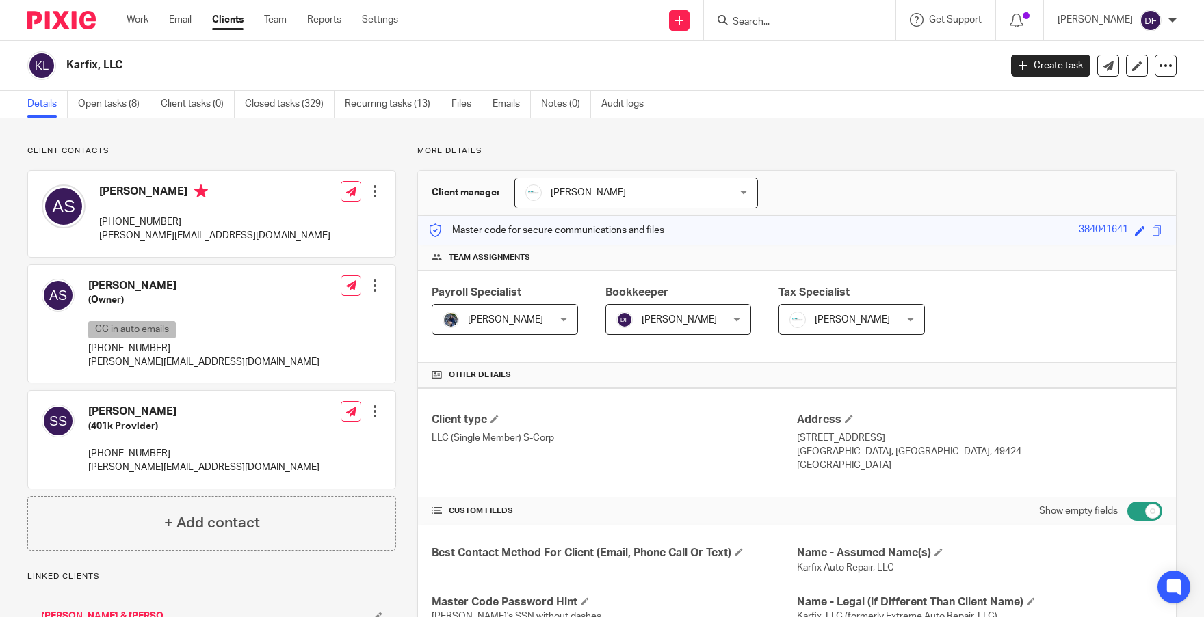
scroll to position [1523, 0]
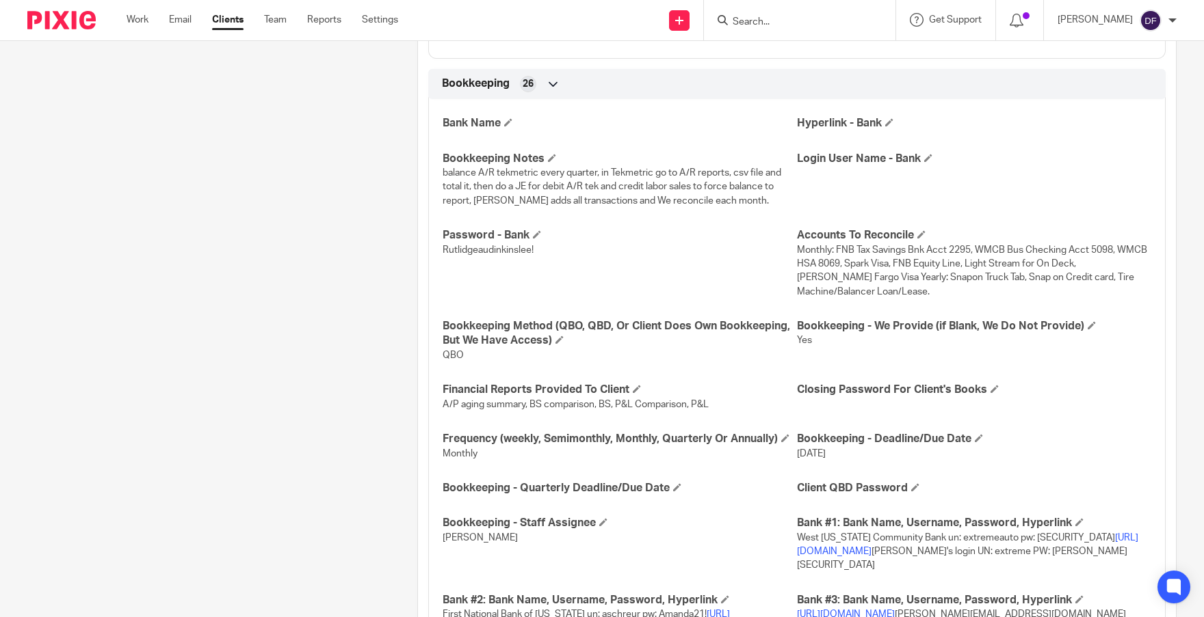
click at [790, 18] on input "Search" at bounding box center [792, 22] width 123 height 12
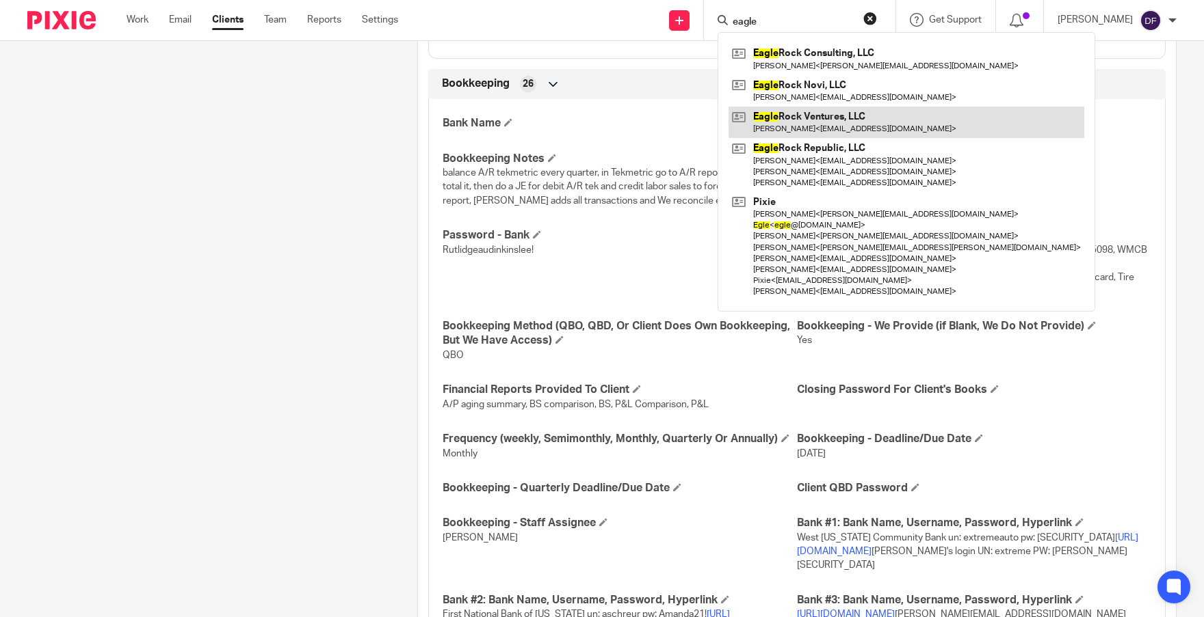
type input "eagle"
click at [847, 117] on link at bounding box center [906, 122] width 356 height 31
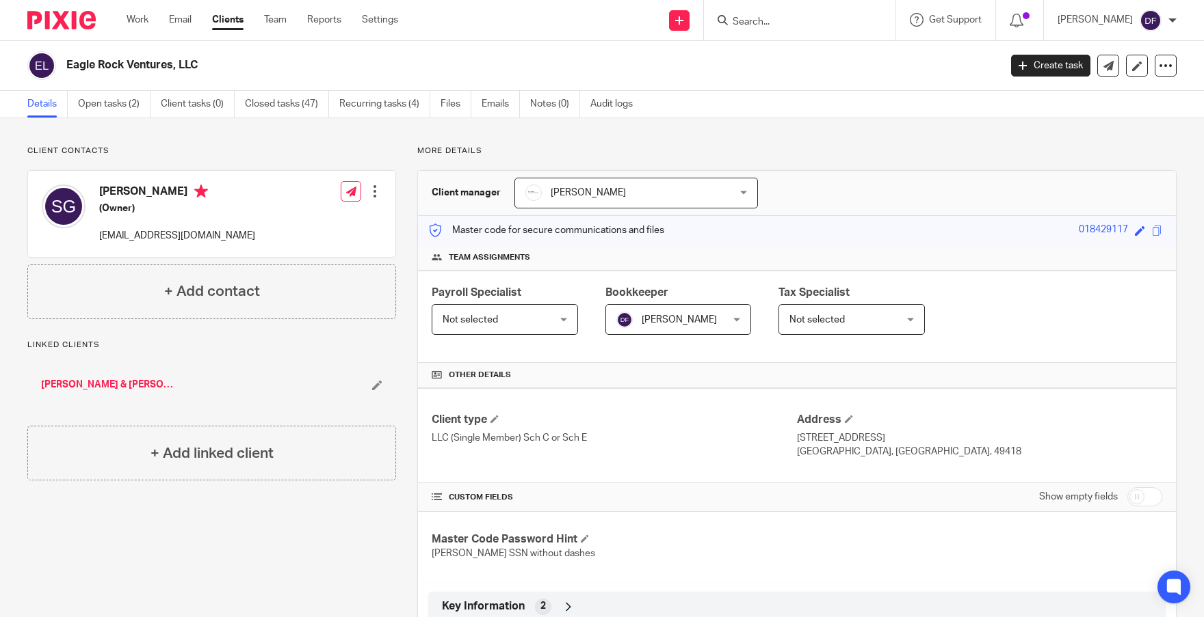
drag, startPoint x: 1062, startPoint y: 74, endPoint x: 1111, endPoint y: 73, distance: 48.6
click at [1104, 75] on div "Eagle Rock Ventures, LLC Create task Export data Merge Archive client Delete cl…" at bounding box center [601, 65] width 1149 height 29
click at [1103, 70] on icon at bounding box center [1108, 66] width 10 height 10
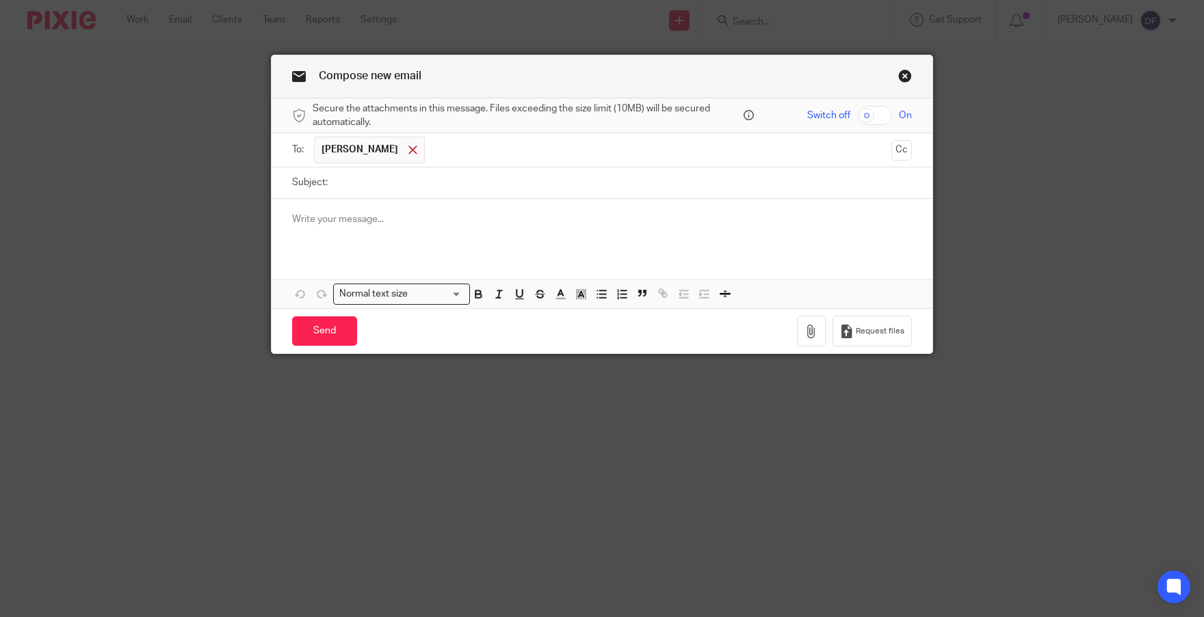
click at [405, 152] on div at bounding box center [413, 150] width 16 height 21
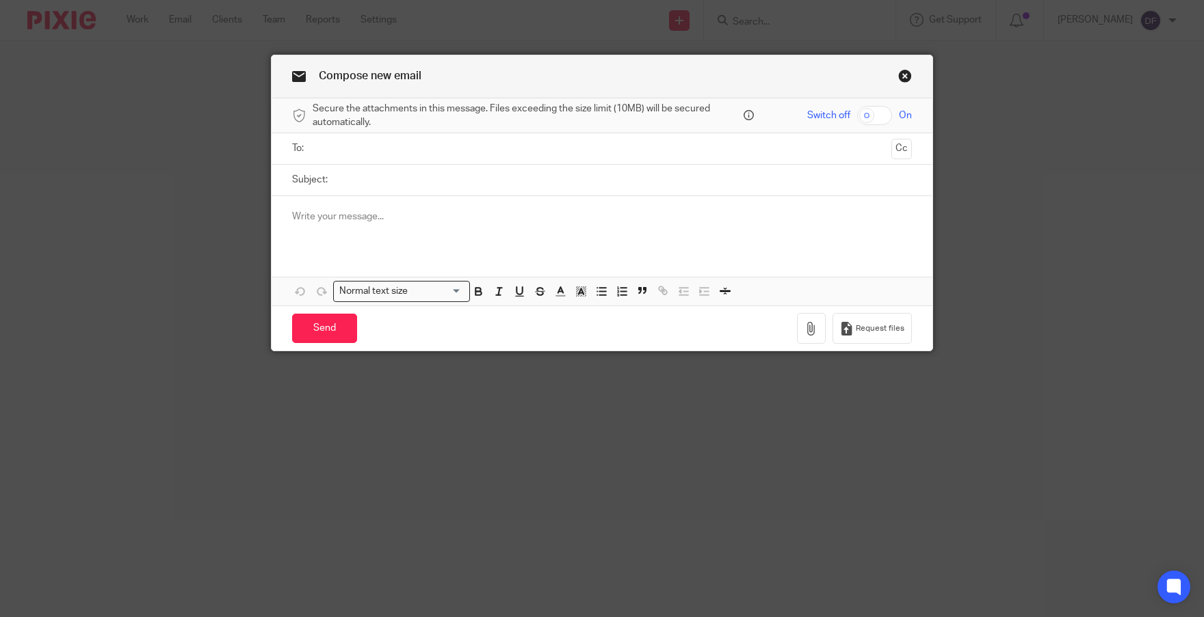
click at [350, 148] on input "text" at bounding box center [601, 149] width 568 height 16
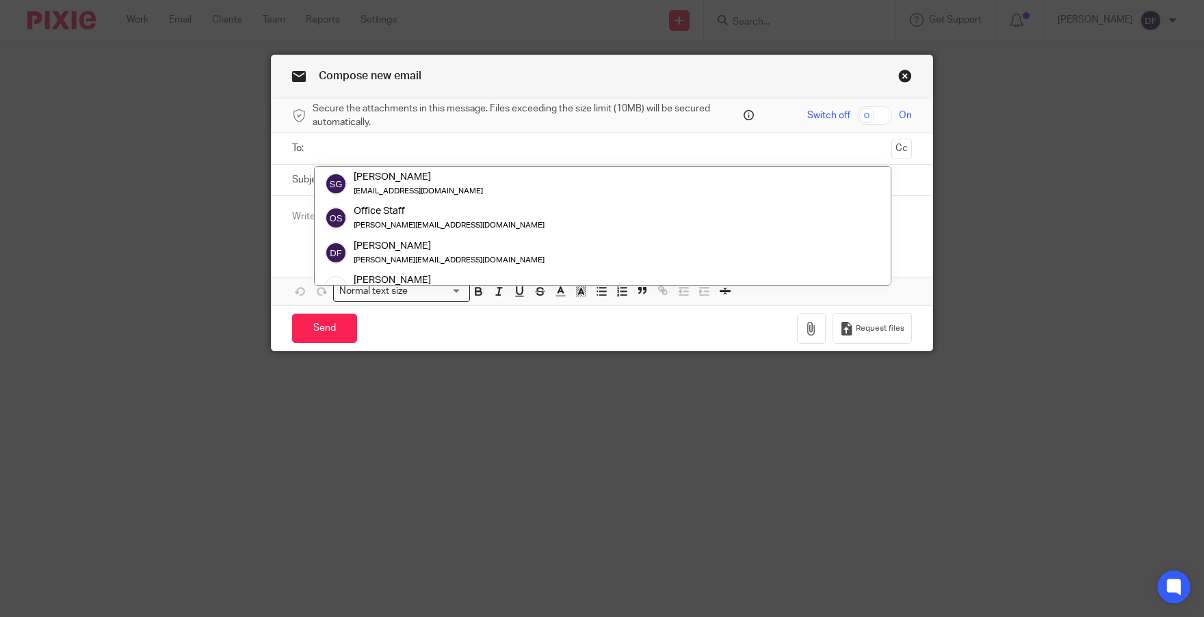
paste input "support@qbdtusers.melio.com"
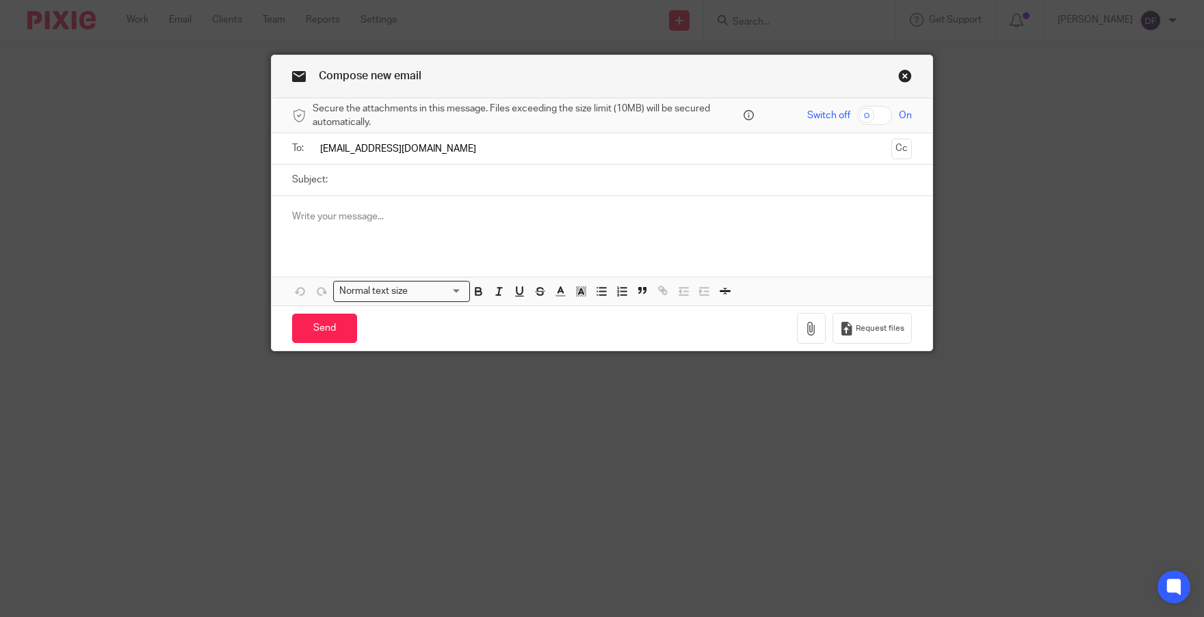
type input "support@qbdtusers.melio.com"
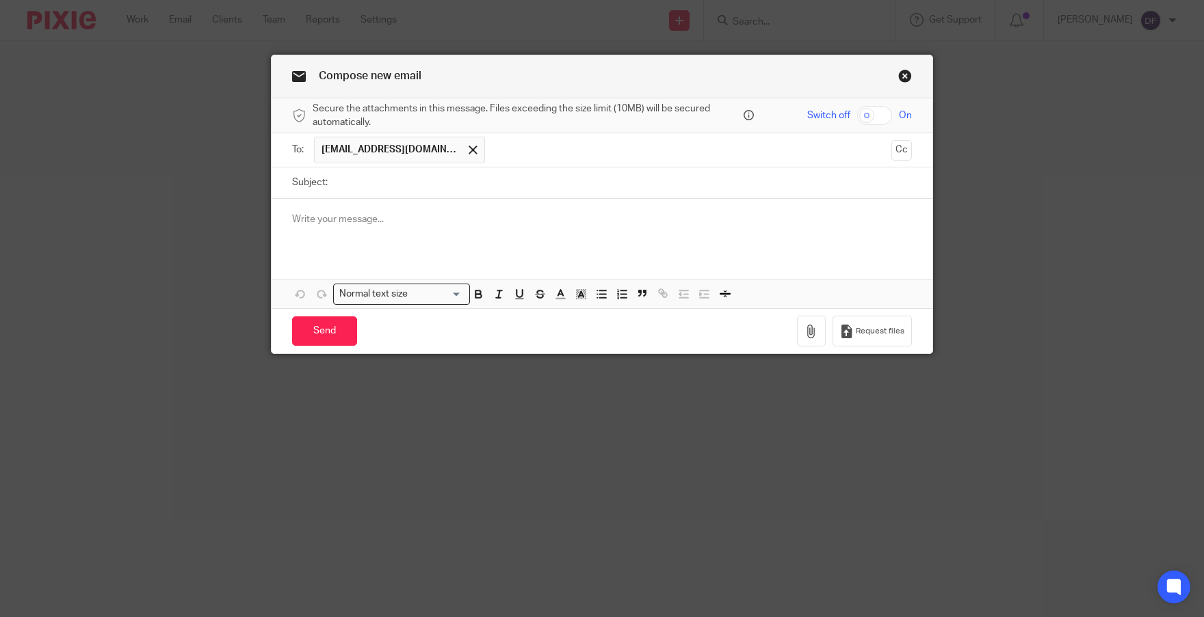
click at [334, 177] on input "Subject:" at bounding box center [622, 183] width 577 height 31
type input "need help for bill pay on qbd"
click at [349, 209] on div at bounding box center [601, 225] width 661 height 53
click at [314, 249] on div "I am getting this error message, please help" at bounding box center [601, 225] width 661 height 53
click at [280, 249] on div "I am getting this error message, please help" at bounding box center [601, 225] width 661 height 53
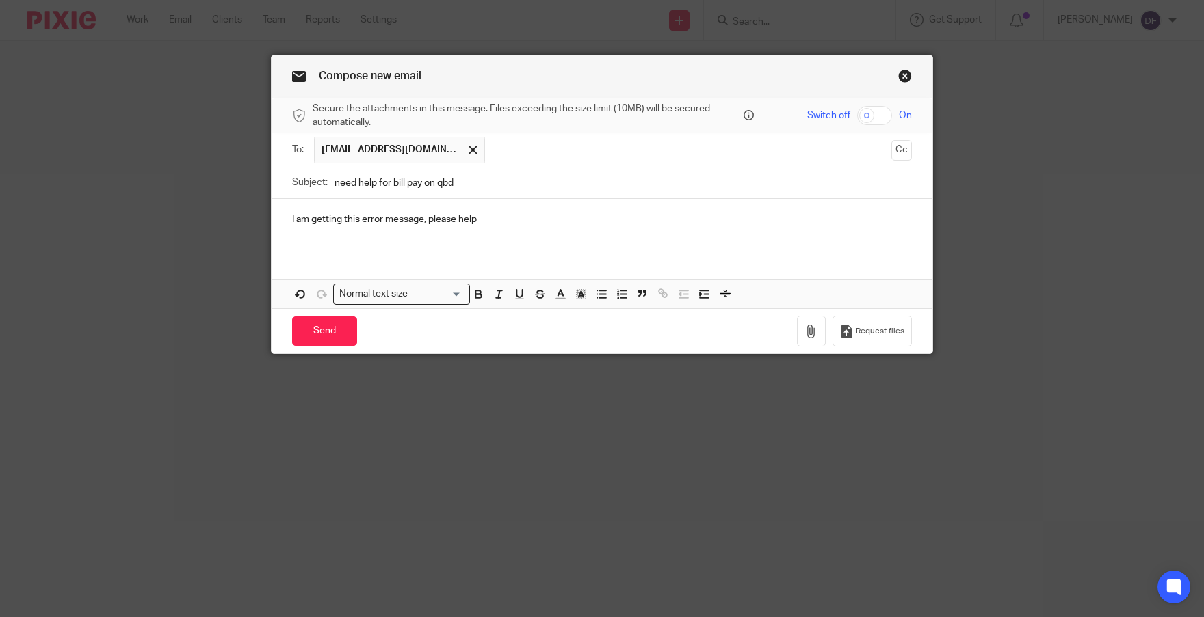
click at [492, 215] on p "I am getting this error message, please help" at bounding box center [602, 220] width 620 height 14
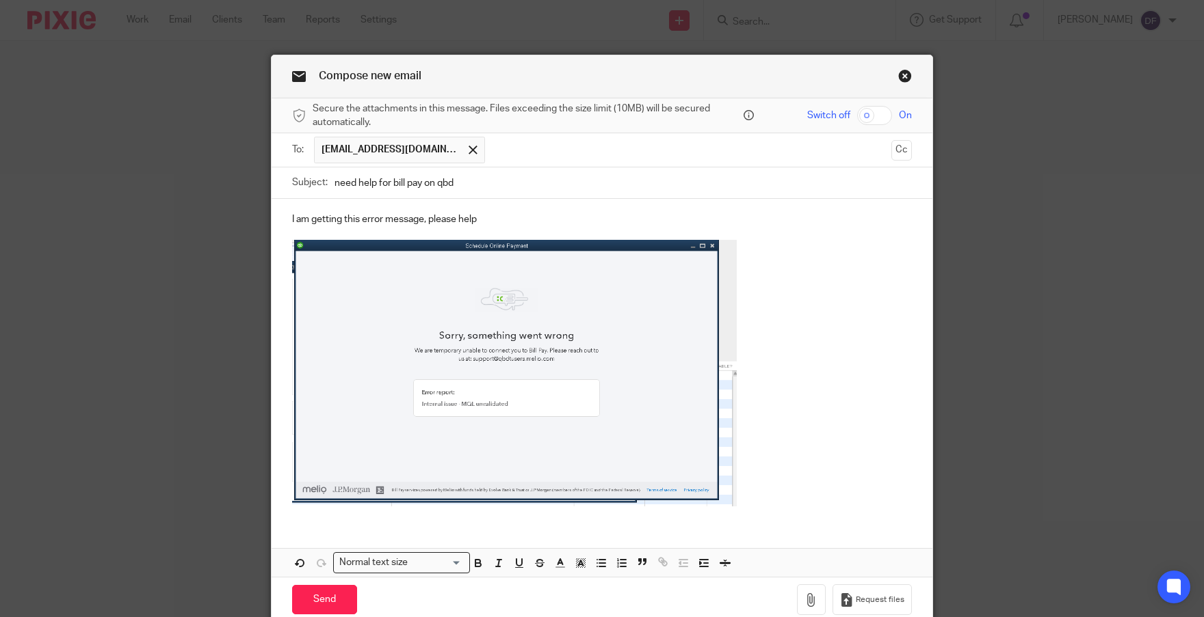
scroll to position [60, 0]
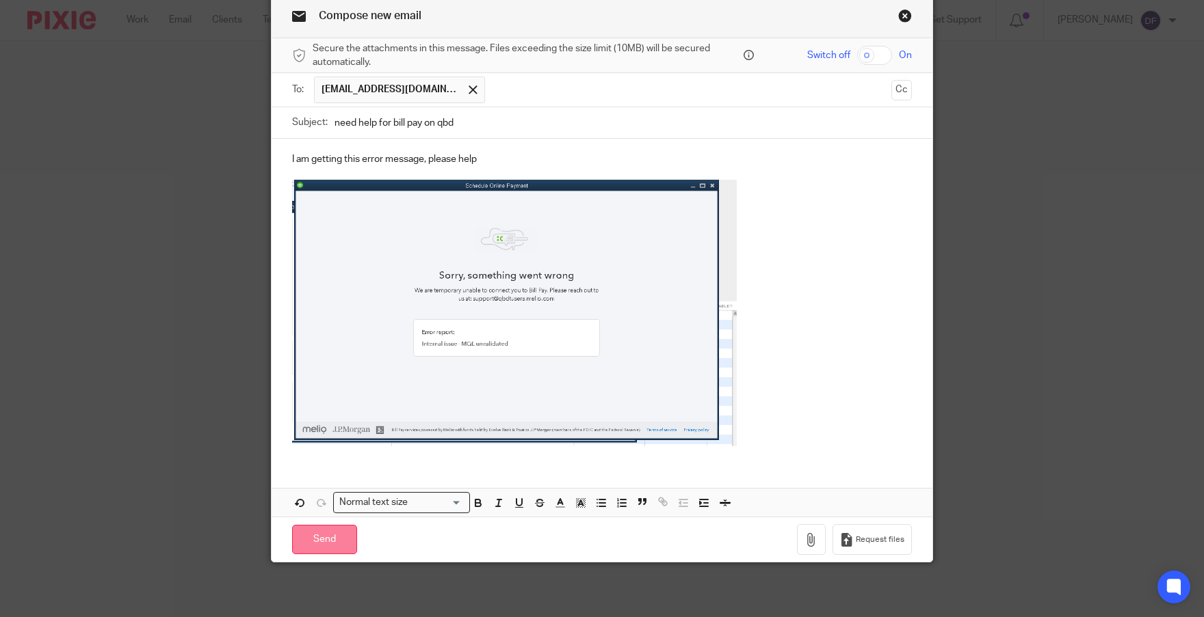
click at [331, 539] on input "Send" at bounding box center [324, 539] width 65 height 29
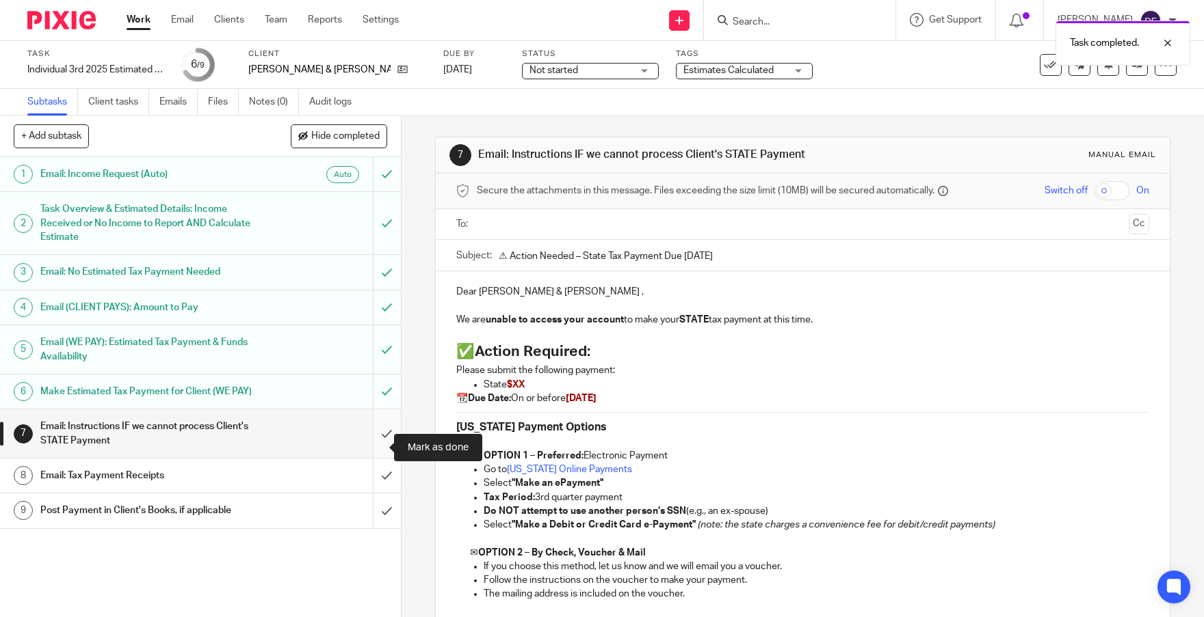
click at [373, 448] on input "submit" at bounding box center [200, 434] width 401 height 49
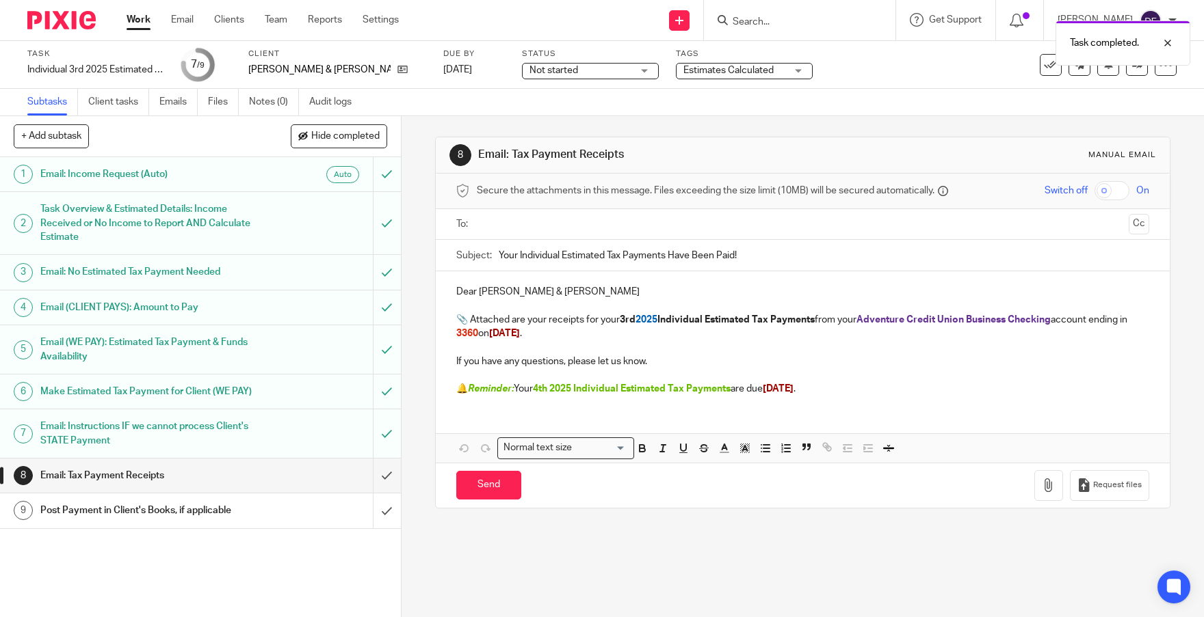
click at [503, 219] on input "text" at bounding box center [801, 225] width 641 height 16
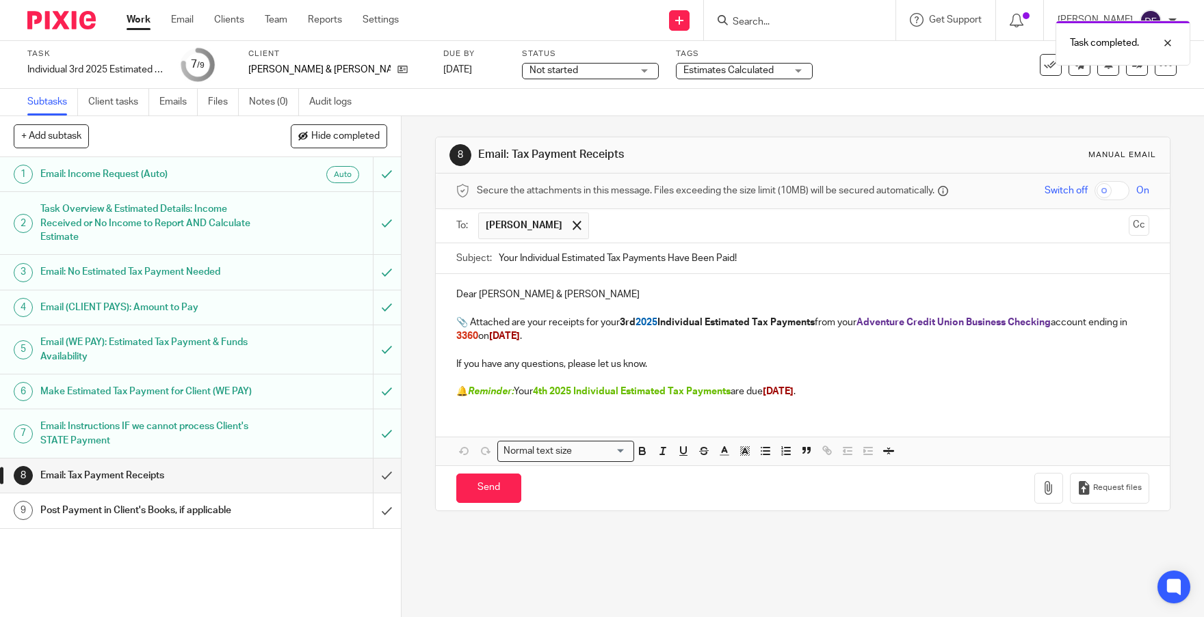
click at [627, 227] on input "text" at bounding box center [859, 226] width 527 height 27
drag, startPoint x: 559, startPoint y: 338, endPoint x: 502, endPoint y: 343, distance: 57.6
click at [502, 343] on p "📎 Attached are your receipts for your 3rd 2025 Individual Estimated Tax Payment…" at bounding box center [802, 330] width 693 height 28
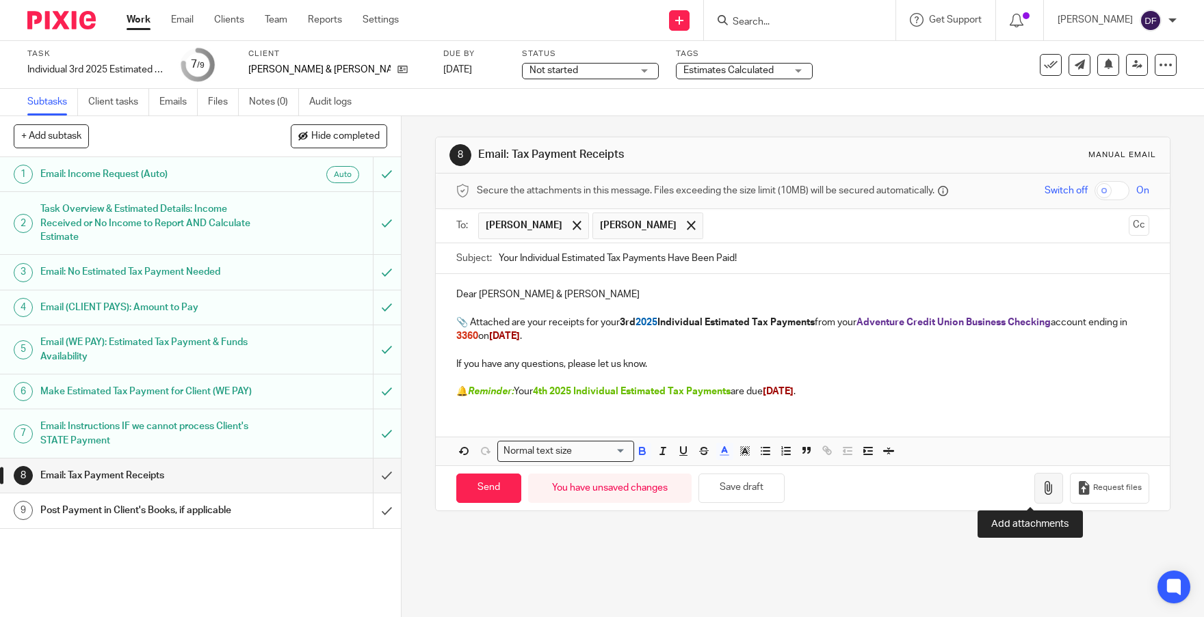
click at [1034, 496] on button "button" at bounding box center [1048, 488] width 29 height 31
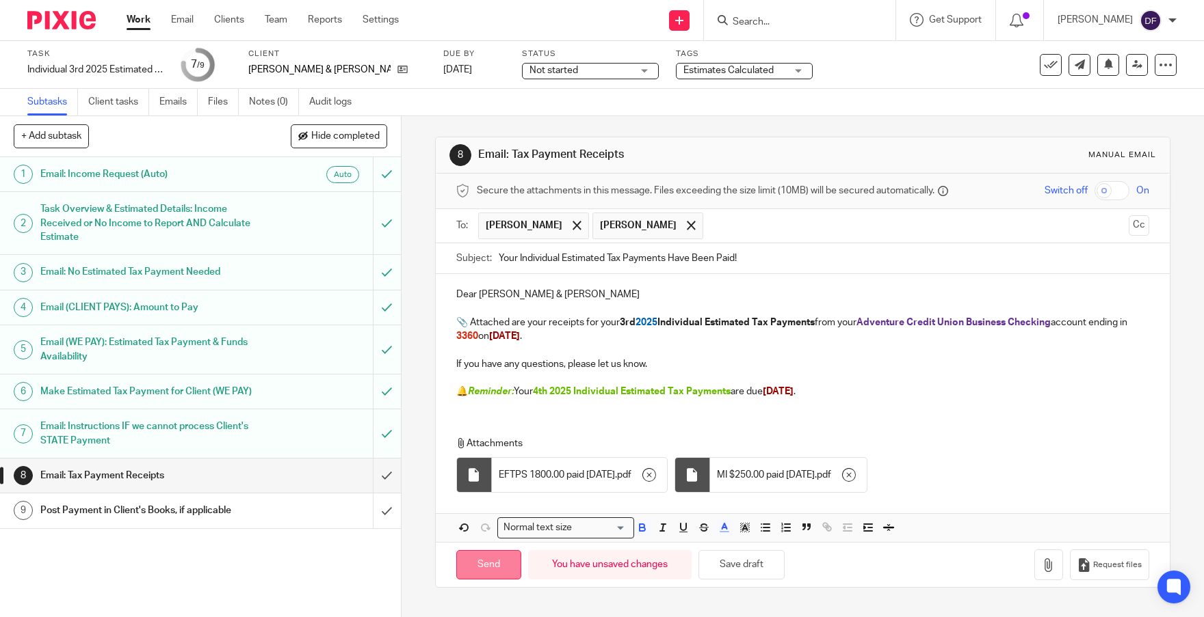
click at [485, 568] on input "Send" at bounding box center [488, 564] width 65 height 29
type input "Sent"
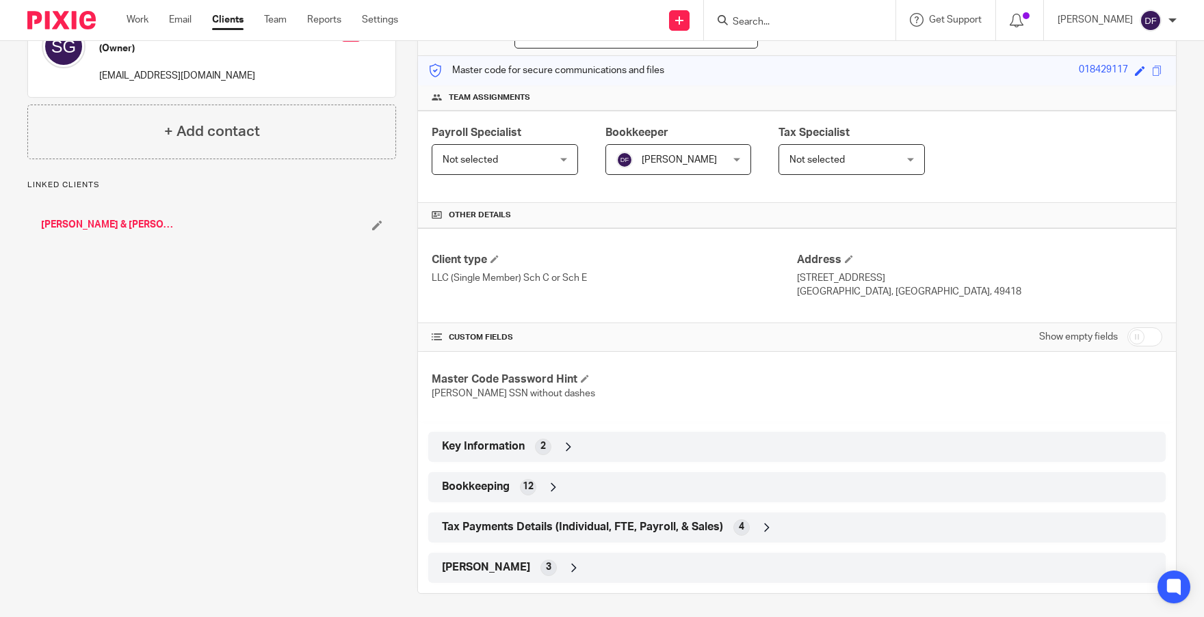
scroll to position [164, 0]
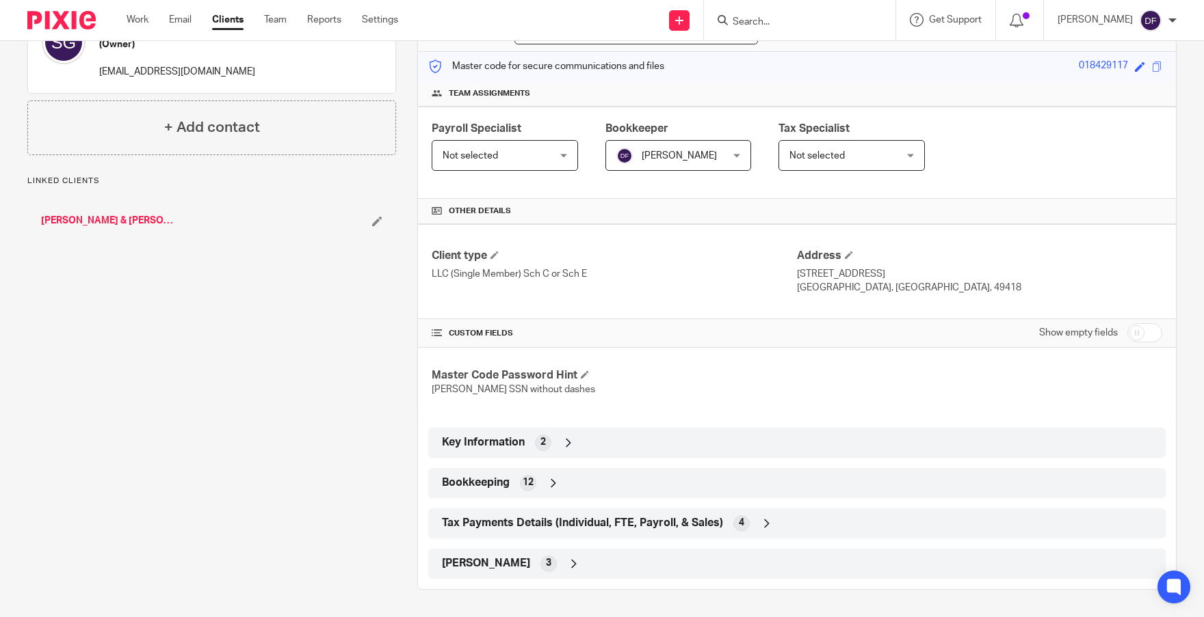
click at [1143, 331] on input "checkbox" at bounding box center [1144, 332] width 35 height 19
checkbox input "true"
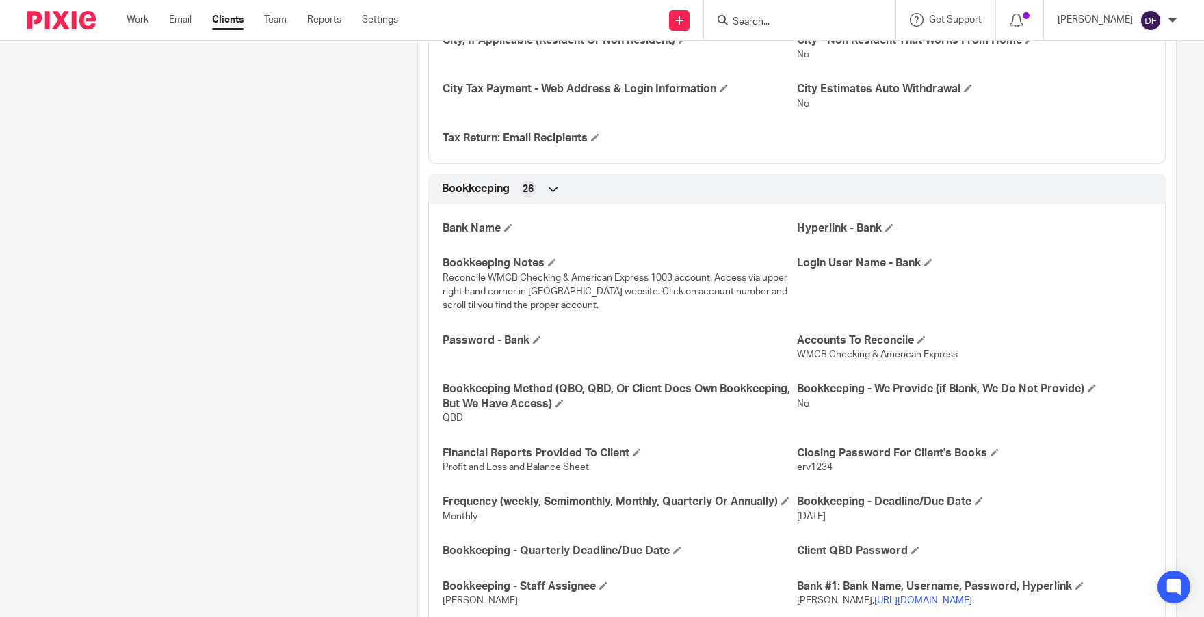
scroll to position [1463, 0]
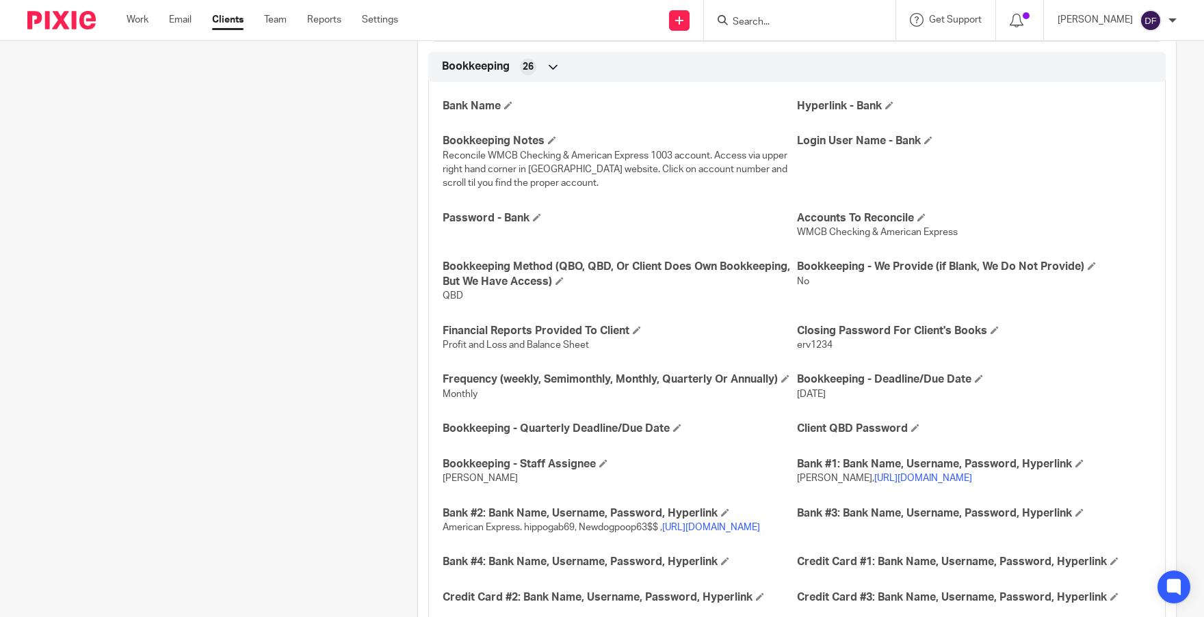
click at [896, 483] on link "[URL][DOMAIN_NAME]" at bounding box center [923, 479] width 98 height 10
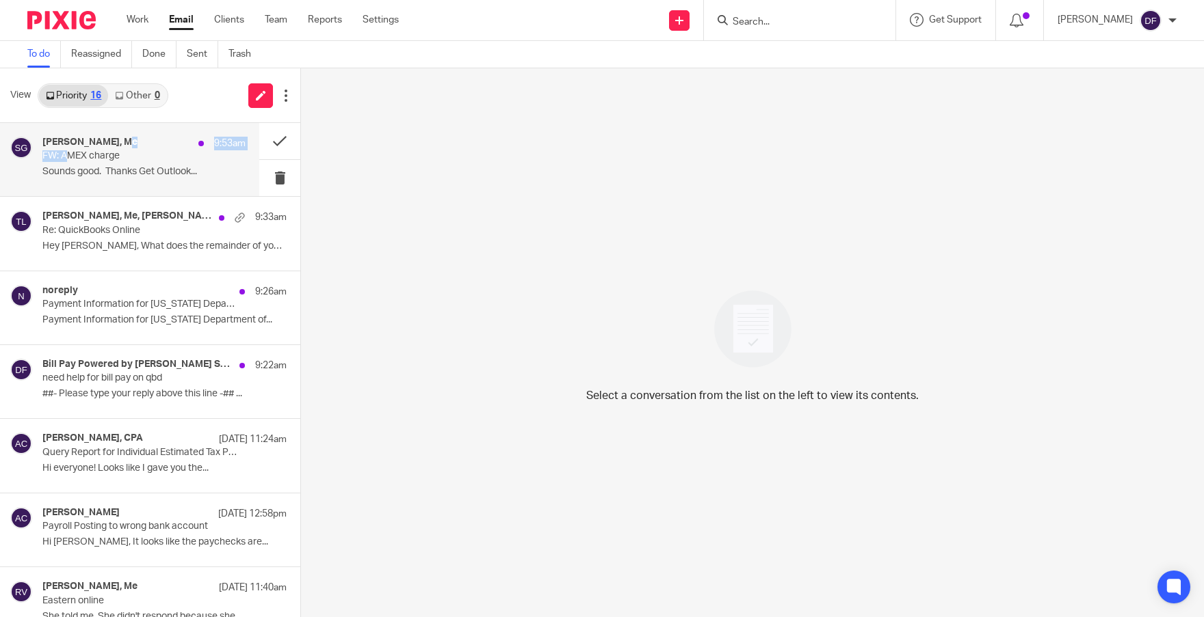
click at [67, 151] on div "Scott Gabriel, Me 9:53am FW: AMEX charge Sounds good. Thanks Get Outlook..." at bounding box center [143, 160] width 203 height 46
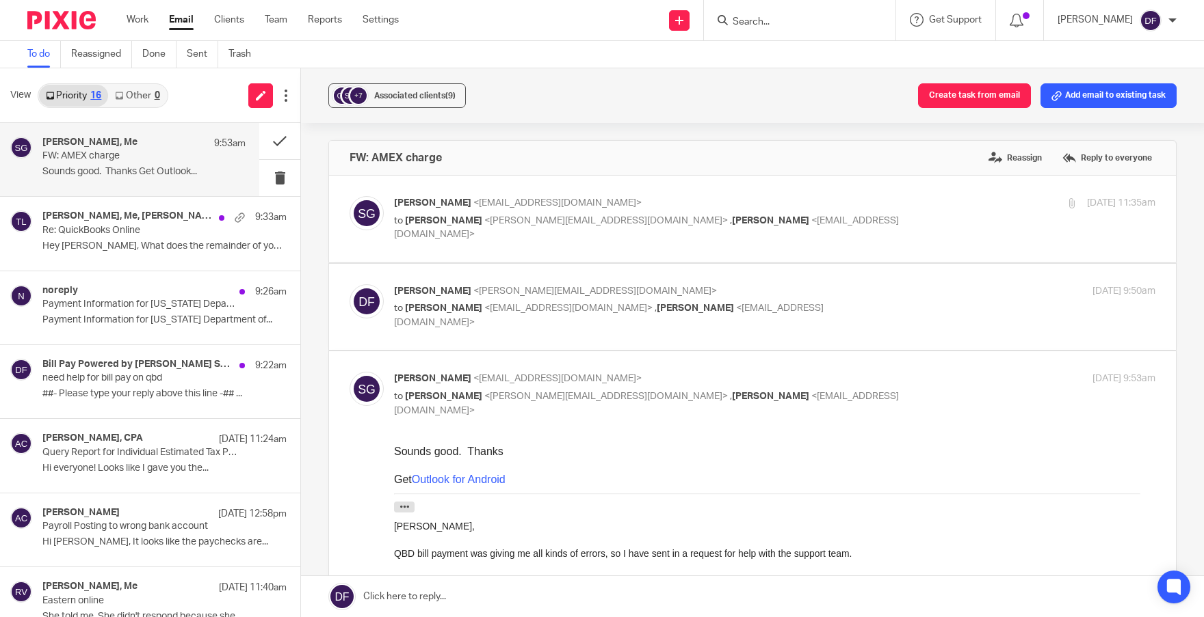
click at [111, 152] on p "FW: AMEX charge" at bounding box center [123, 156] width 163 height 12
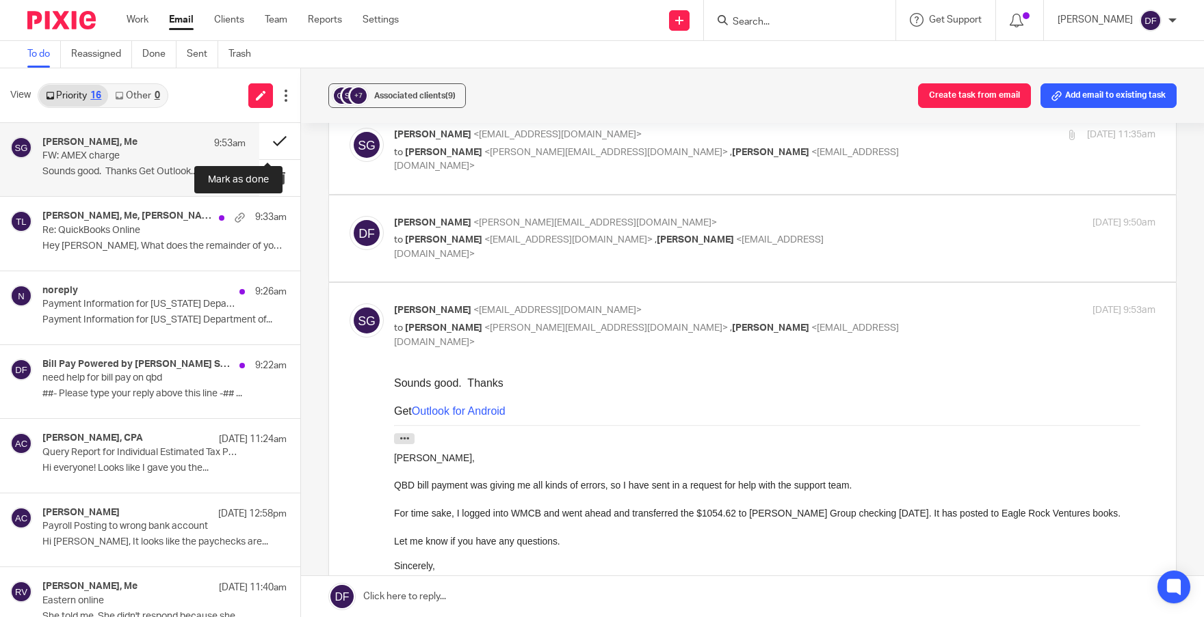
click at [276, 135] on button at bounding box center [279, 141] width 41 height 36
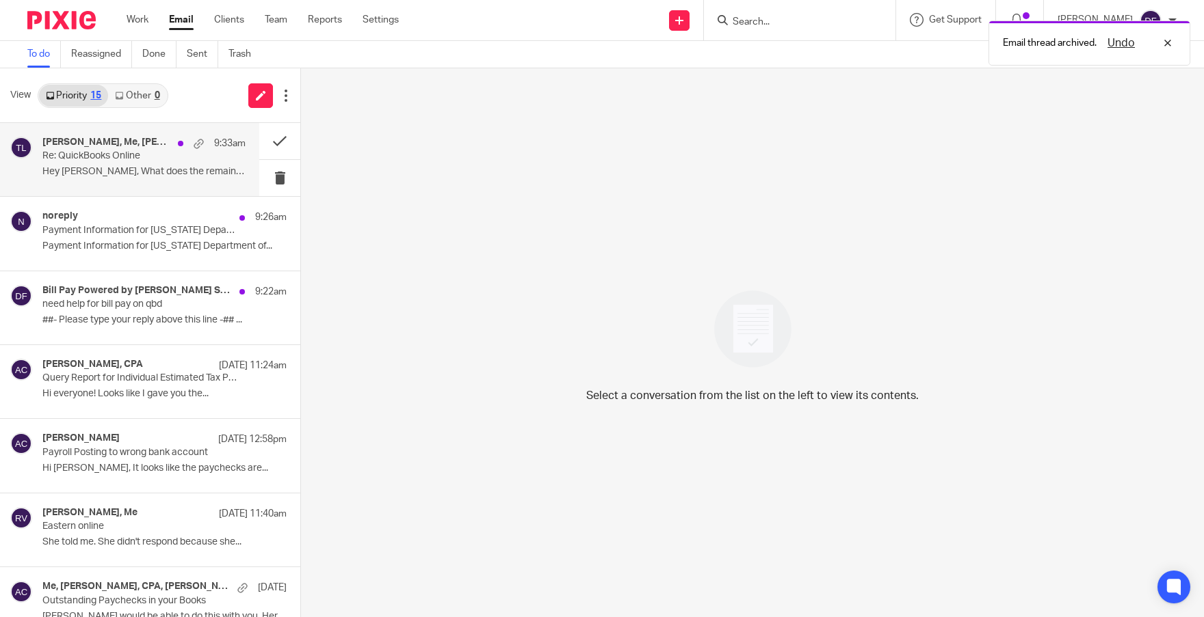
click at [111, 162] on p "Re: QuickBooks Online" at bounding box center [123, 156] width 163 height 12
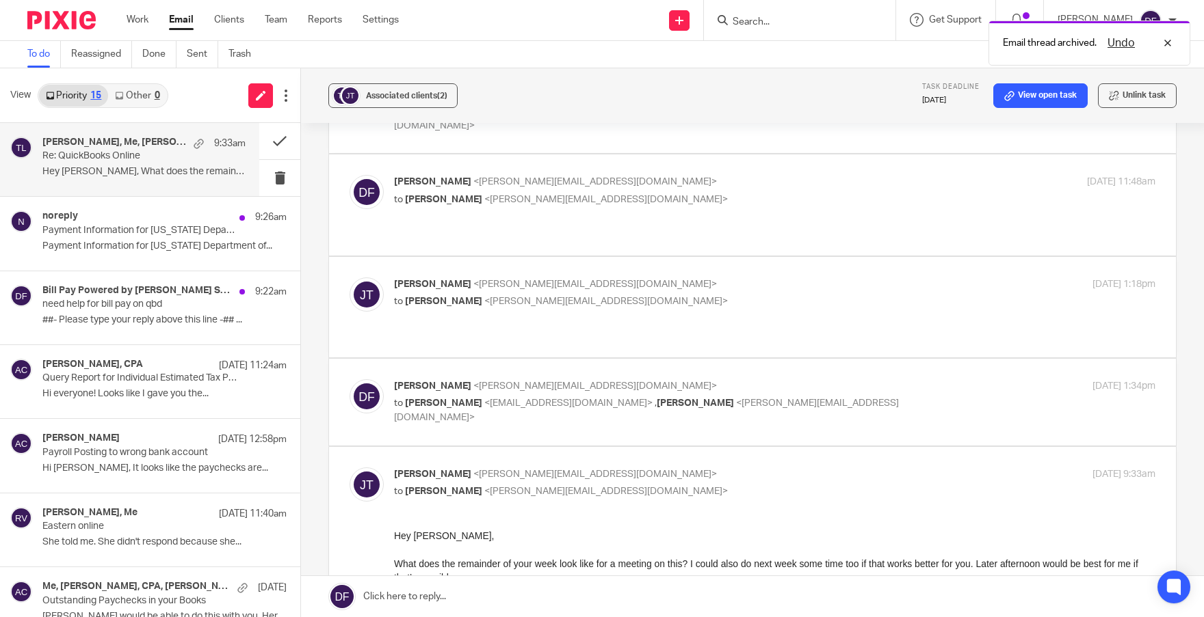
scroll to position [547, 0]
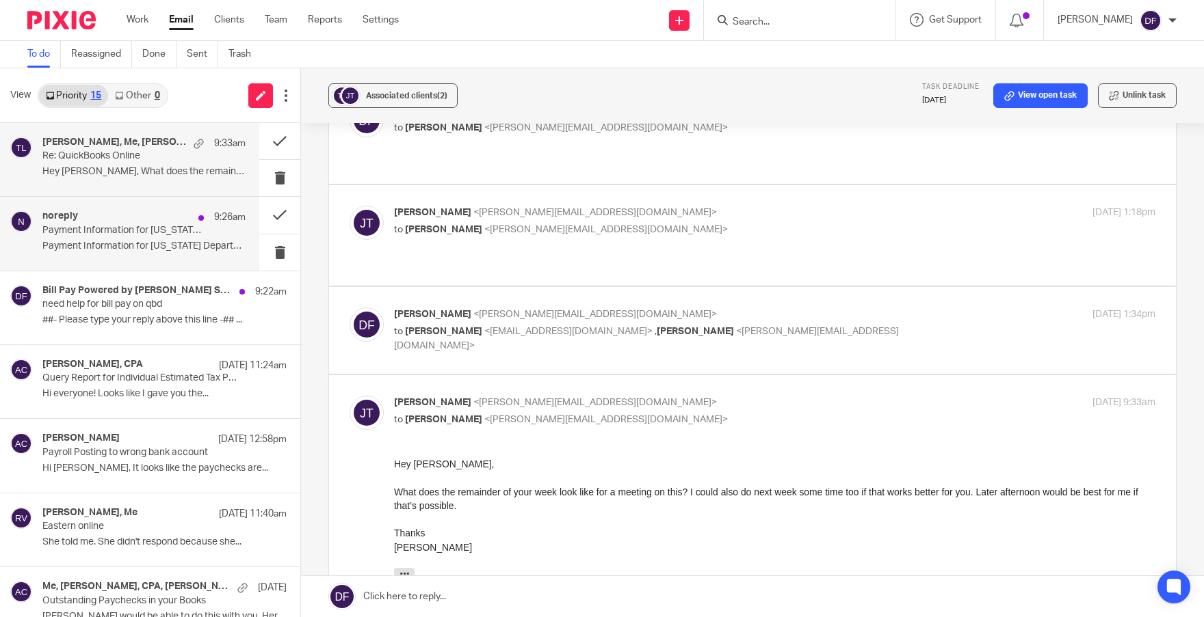
click at [144, 230] on p "Payment Information for Michigan Department of Treasury Individual Income Tax" at bounding box center [123, 231] width 163 height 12
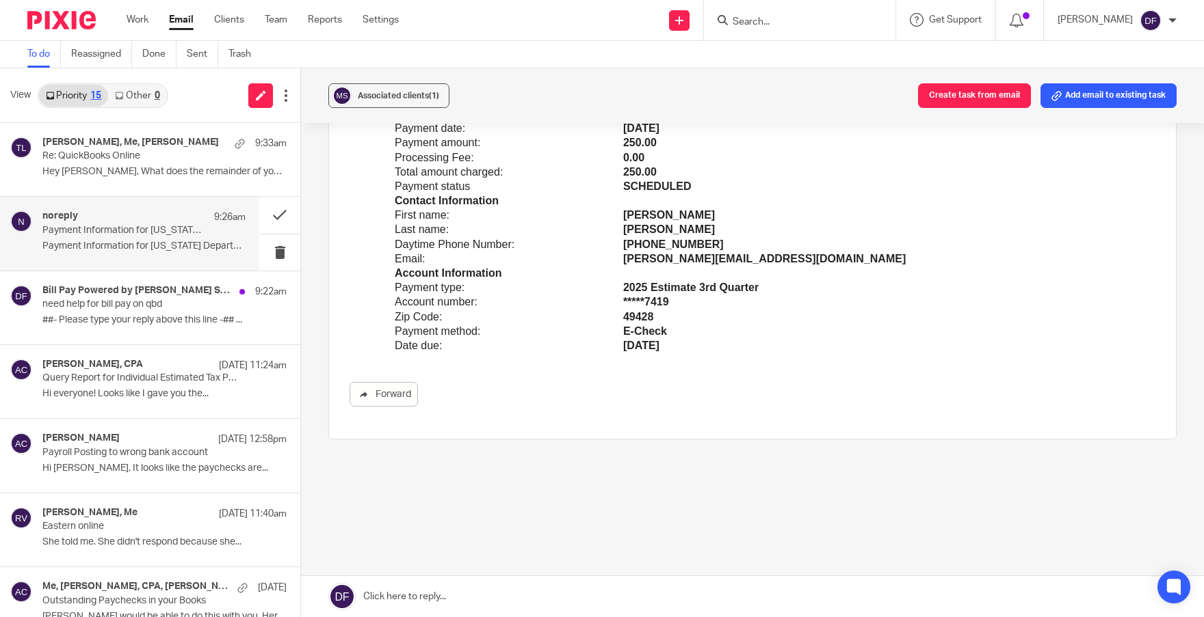
scroll to position [0, 0]
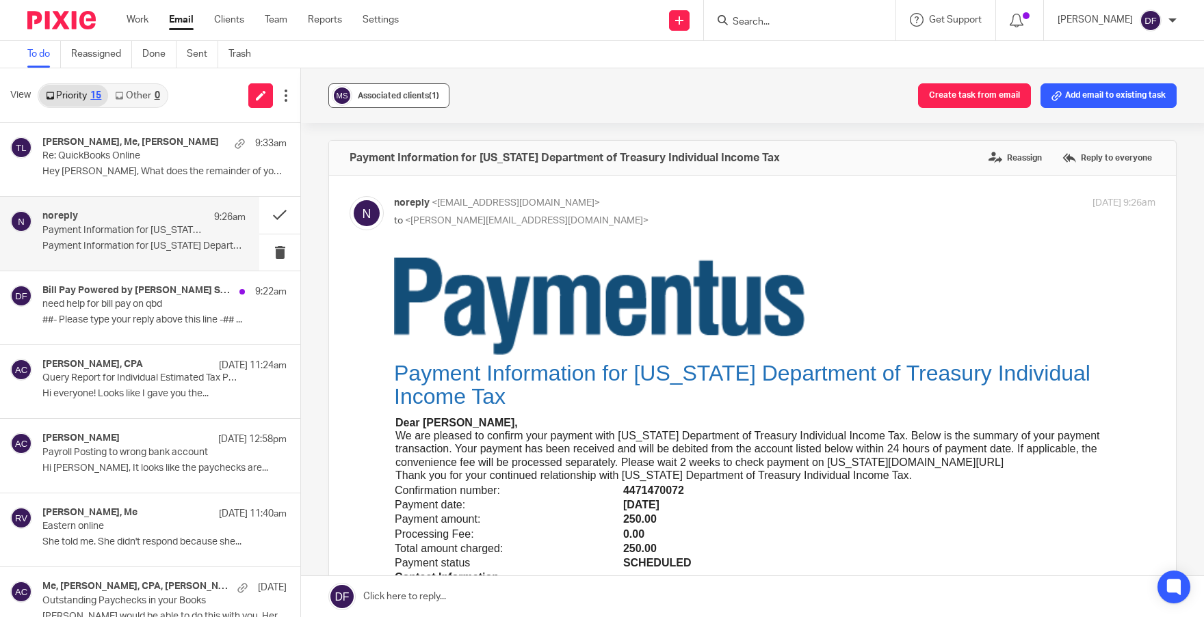
click at [386, 93] on span "Associated clients (1)" at bounding box center [398, 96] width 81 height 8
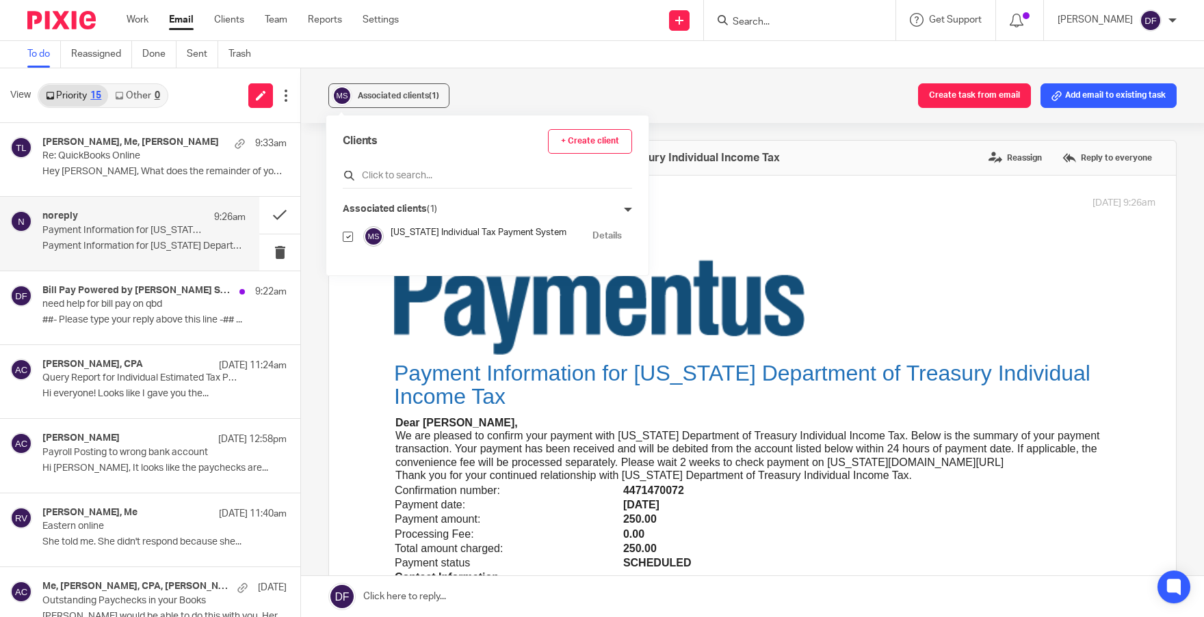
click at [383, 178] on input "text" at bounding box center [487, 176] width 289 height 14
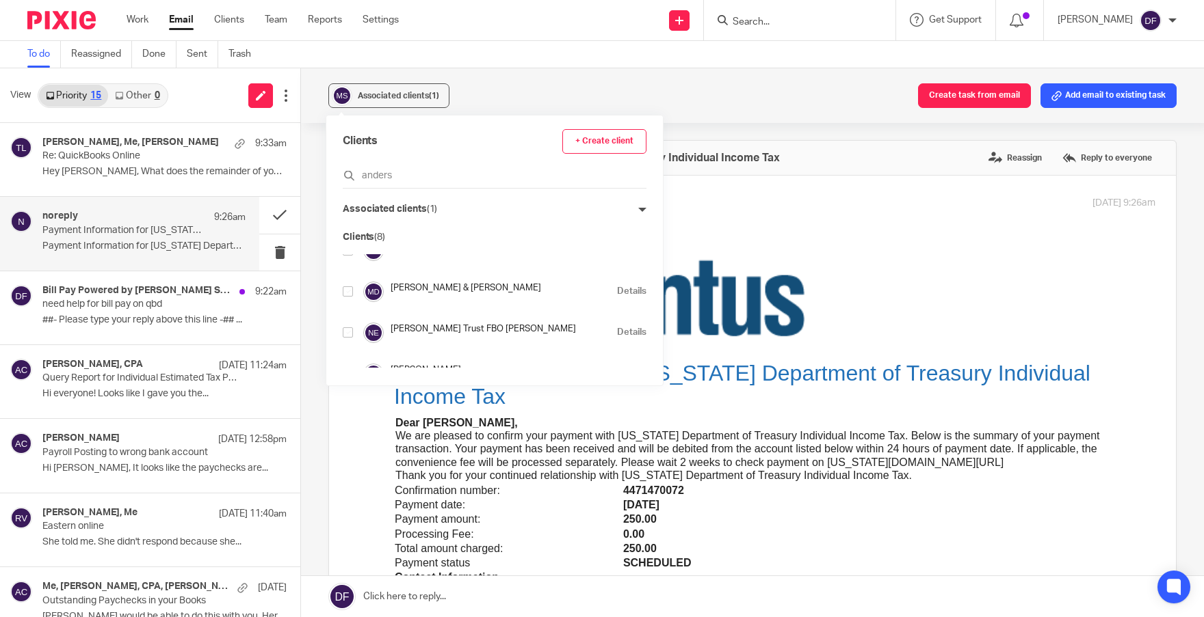
scroll to position [68, 0]
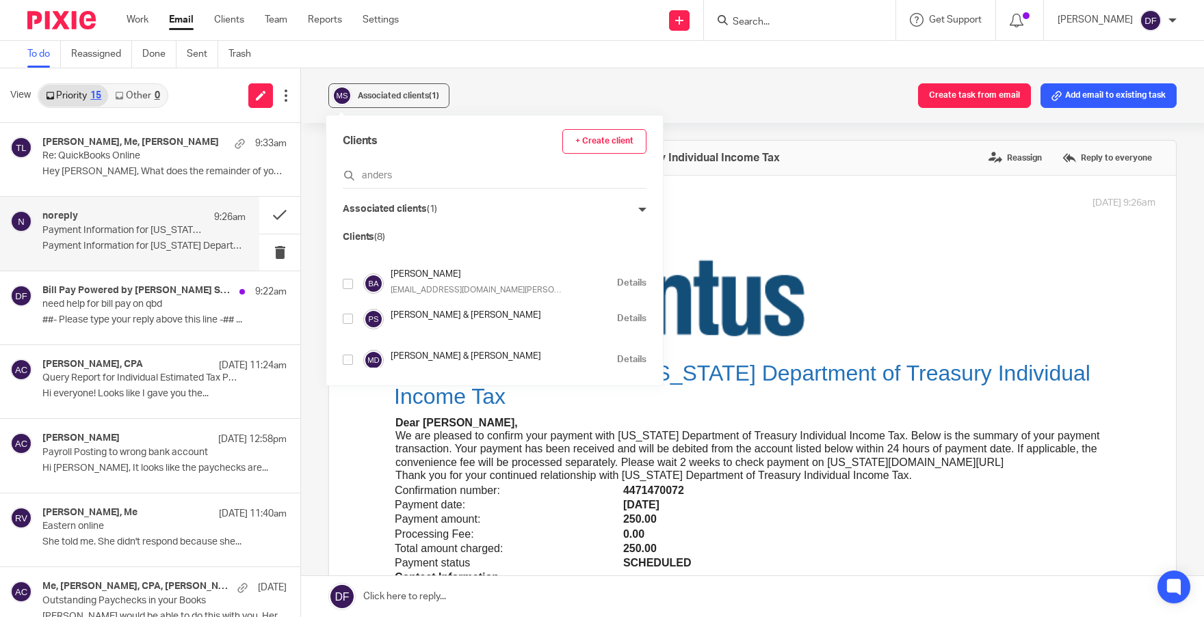
type input "anders"
click at [350, 322] on input "checkbox" at bounding box center [348, 319] width 10 height 10
checkbox input "true"
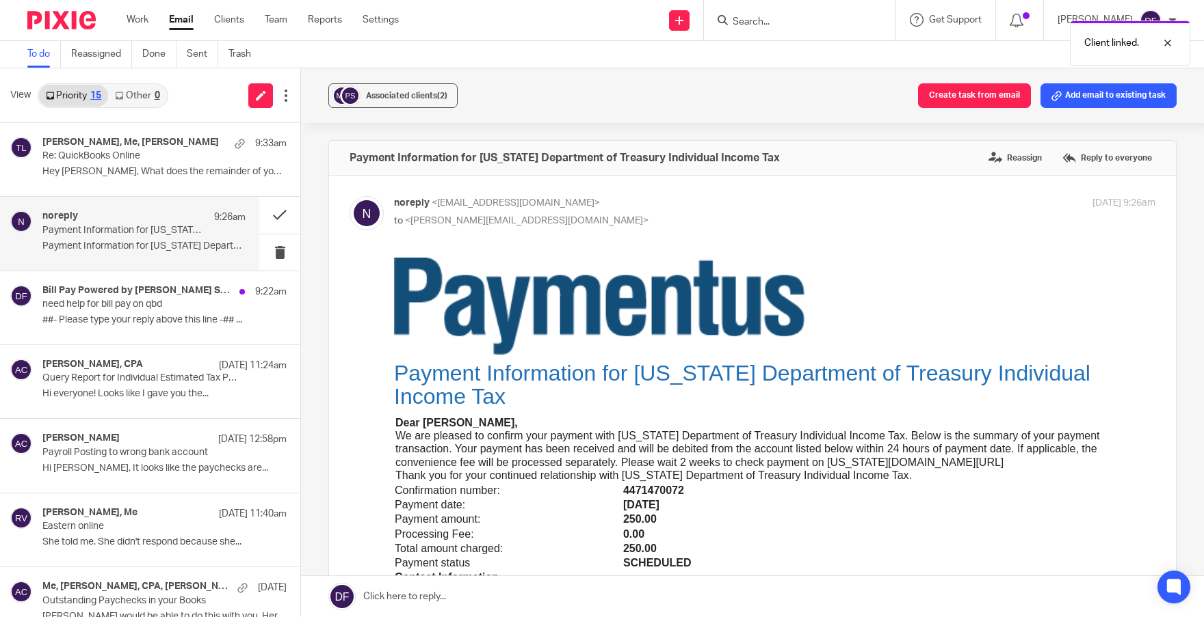
click at [528, 83] on div "Associated clients (2) Create task from email Add email to existing task" at bounding box center [752, 95] width 903 height 55
click at [268, 209] on button at bounding box center [279, 215] width 41 height 36
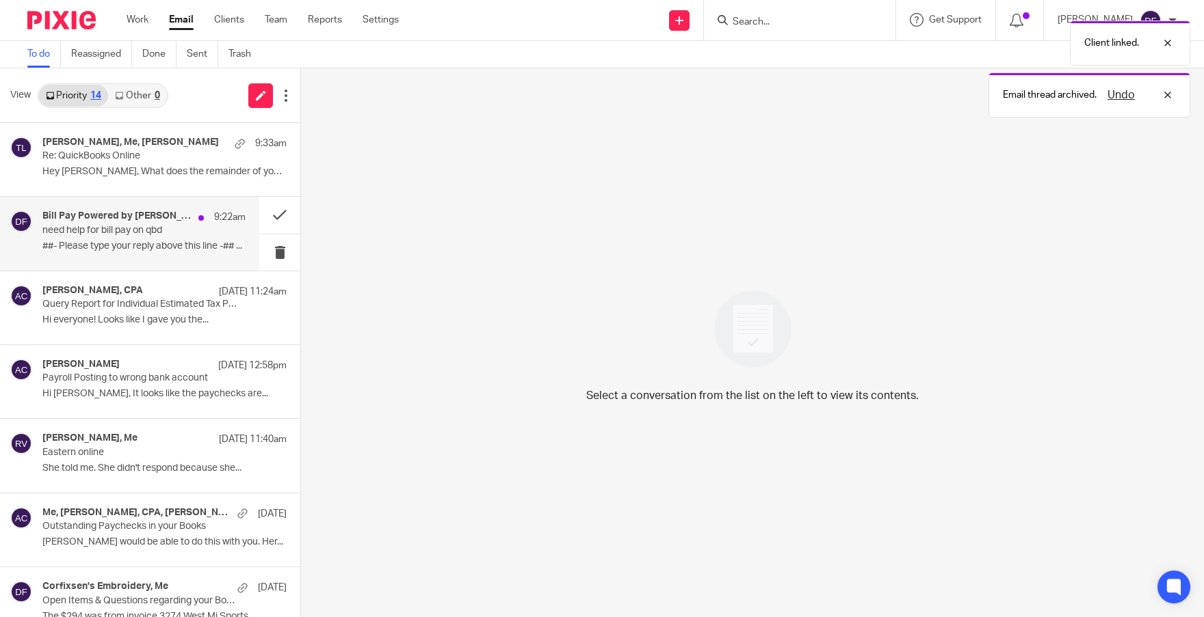
click at [109, 234] on p "need help for bill pay on qbd" at bounding box center [123, 231] width 163 height 12
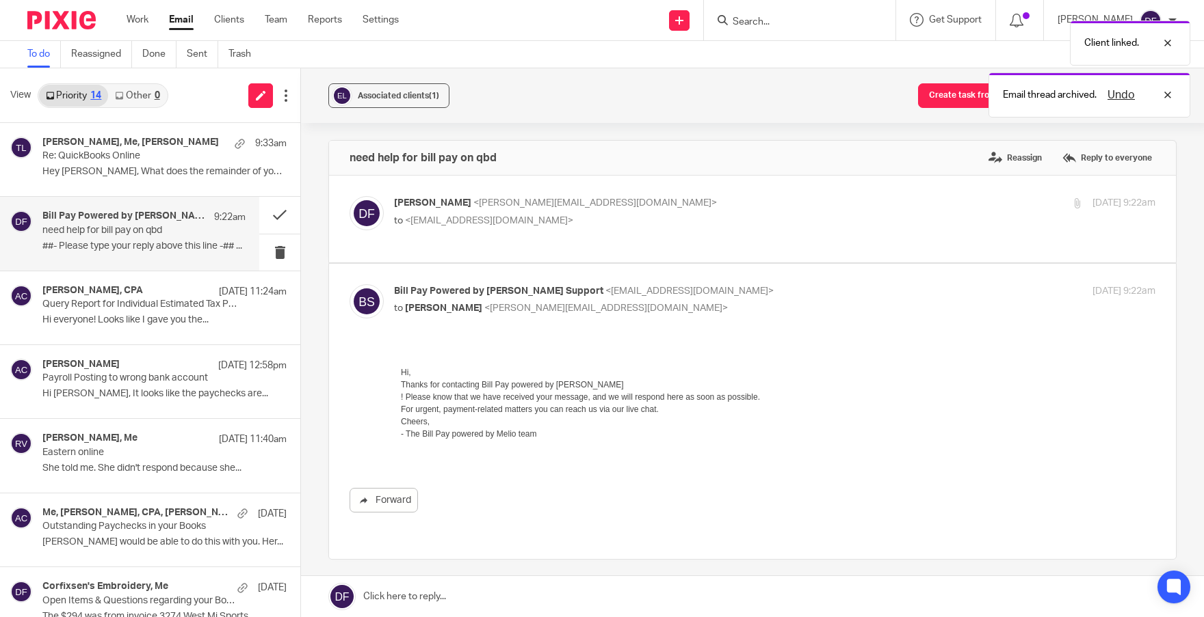
scroll to position [0, 0]
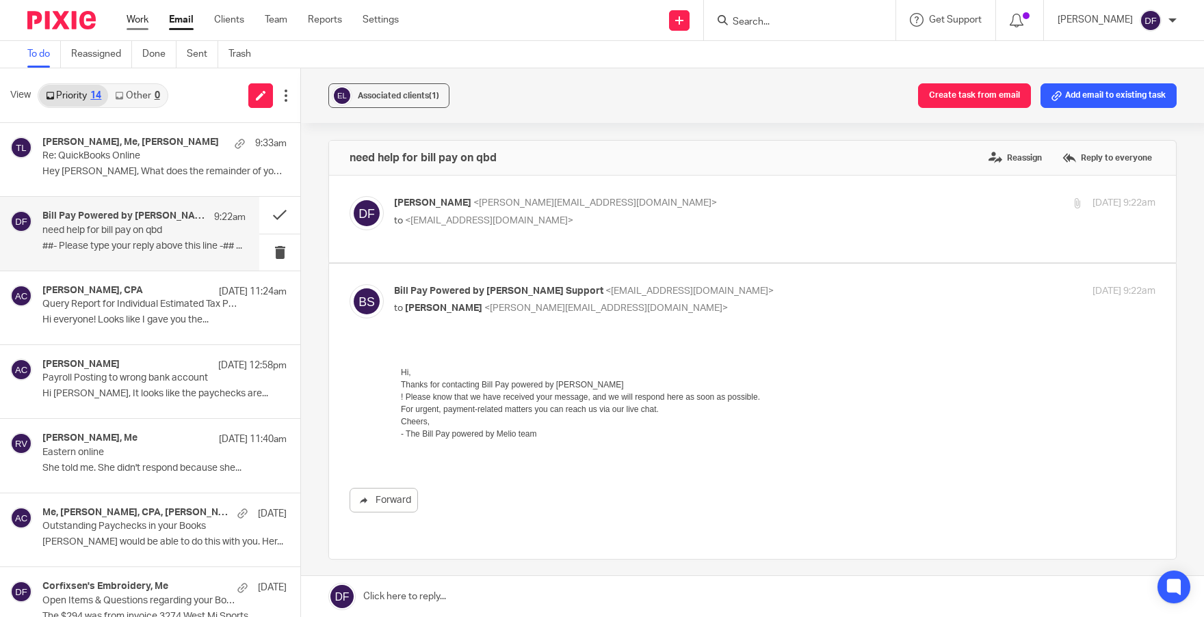
click at [145, 25] on link "Work" at bounding box center [138, 20] width 22 height 14
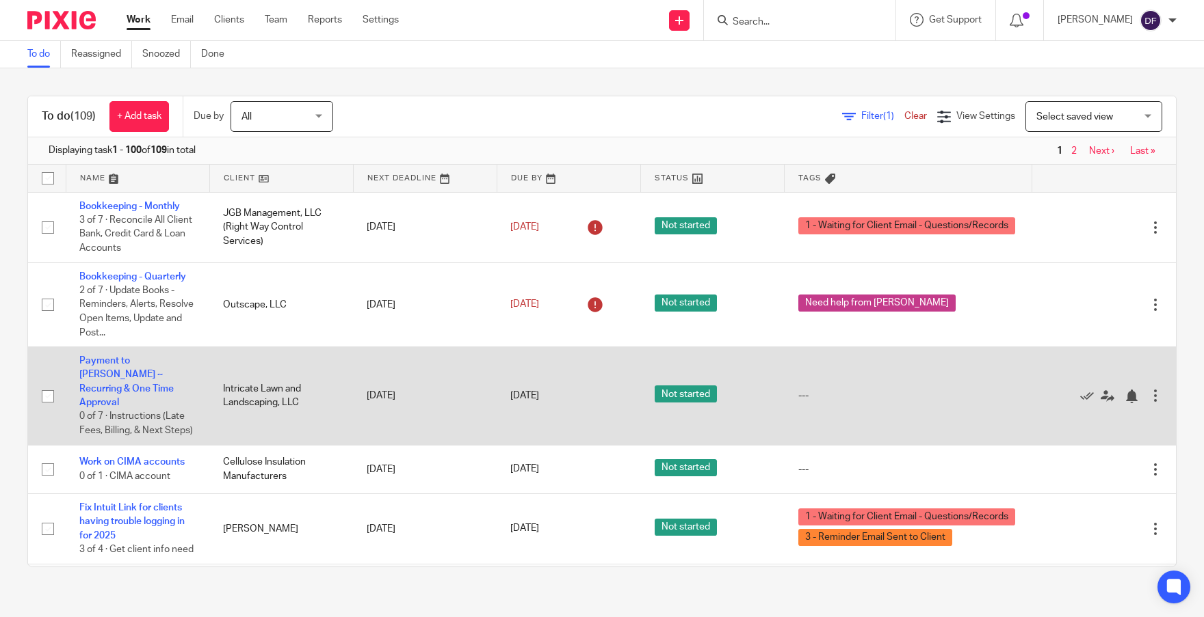
click at [127, 367] on td "Payment to [PERSON_NAME] ~ Recurring & One Time Approval 0 of 7 · Instructions …" at bounding box center [138, 396] width 144 height 98
click at [126, 372] on link "Payment to [PERSON_NAME] ~ Recurring & One Time Approval" at bounding box center [126, 381] width 94 height 51
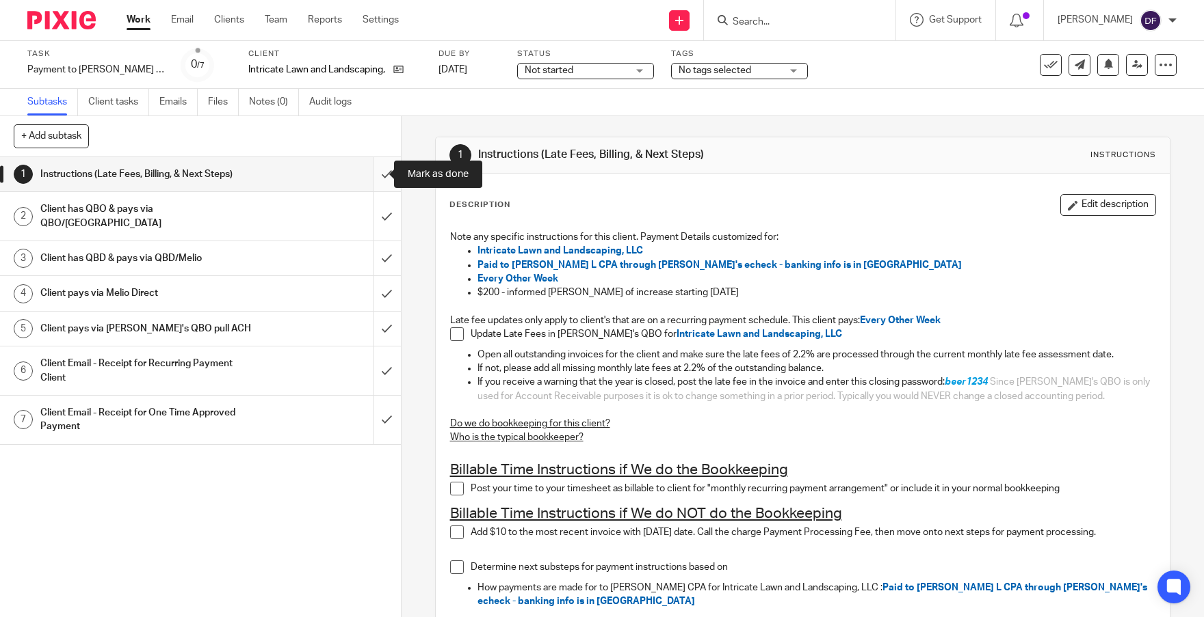
click at [375, 175] on input "submit" at bounding box center [200, 174] width 401 height 34
click at [367, 212] on input "submit" at bounding box center [200, 216] width 401 height 49
click at [372, 241] on input "submit" at bounding box center [200, 258] width 401 height 34
click at [375, 276] on input "submit" at bounding box center [200, 293] width 401 height 34
click at [375, 312] on input "submit" at bounding box center [200, 329] width 401 height 34
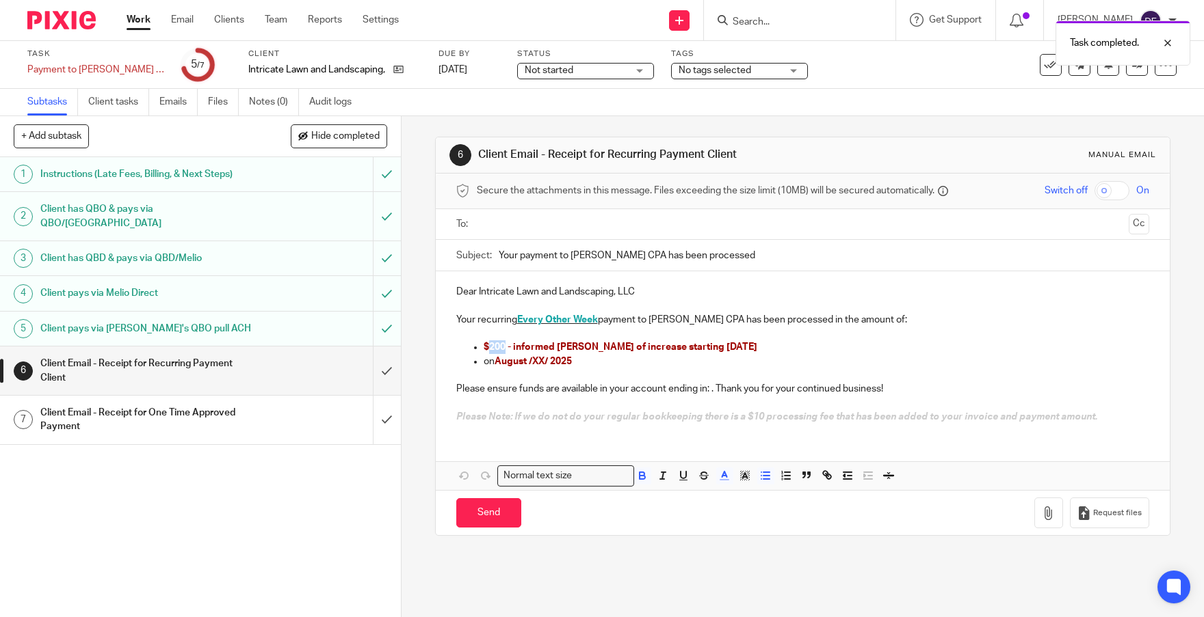
drag, startPoint x: 501, startPoint y: 348, endPoint x: 487, endPoint y: 352, distance: 14.9
click at [487, 352] on span "$200 - informed [PERSON_NAME] of increase starting [DATE]" at bounding box center [620, 348] width 274 height 10
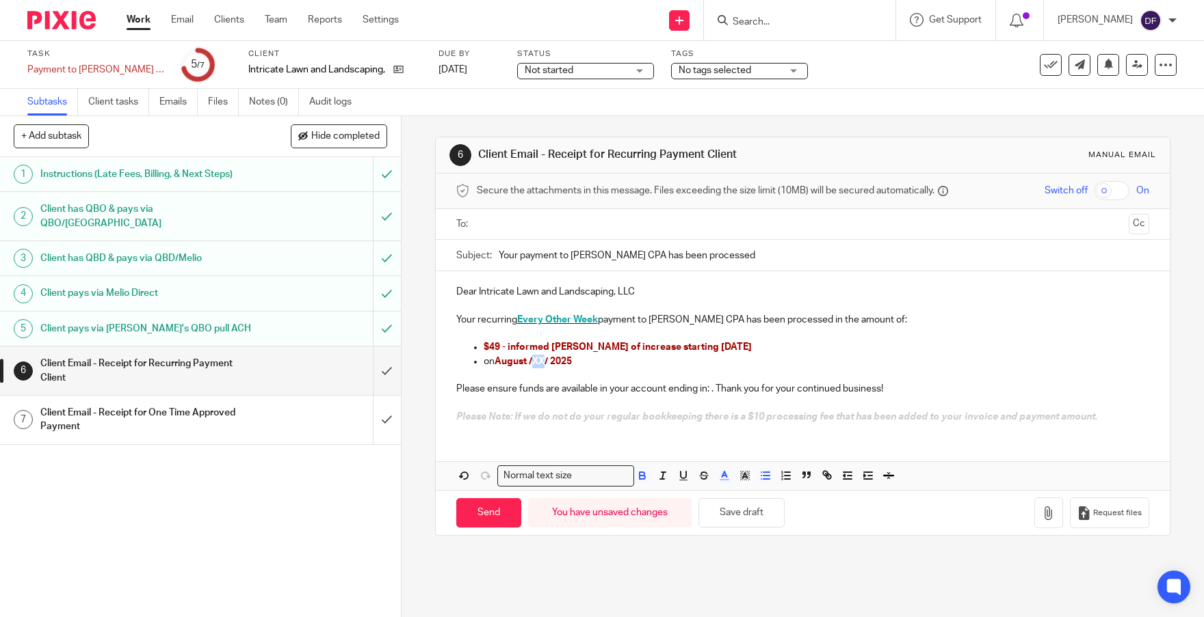
drag, startPoint x: 545, startPoint y: 363, endPoint x: 529, endPoint y: 367, distance: 16.1
click at [529, 367] on p "on August /XX/ 2025" at bounding box center [816, 362] width 666 height 14
click at [635, 378] on p at bounding box center [802, 376] width 693 height 14
click at [489, 349] on span "$49 - informed [PERSON_NAME] of increase starting [DATE]" at bounding box center [617, 348] width 268 height 10
drag, startPoint x: 702, startPoint y: 344, endPoint x: 487, endPoint y: 350, distance: 215.5
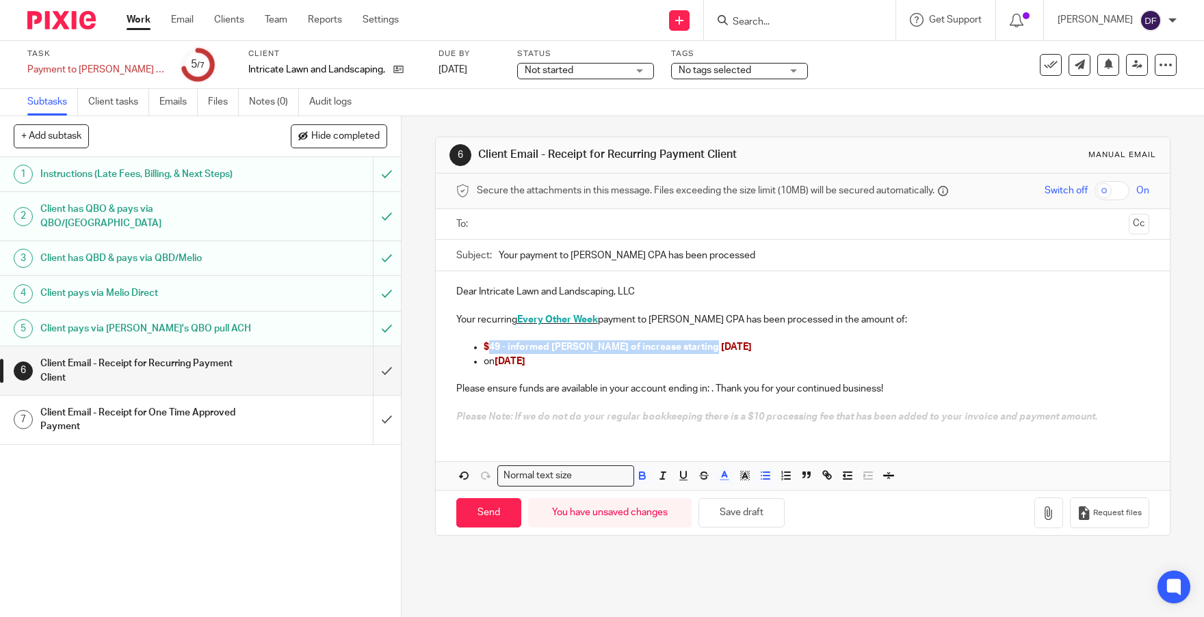
click at [487, 350] on p "$49 - informed [PERSON_NAME] of increase starting [DATE]" at bounding box center [816, 348] width 666 height 14
click at [498, 222] on input "text" at bounding box center [801, 225] width 641 height 16
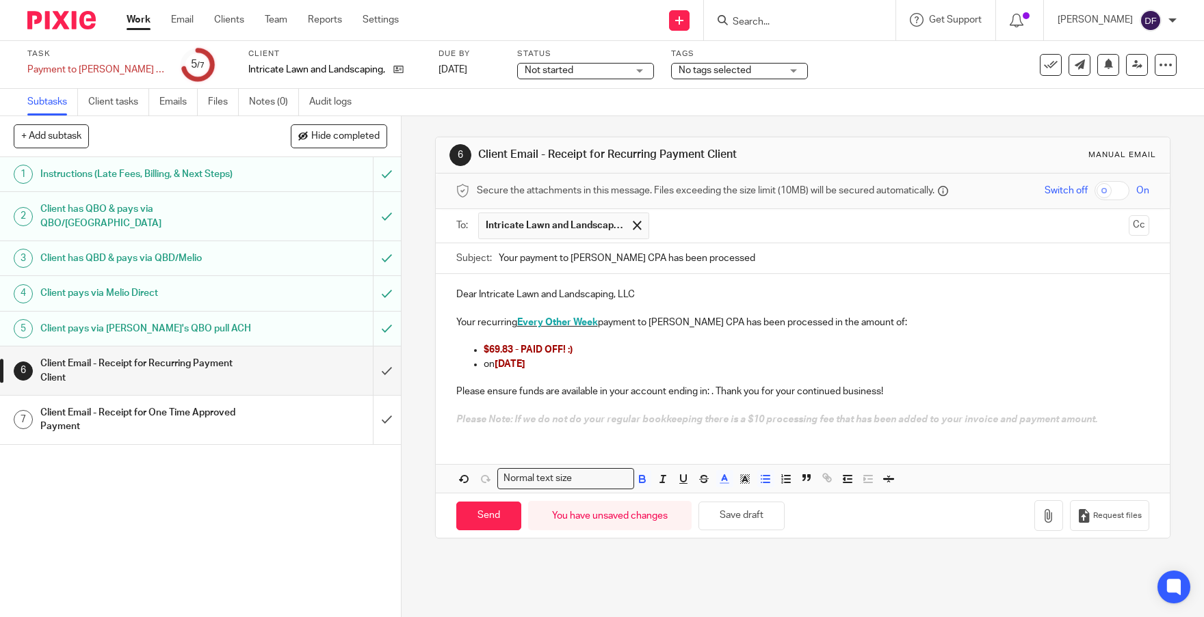
drag, startPoint x: 1115, startPoint y: 223, endPoint x: 933, endPoint y: 242, distance: 182.9
click at [1128, 223] on button "Cc" at bounding box center [1138, 225] width 21 height 21
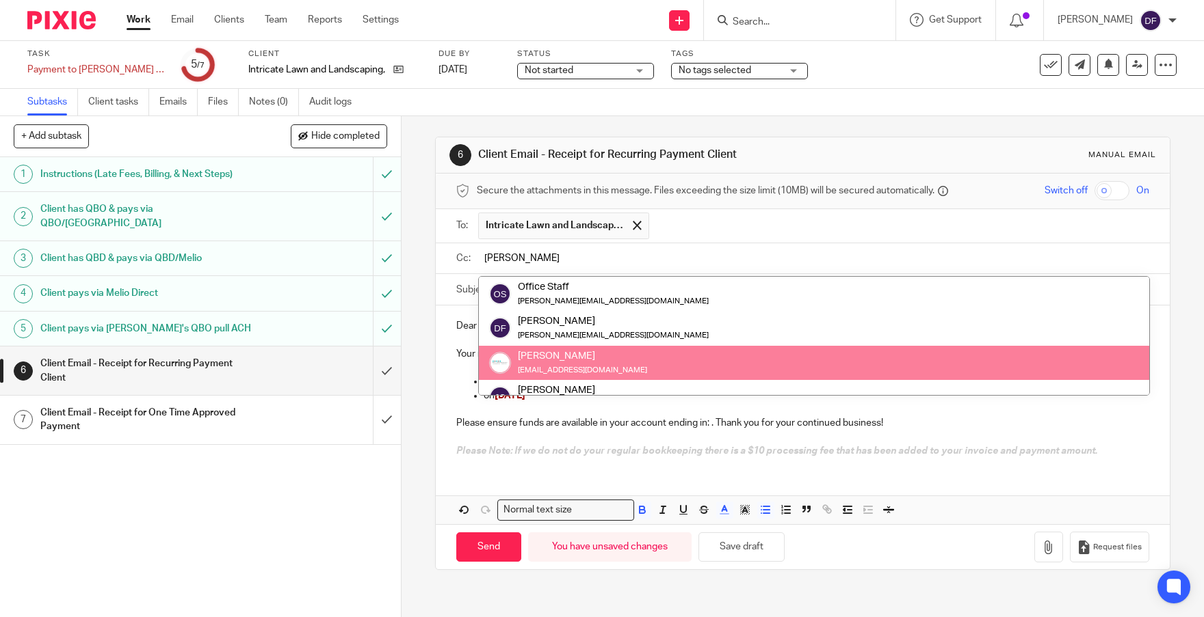
type input "AMY"
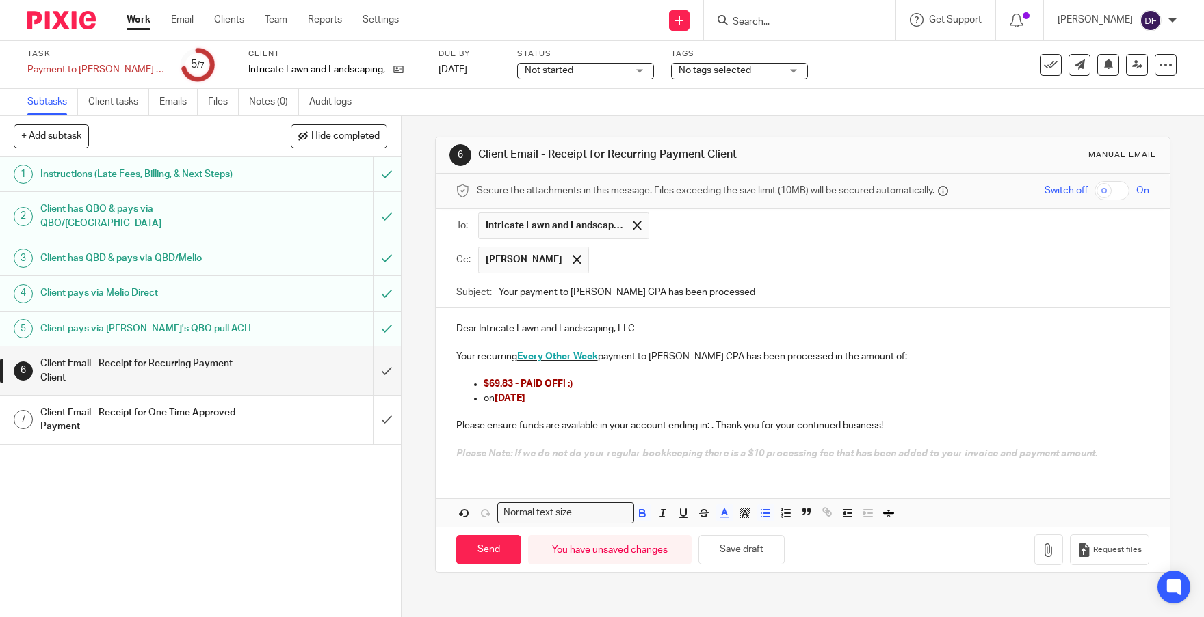
click at [637, 396] on p "on August /27/ 2025" at bounding box center [816, 399] width 666 height 14
click at [486, 550] on input "Send" at bounding box center [488, 549] width 65 height 29
type input "Sent"
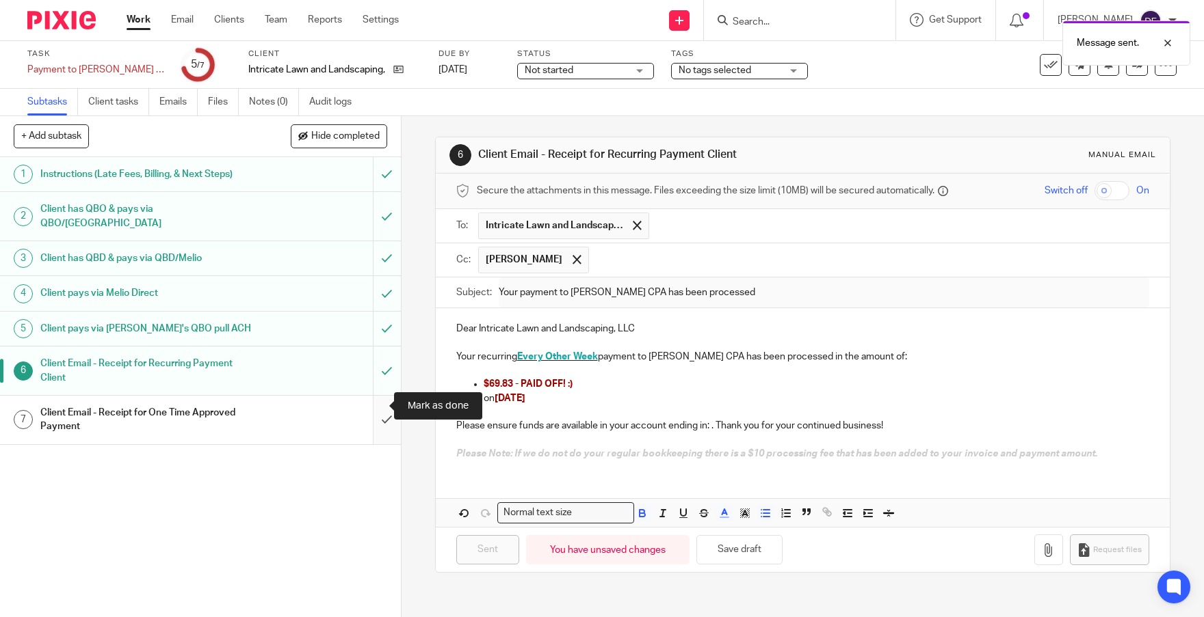
click at [374, 408] on input "submit" at bounding box center [200, 420] width 401 height 49
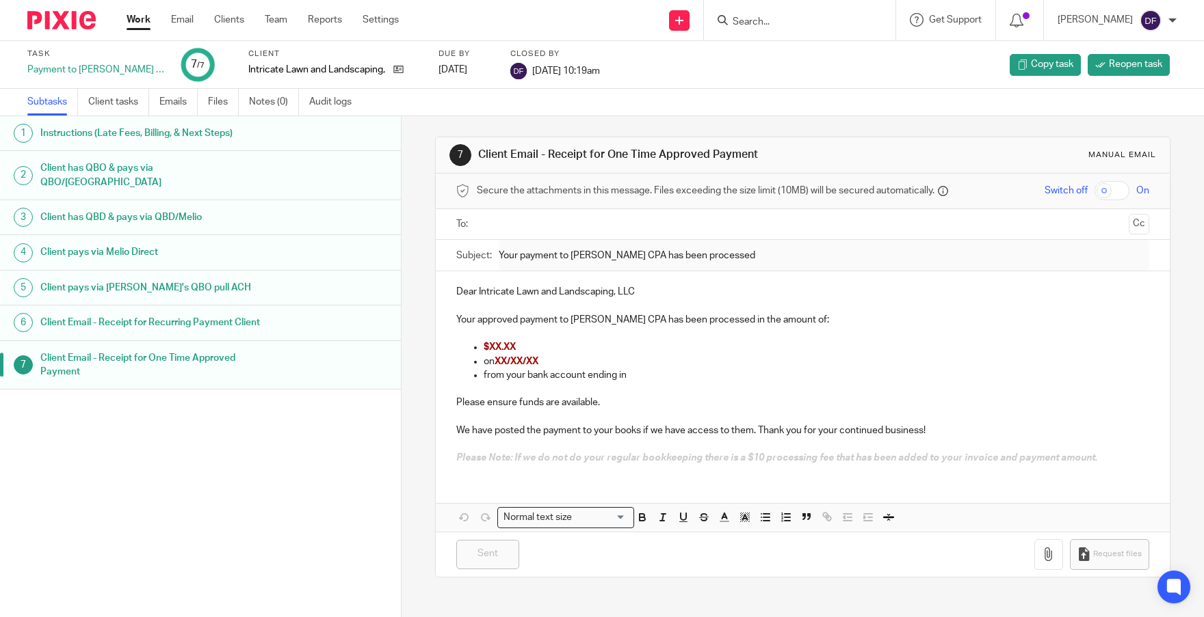
click at [134, 19] on link "Work" at bounding box center [139, 20] width 24 height 14
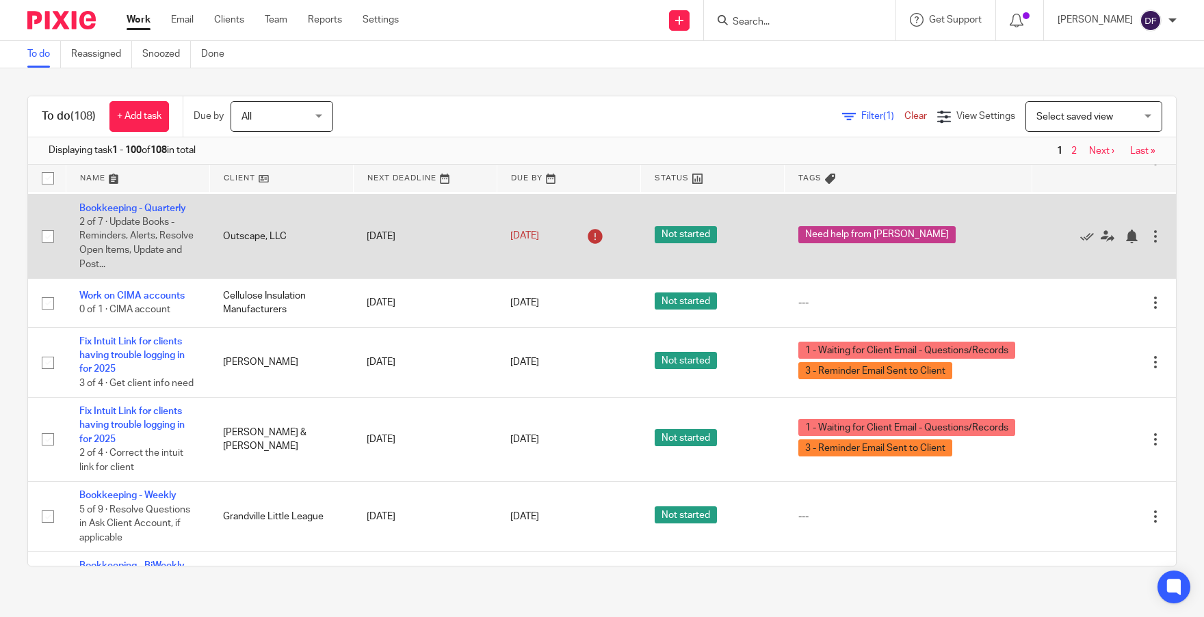
scroll to position [137, 0]
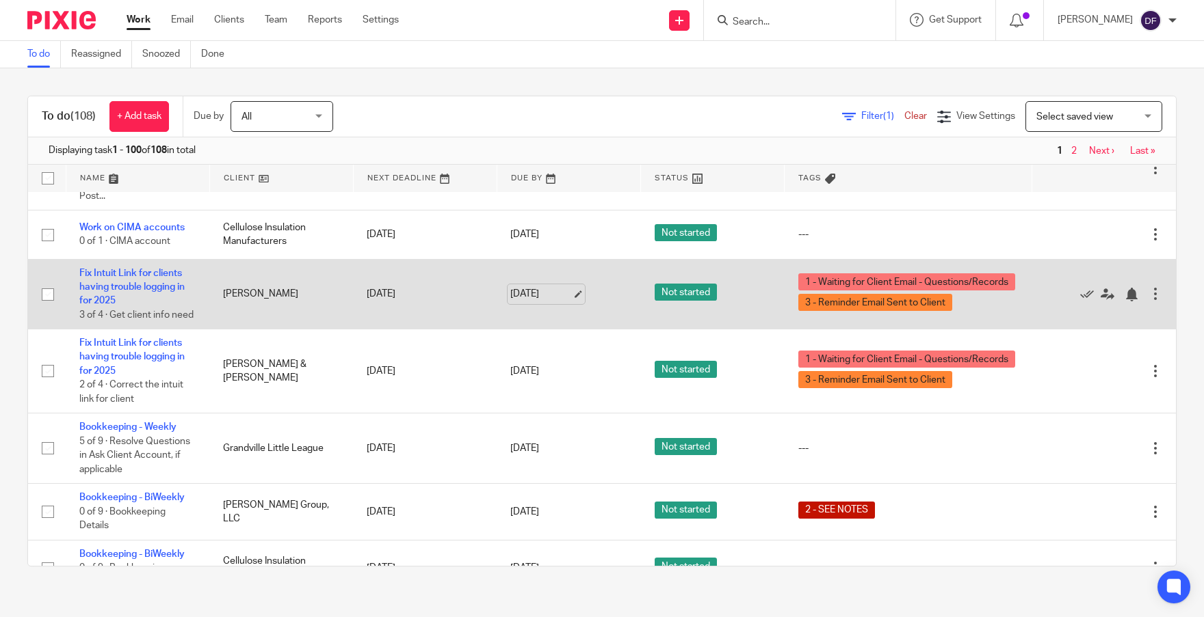
click at [555, 298] on link "[DATE]" at bounding box center [541, 294] width 62 height 14
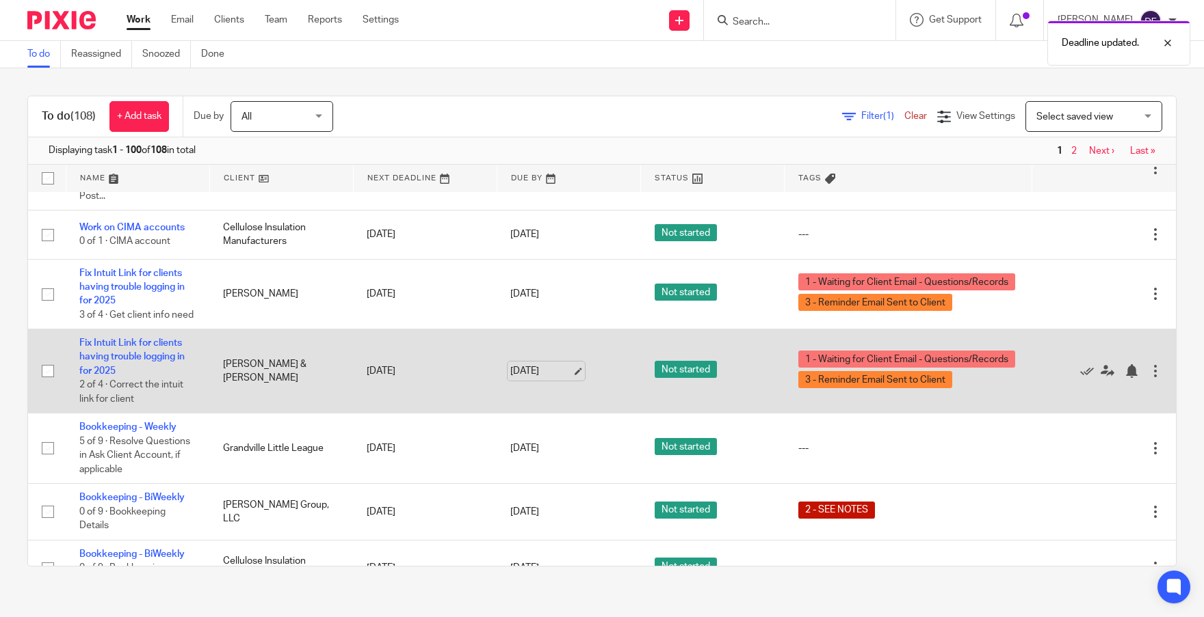
click at [559, 379] on link "[DATE]" at bounding box center [541, 371] width 62 height 14
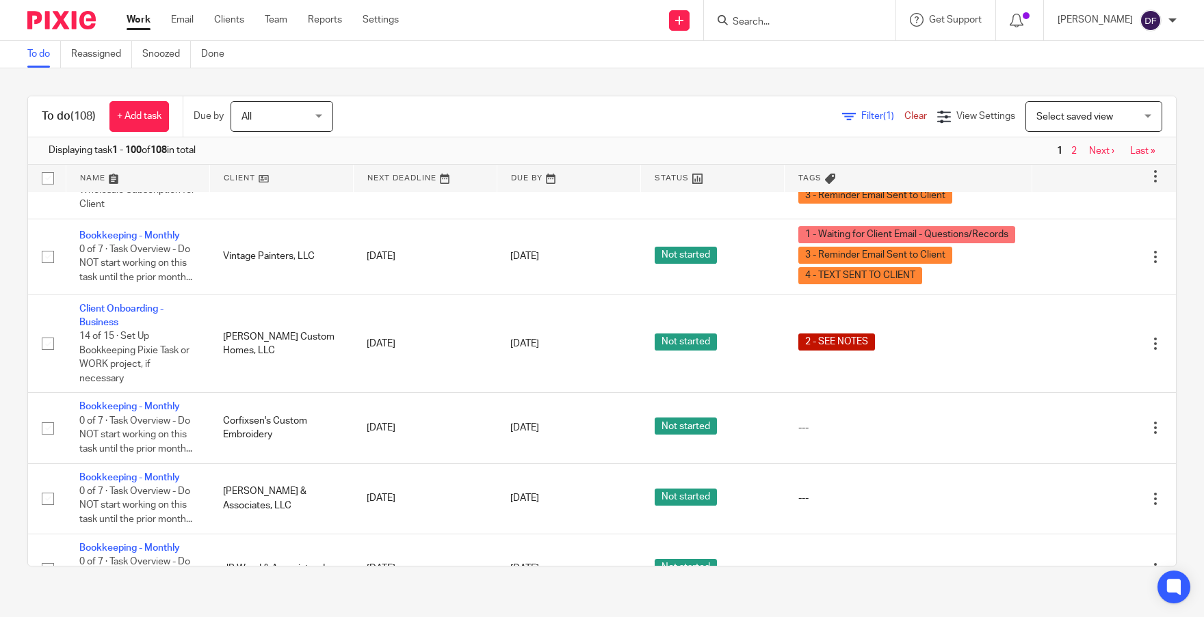
scroll to position [821, 0]
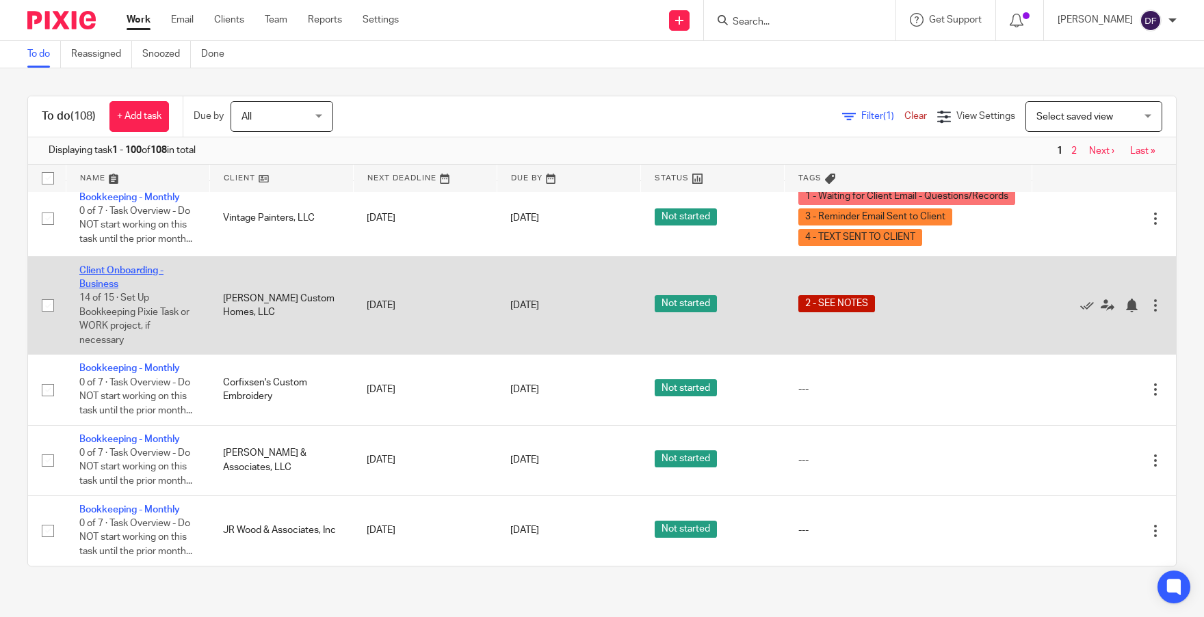
click at [116, 289] on link "Client Onboarding - Business" at bounding box center [121, 277] width 84 height 23
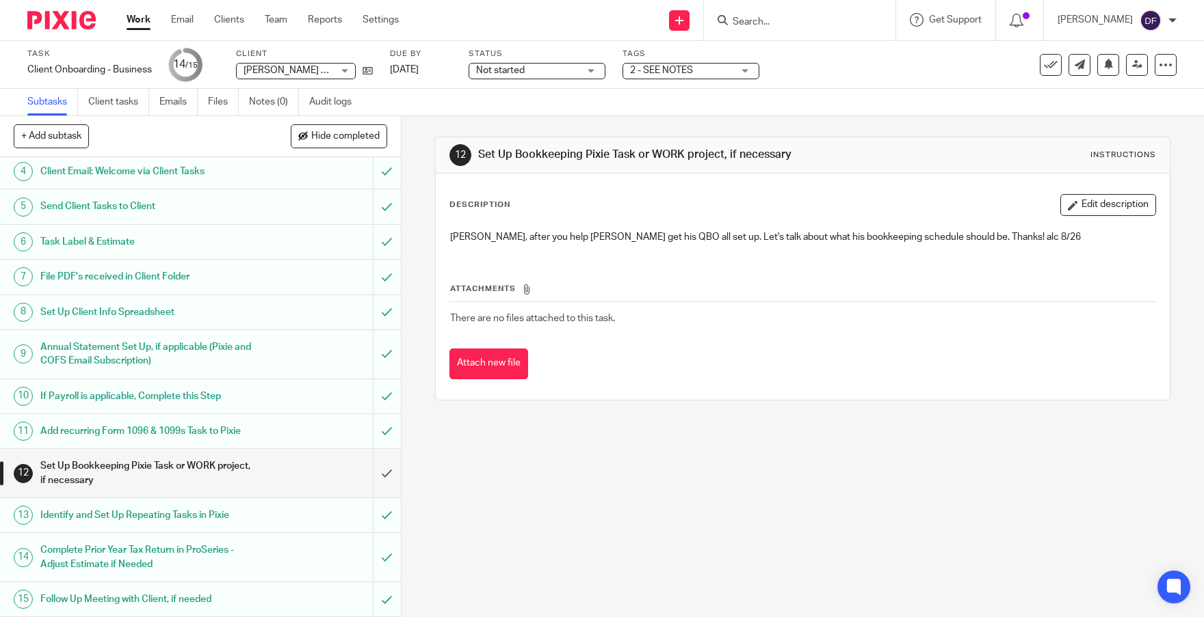
scroll to position [122, 0]
click at [177, 107] on link "Emails" at bounding box center [178, 102] width 38 height 27
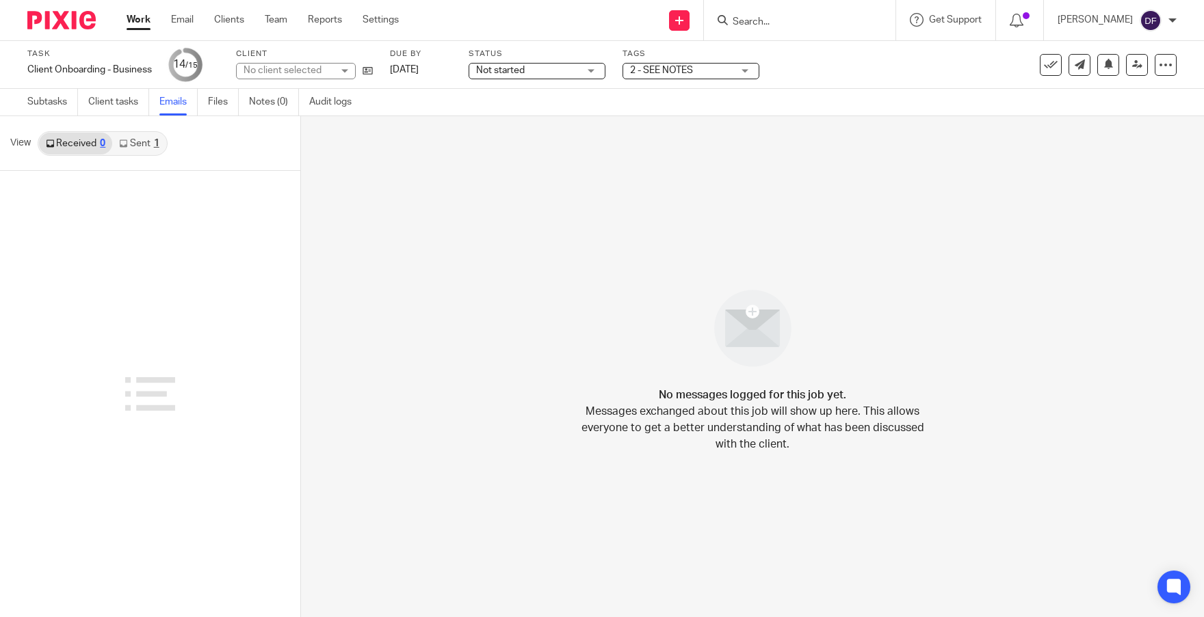
click at [152, 150] on link "Sent 1" at bounding box center [138, 144] width 53 height 22
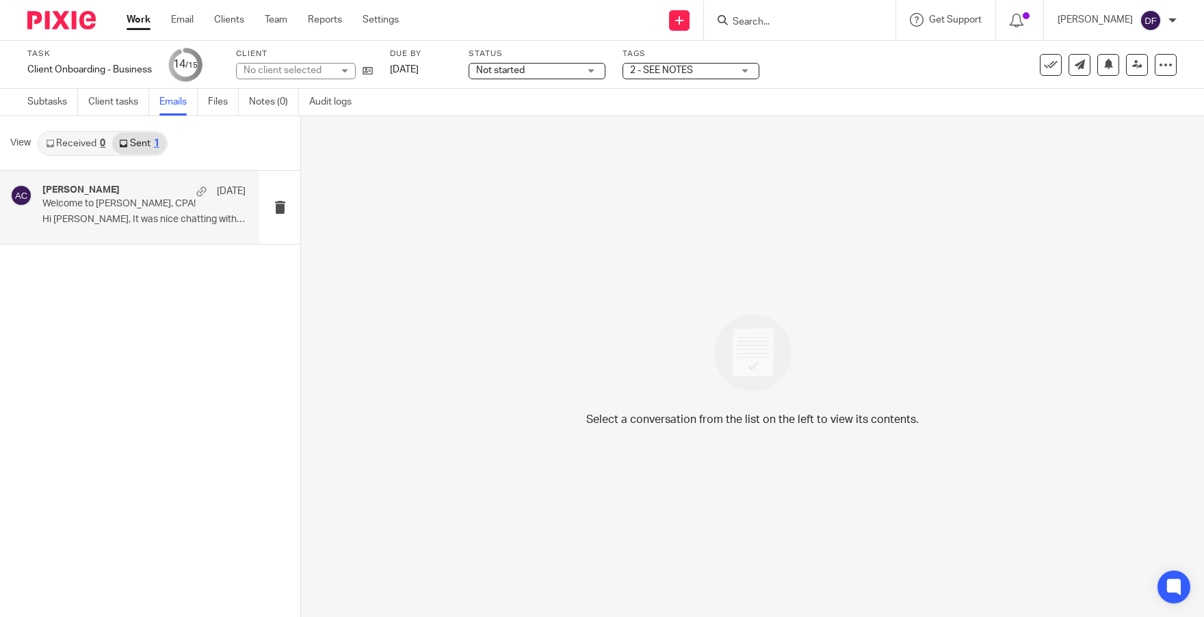
click at [139, 211] on div "[PERSON_NAME] [DATE] Welcome to [PERSON_NAME], CPA! Hi [PERSON_NAME], It was ni…" at bounding box center [143, 208] width 203 height 46
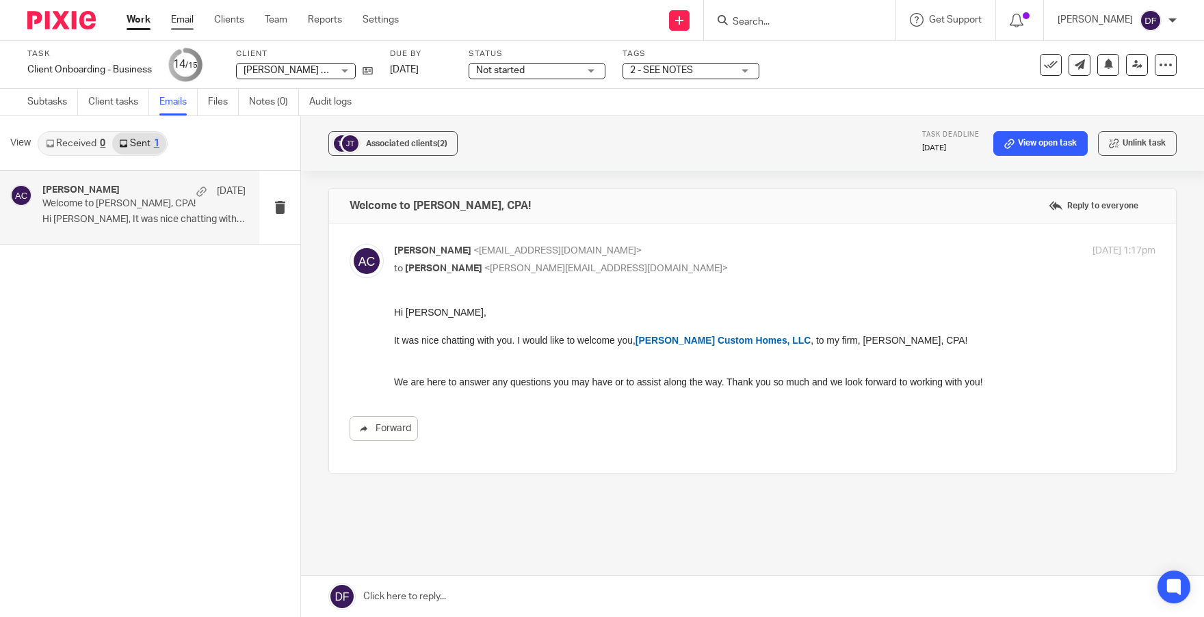
click at [191, 18] on link "Email" at bounding box center [182, 20] width 23 height 14
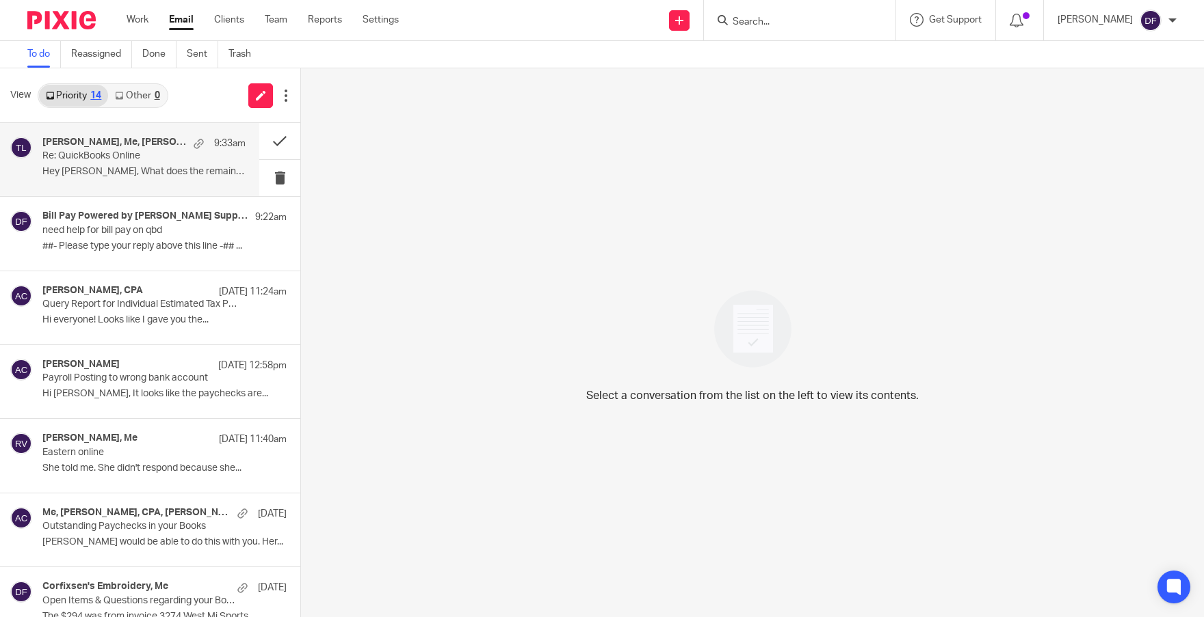
click at [108, 158] on p "Re: QuickBooks Online" at bounding box center [123, 156] width 163 height 12
click at [194, 148] on div "9:33am" at bounding box center [216, 144] width 59 height 14
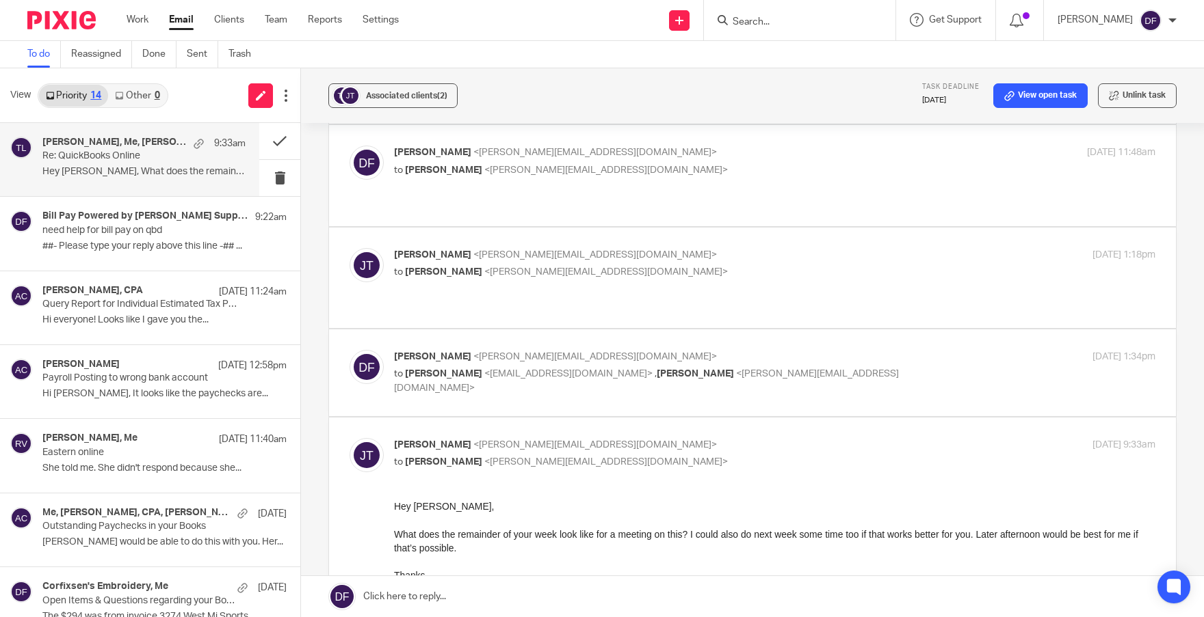
scroll to position [462, 0]
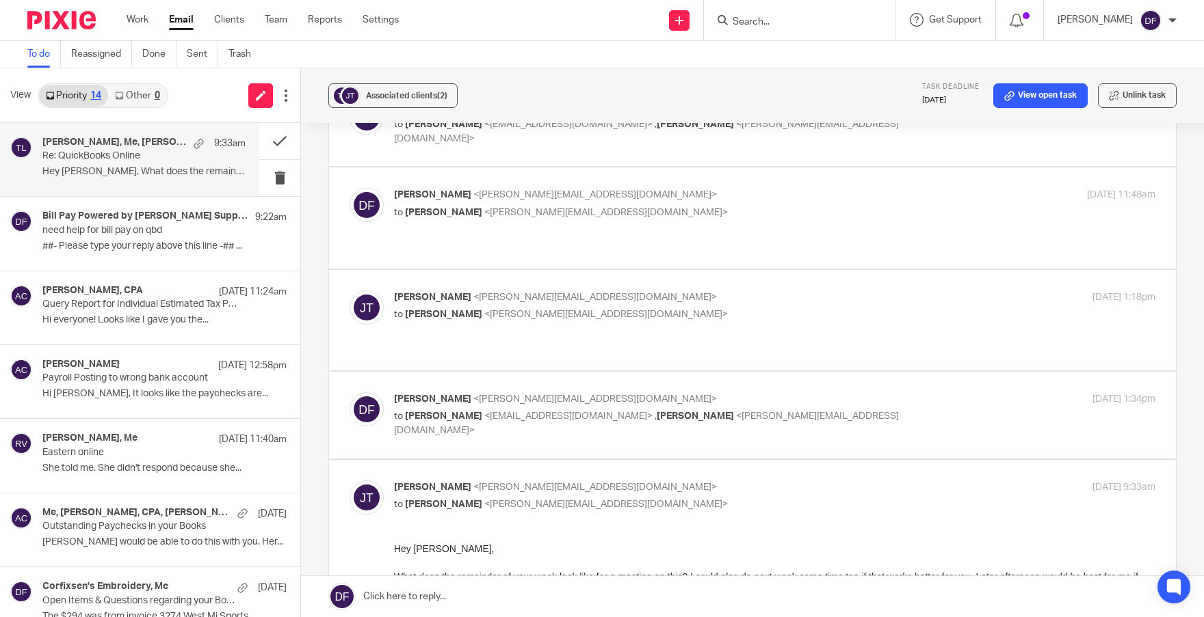
click at [880, 410] on p "to [PERSON_NAME] <[EMAIL_ADDRESS][DOMAIN_NAME]> , [PERSON_NAME] <[PERSON_NAME][…" at bounding box center [647, 424] width 507 height 28
checkbox input "true"
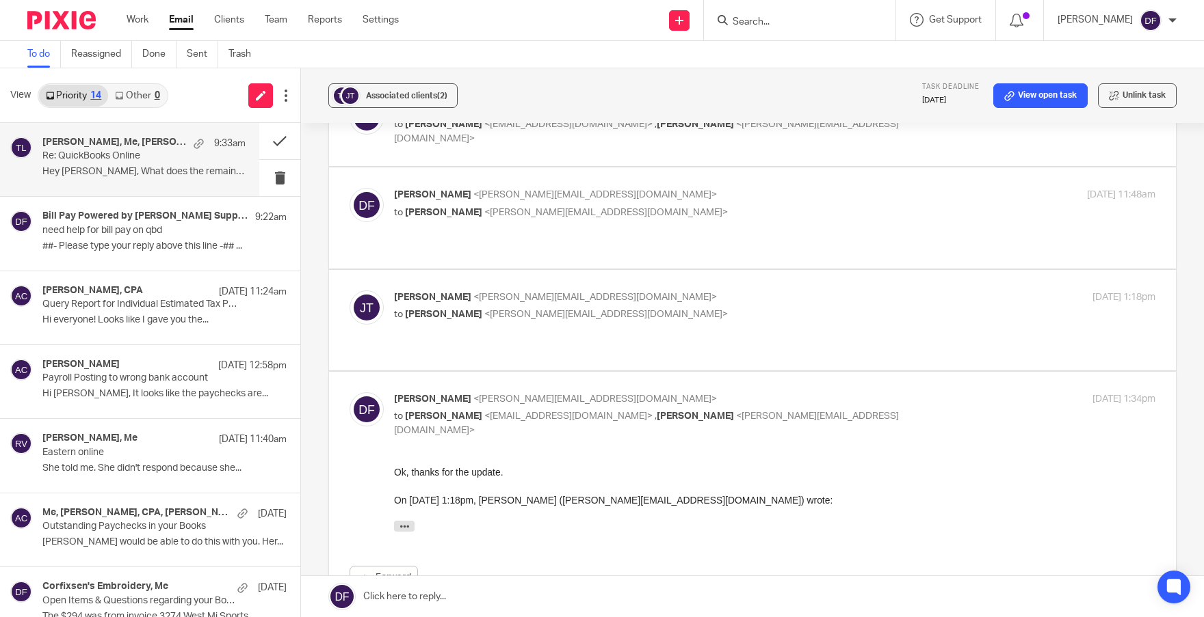
scroll to position [0, 0]
click at [888, 270] on label at bounding box center [752, 320] width 847 height 101
click at [349, 290] on input "checkbox" at bounding box center [349, 290] width 1 height 1
checkbox input "true"
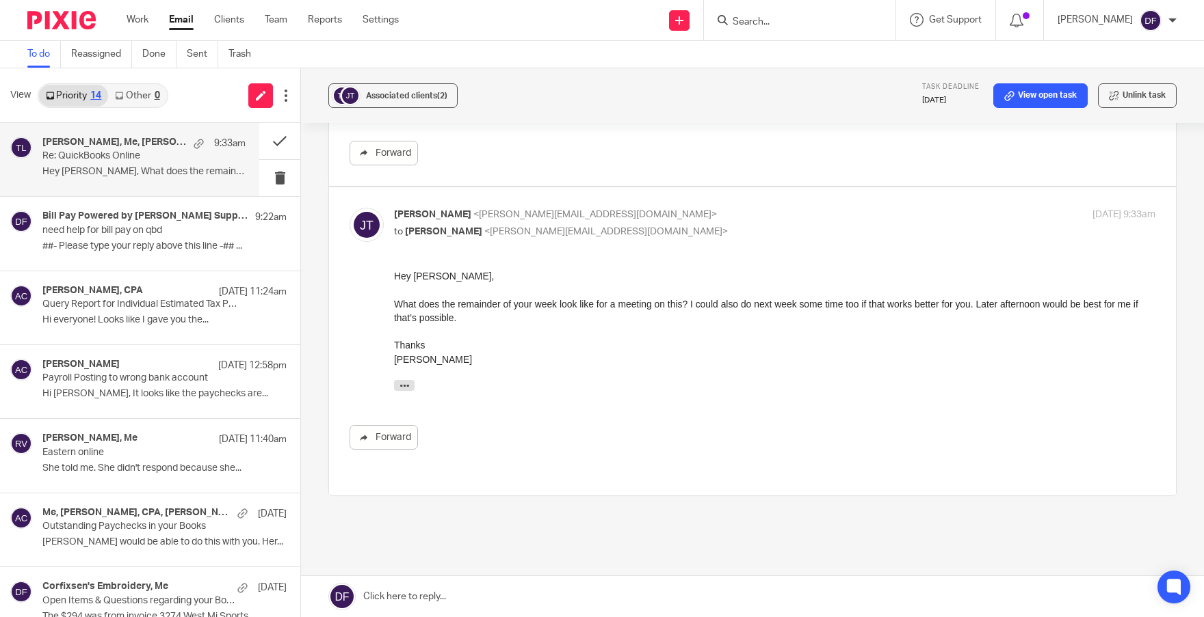
scroll to position [1096, 0]
click at [611, 589] on link at bounding box center [752, 596] width 903 height 41
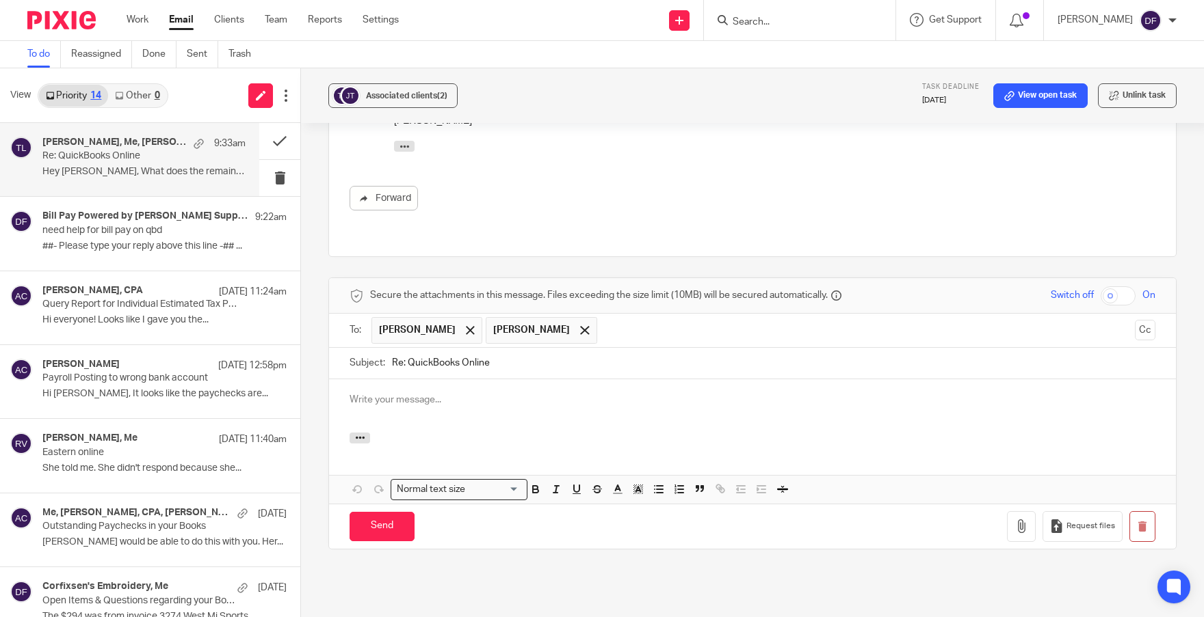
scroll to position [0, 0]
click at [495, 380] on div at bounding box center [752, 406] width 847 height 53
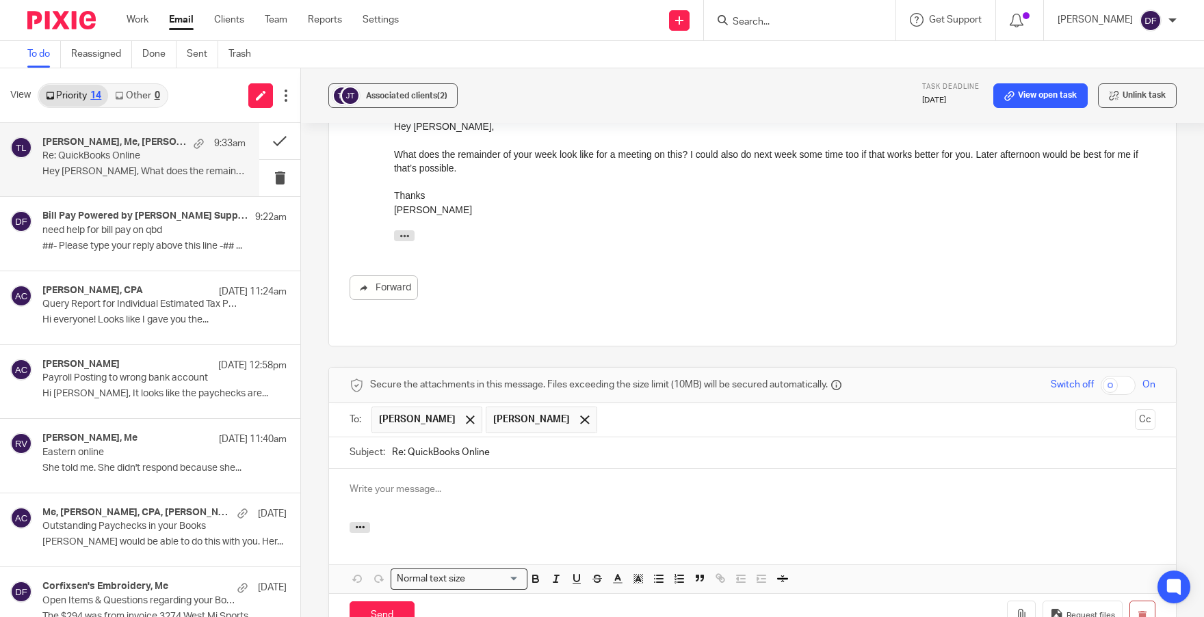
scroll to position [1251, 0]
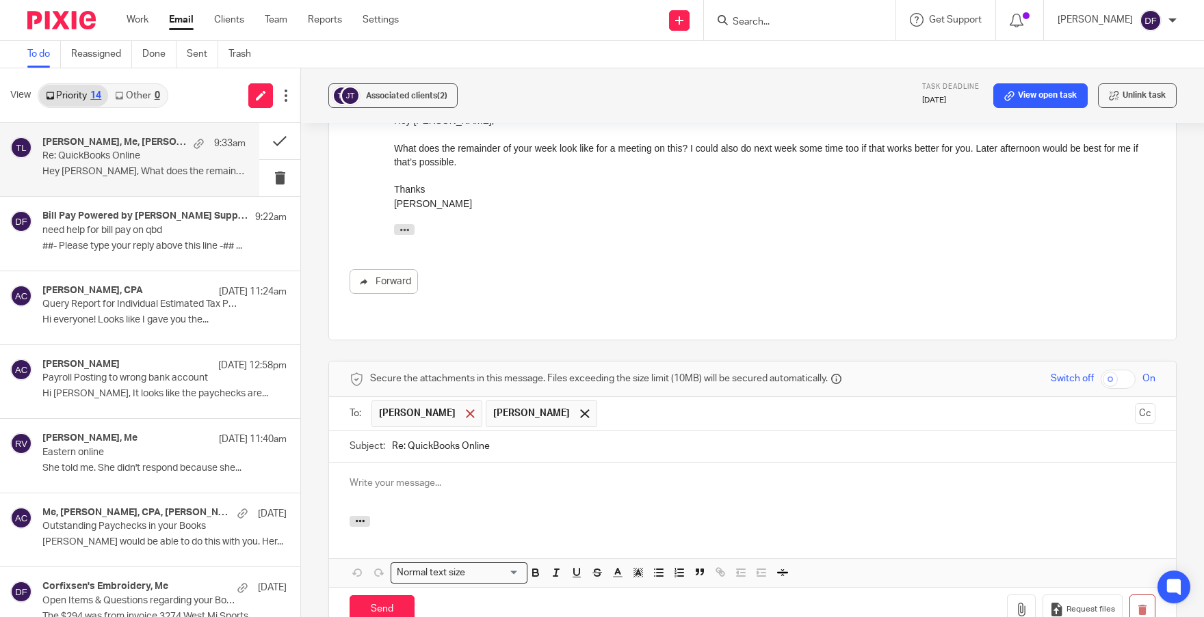
click at [462, 403] on div at bounding box center [470, 413] width 16 height 21
click at [412, 463] on div at bounding box center [752, 489] width 847 height 53
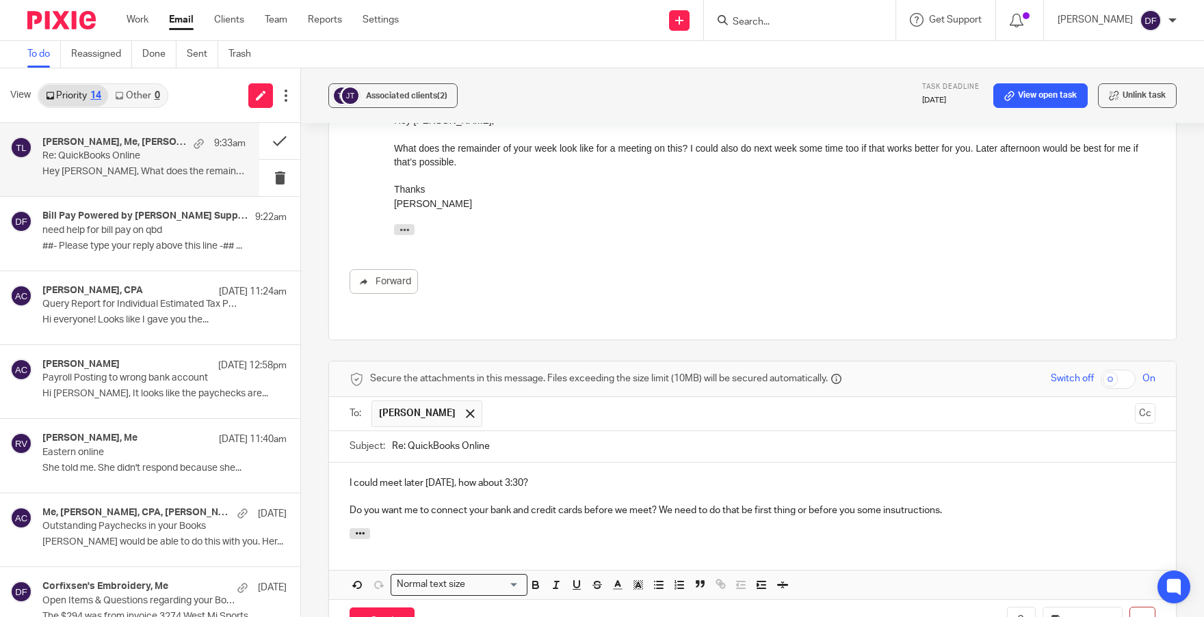
click at [908, 504] on p "Do you want me to connect your bank and credit cards before we meet? We need to…" at bounding box center [752, 511] width 806 height 14
click at [967, 504] on p "Do you want me to connect your bank and credit cards before we meet? We need to…" at bounding box center [752, 511] width 806 height 14
click at [367, 608] on input "Send" at bounding box center [381, 622] width 65 height 29
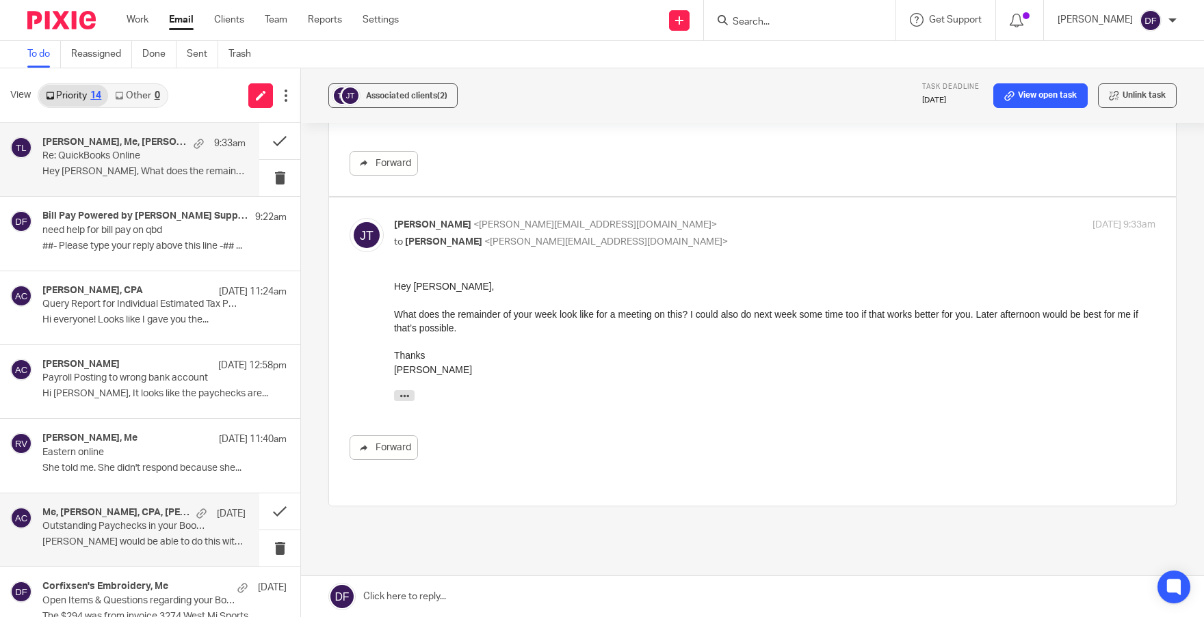
scroll to position [1096, 0]
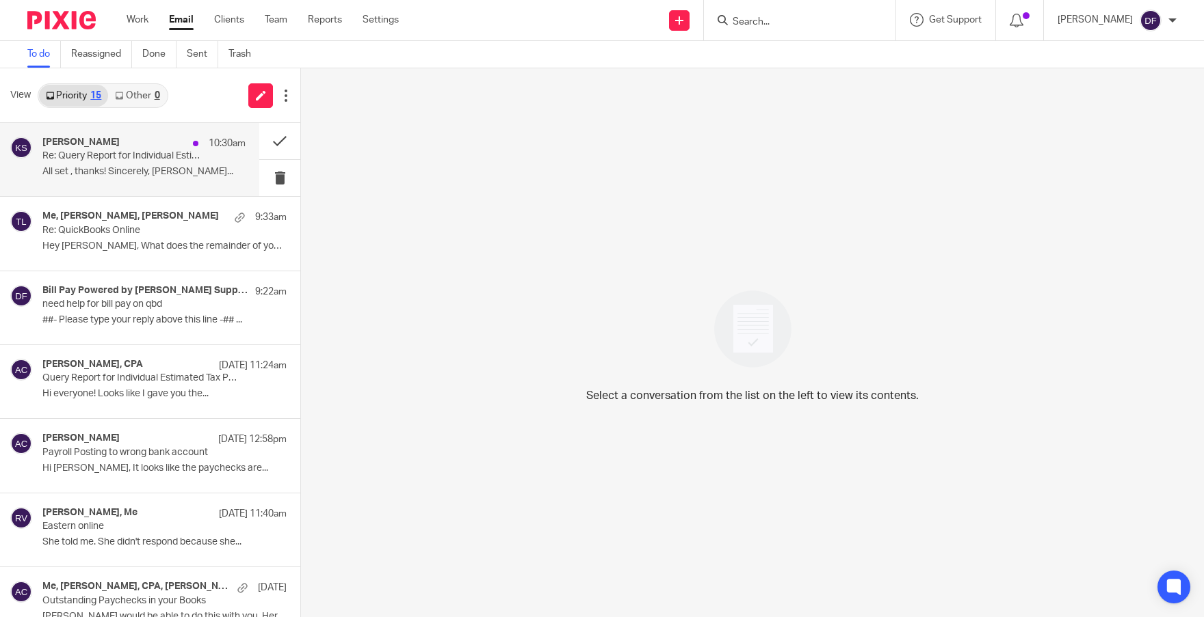
click at [120, 170] on p "All set , thanks! Sincerely, [PERSON_NAME]..." at bounding box center [143, 172] width 203 height 12
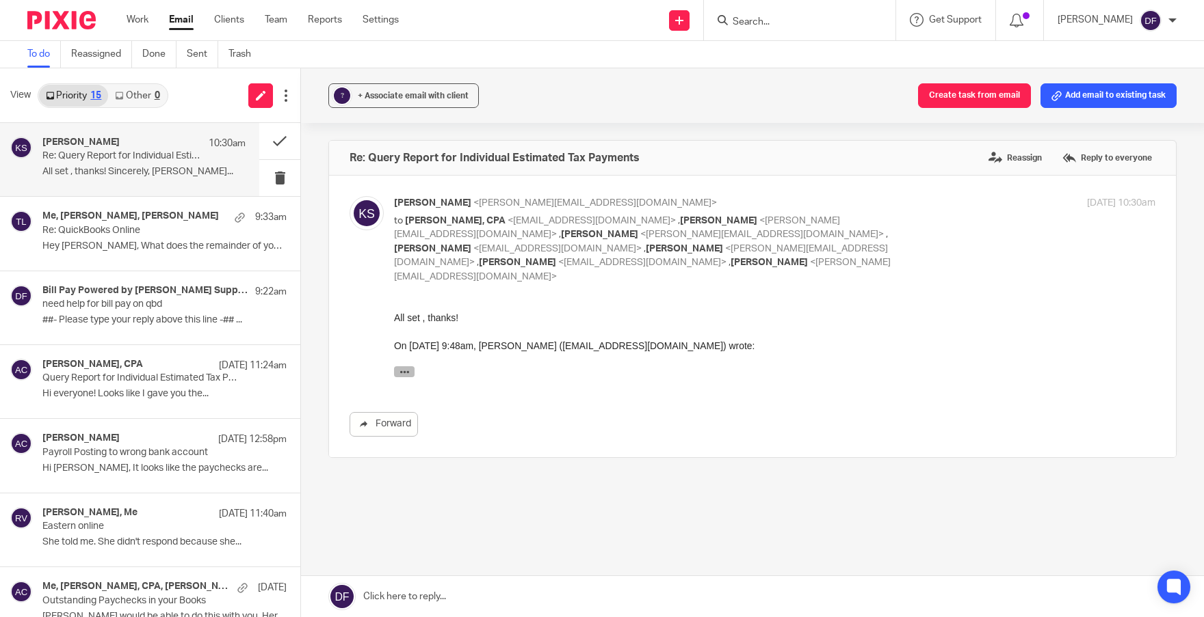
click at [399, 373] on icon "button" at bounding box center [404, 372] width 10 height 10
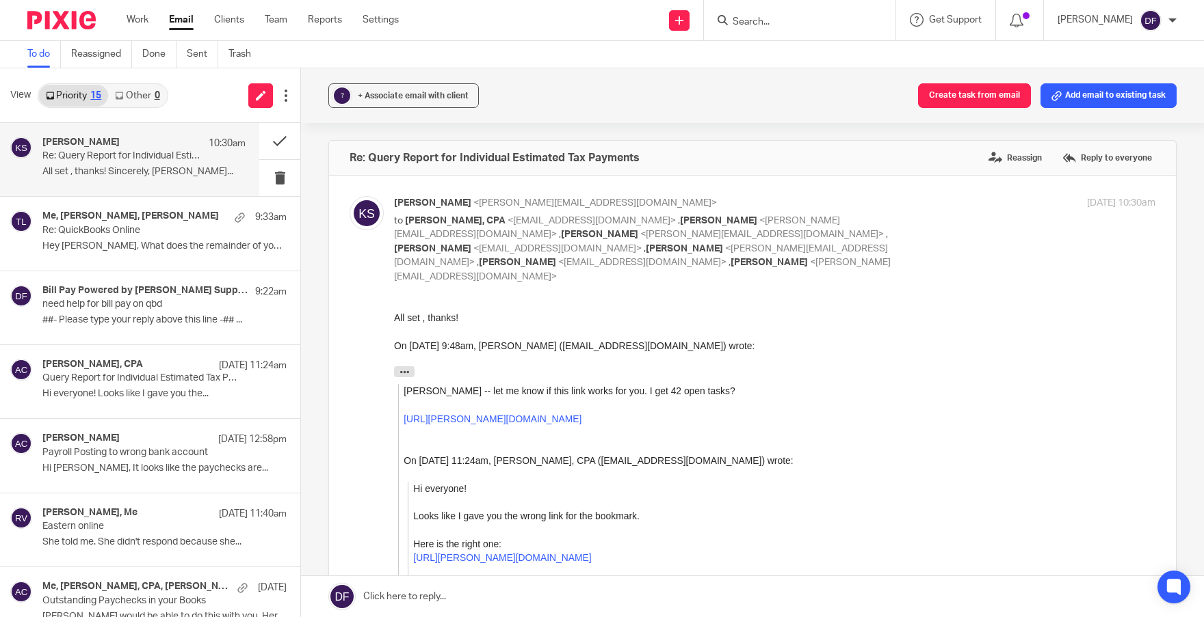
click at [460, 425] on link "[URL][PERSON_NAME][DOMAIN_NAME]" at bounding box center [492, 419] width 178 height 11
click at [265, 138] on button at bounding box center [279, 141] width 41 height 36
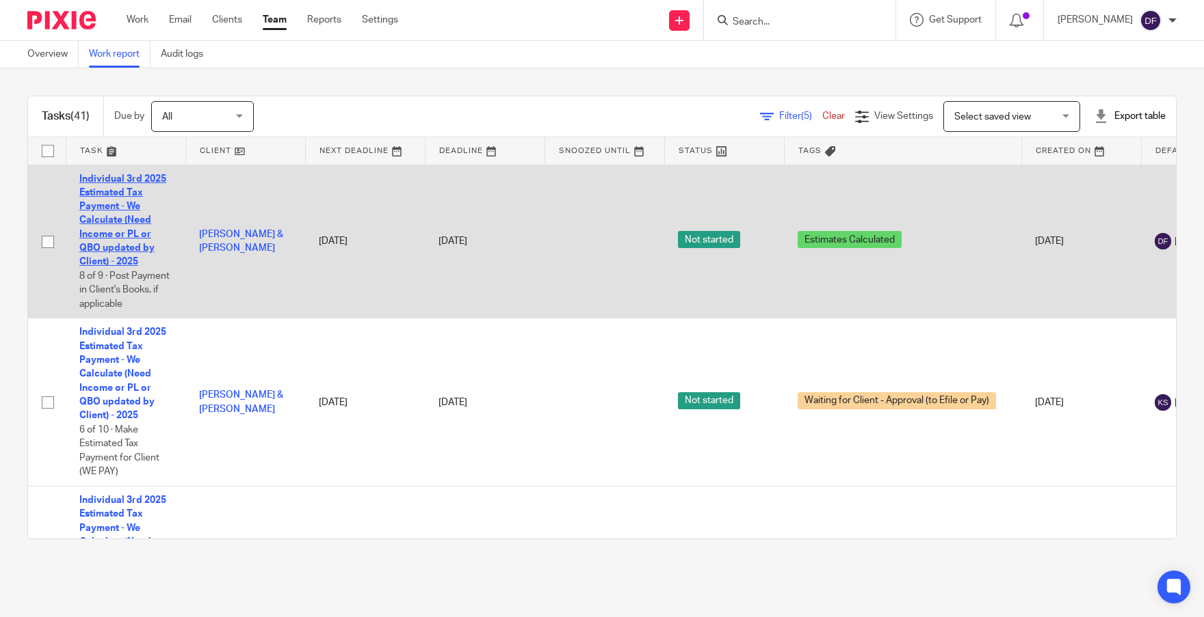
click at [119, 202] on link "Individual 3rd 2025 Estimated Tax Payment - We Calculate (Need Income or PL or …" at bounding box center [122, 220] width 87 height 93
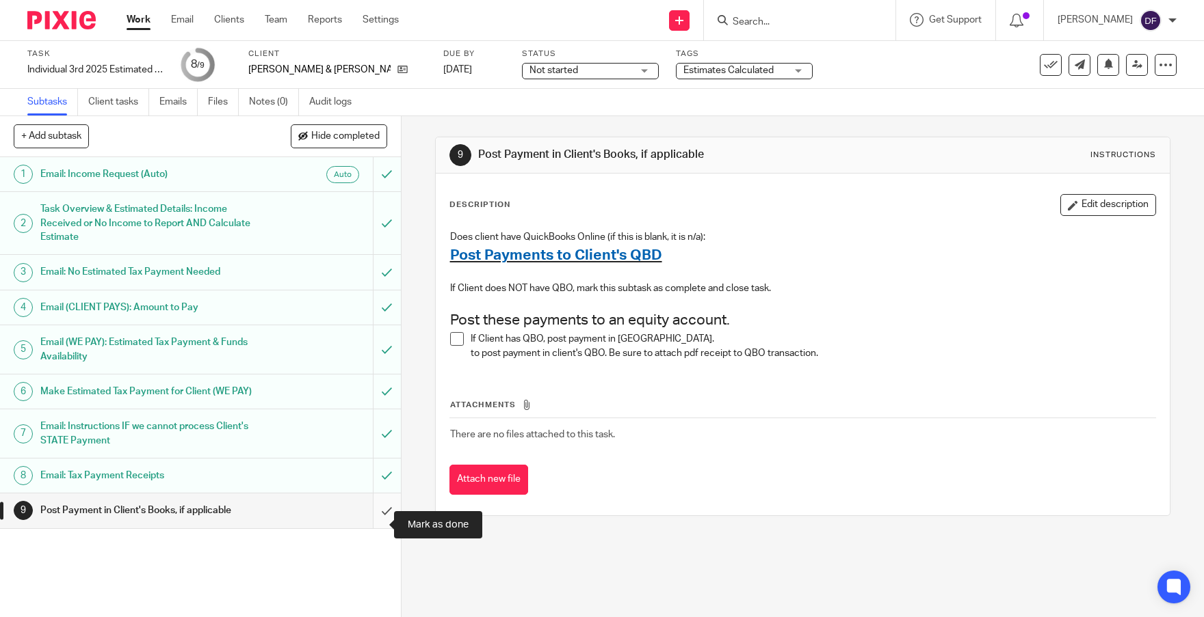
click at [372, 524] on input "submit" at bounding box center [200, 511] width 401 height 34
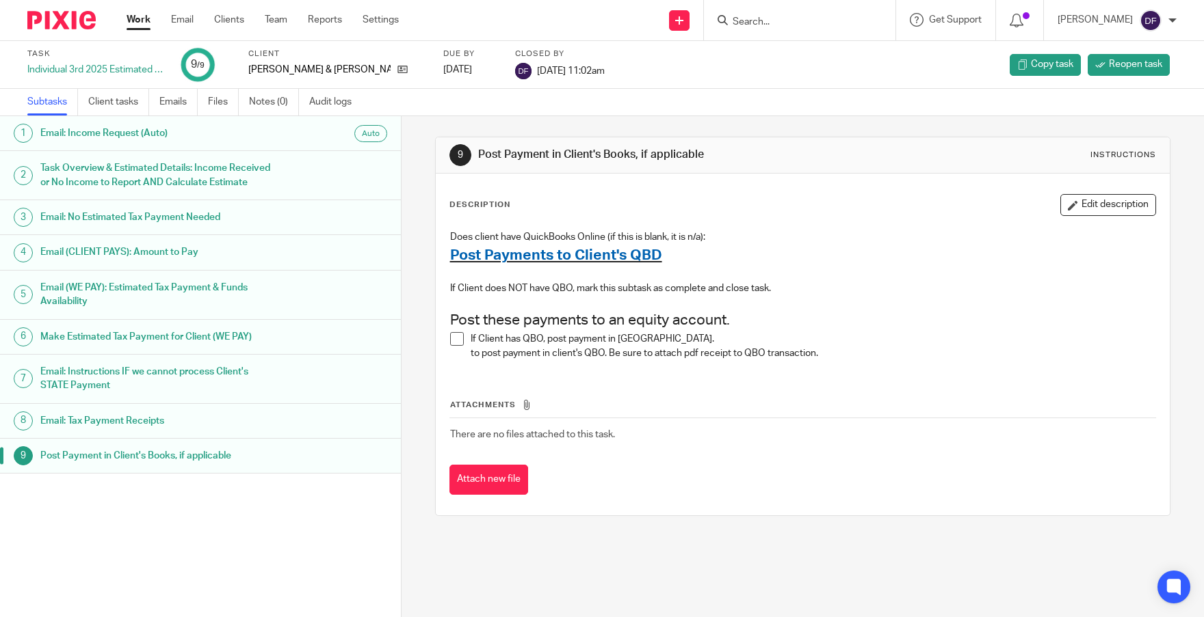
click at [131, 20] on link "Work" at bounding box center [139, 20] width 24 height 14
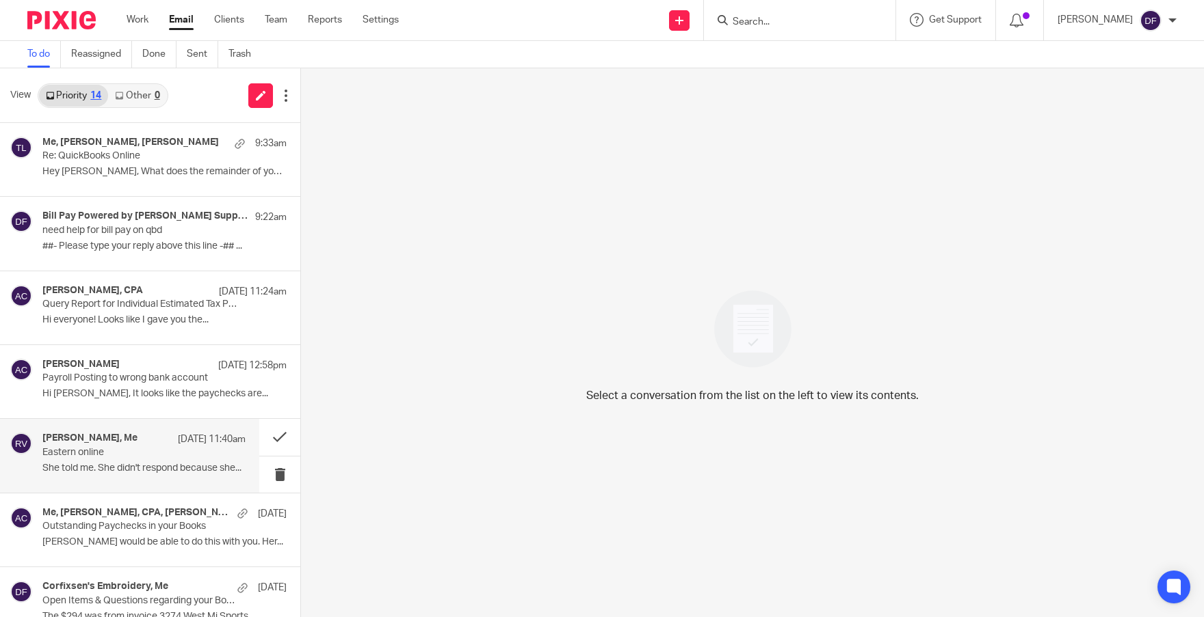
click at [99, 438] on h4 "[PERSON_NAME], Me" at bounding box center [89, 439] width 95 height 12
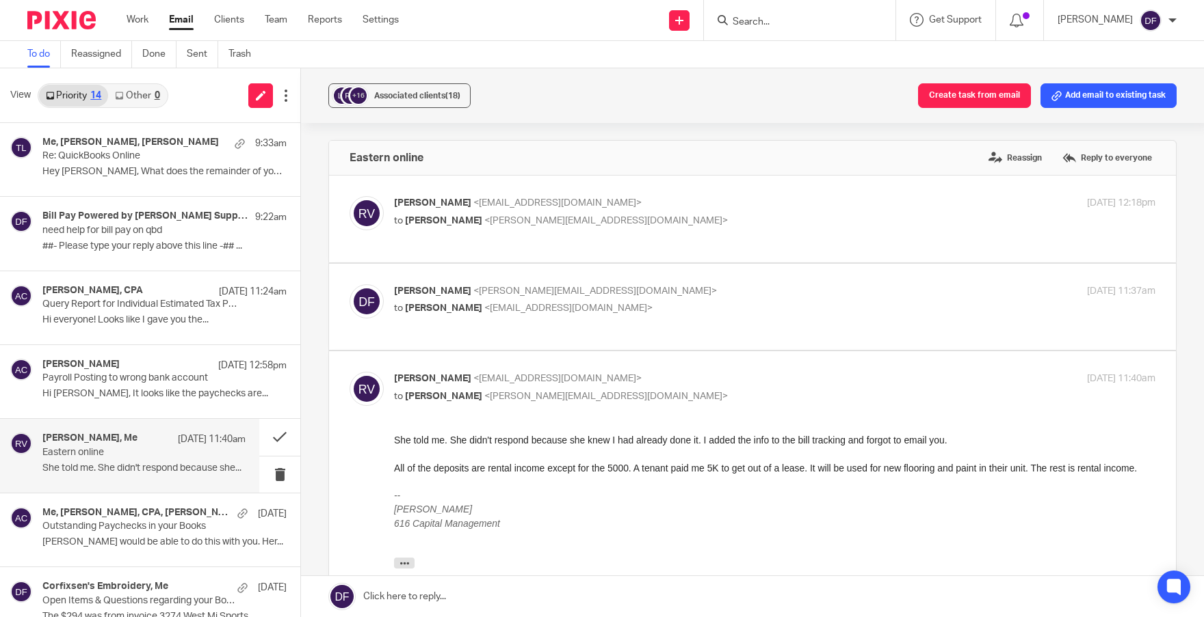
click at [484, 601] on link at bounding box center [752, 596] width 903 height 41
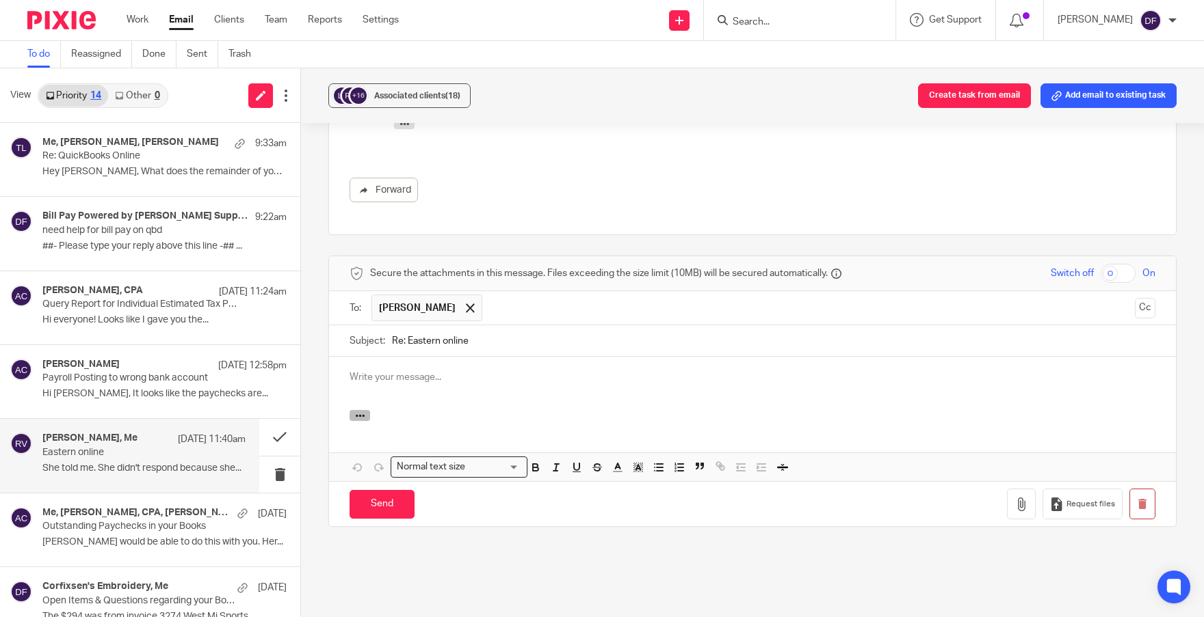
click at [357, 411] on icon "button" at bounding box center [360, 416] width 10 height 10
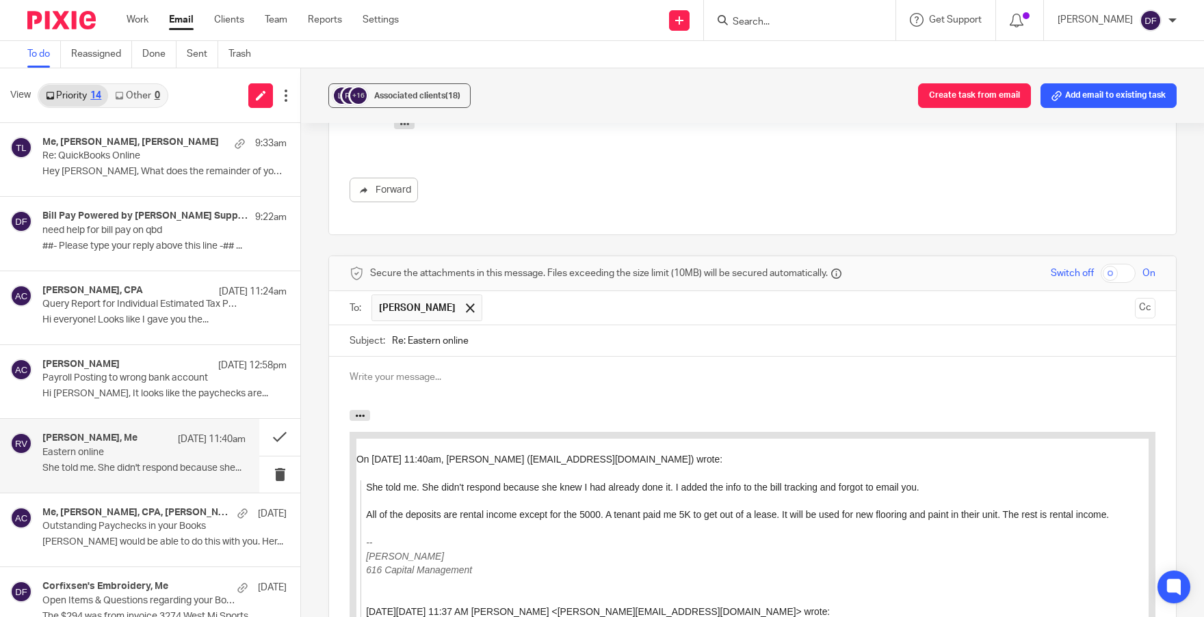
click at [439, 371] on p at bounding box center [752, 378] width 806 height 14
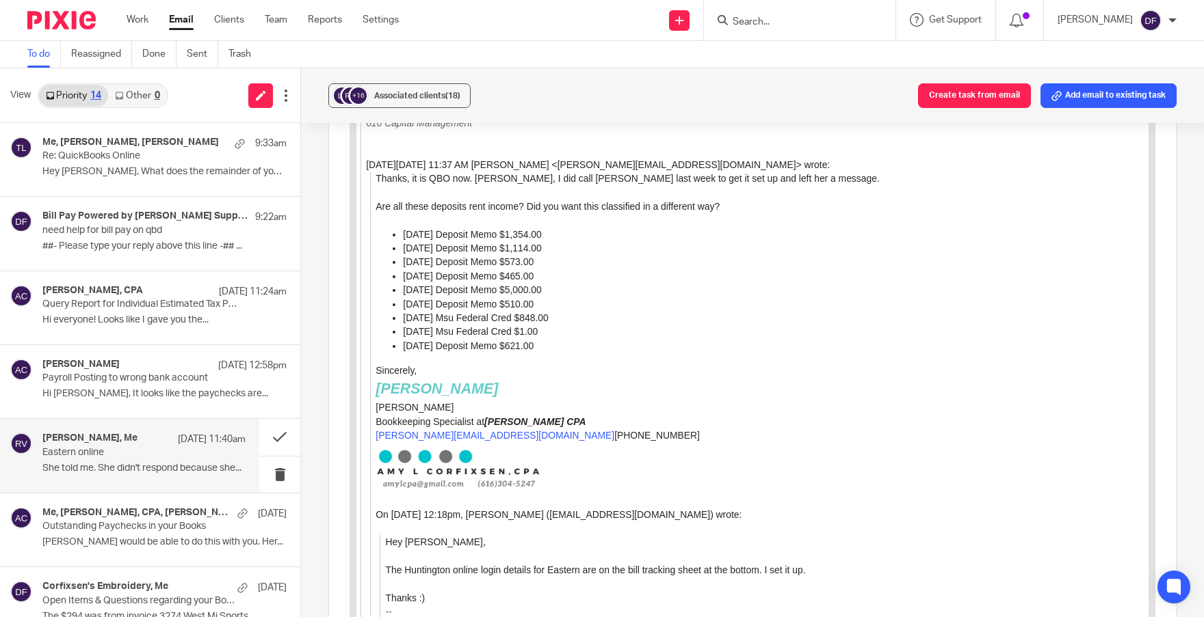
scroll to position [1124, 0]
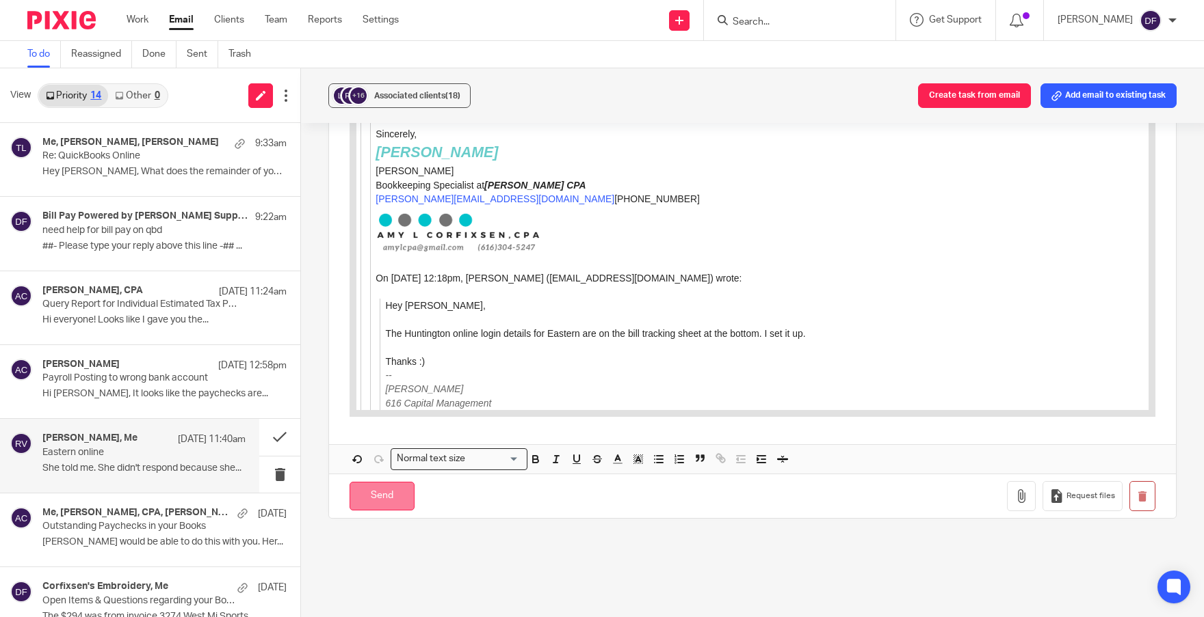
click at [373, 482] on input "Send" at bounding box center [381, 496] width 65 height 29
